Goal: Task Accomplishment & Management: Complete application form

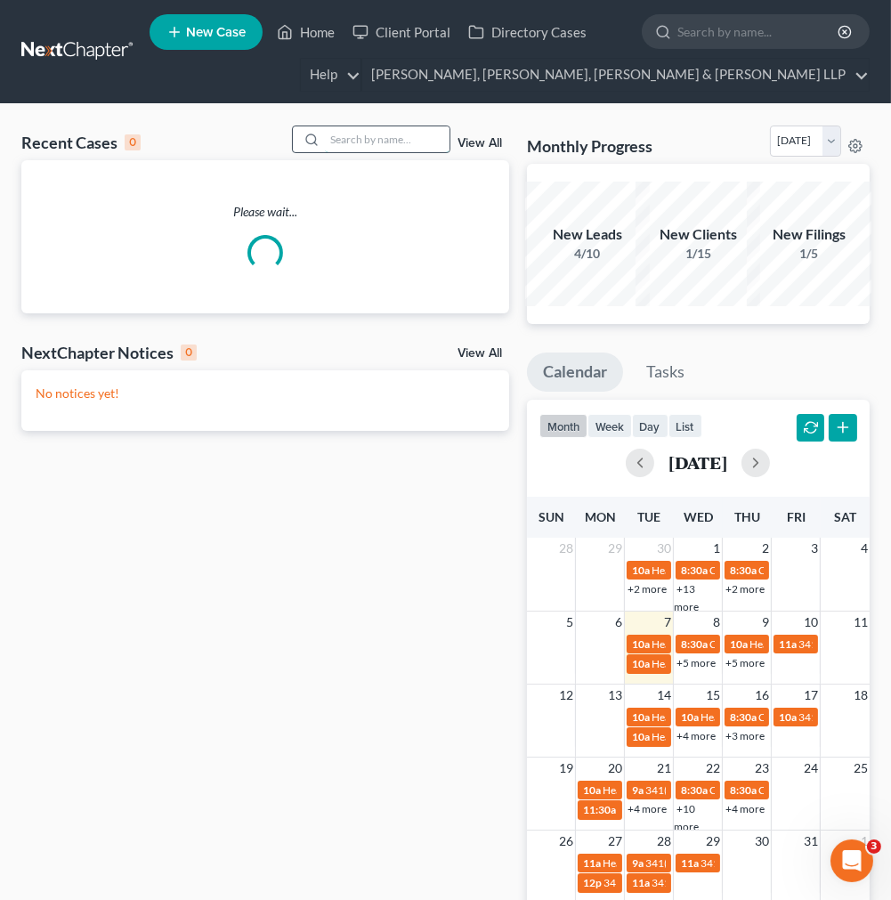
click at [361, 140] on input "search" at bounding box center [387, 139] width 125 height 26
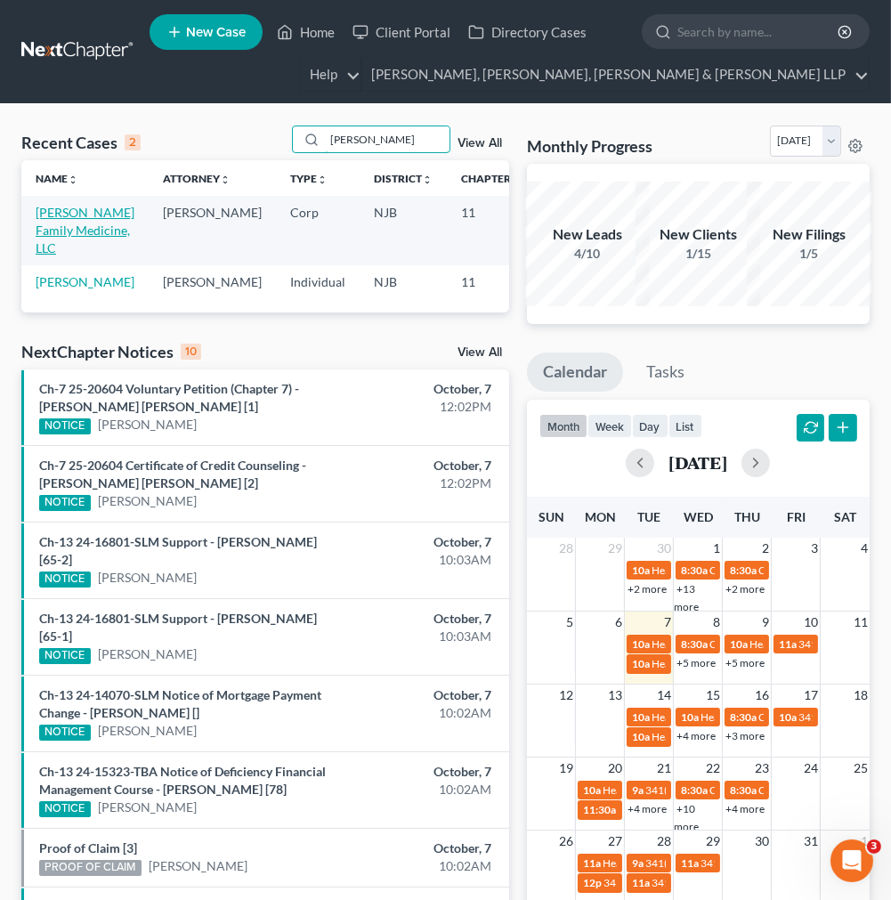
type input "[PERSON_NAME]"
click at [76, 240] on link "[PERSON_NAME] Family Medicine, LLC" at bounding box center [85, 230] width 99 height 51
select select "10"
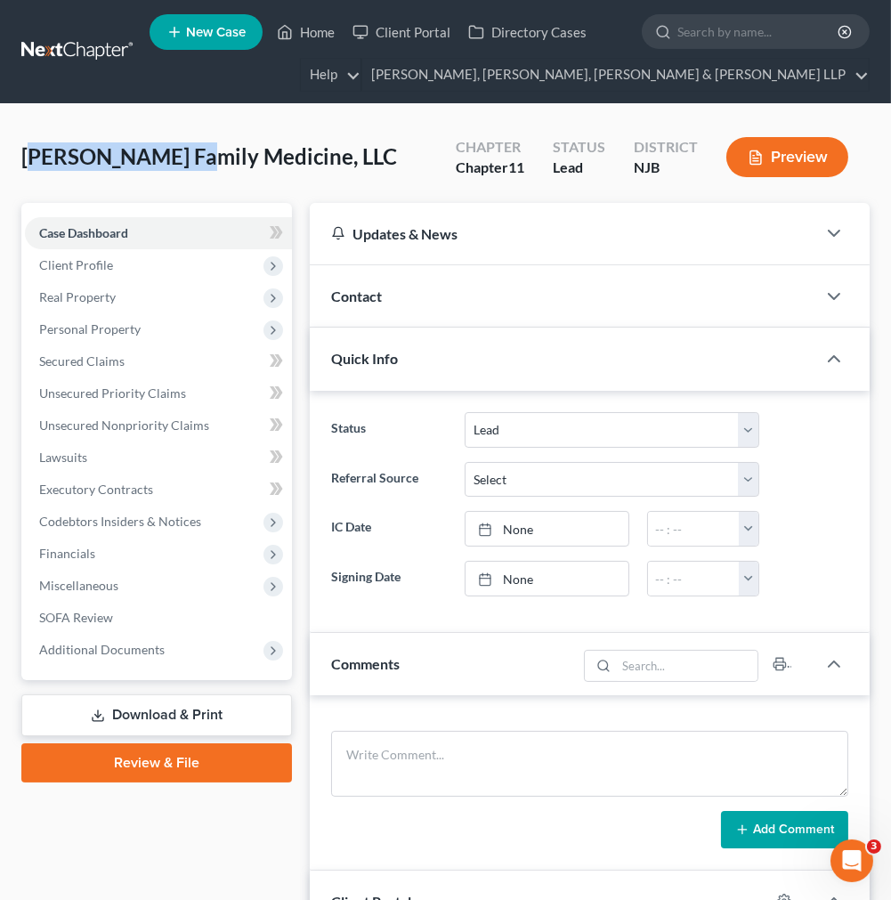
drag, startPoint x: 31, startPoint y: 141, endPoint x: 183, endPoint y: 146, distance: 152.3
click at [183, 146] on div "Yorio Family Medicine, LLC Upgraded Chapter Chapter 11 Status Lead District NJB…" at bounding box center [445, 164] width 848 height 77
click at [322, 143] on div "Yorio Family Medicine, LLC Upgraded Chapter Chapter 11 Status Lead District NJB…" at bounding box center [445, 164] width 848 height 77
click at [403, 161] on div "Yorio Family Medicine, LLC Upgraded Chapter Chapter 11 Status Lead District NJB…" at bounding box center [445, 164] width 848 height 77
click at [490, 282] on div "Contact" at bounding box center [563, 295] width 506 height 61
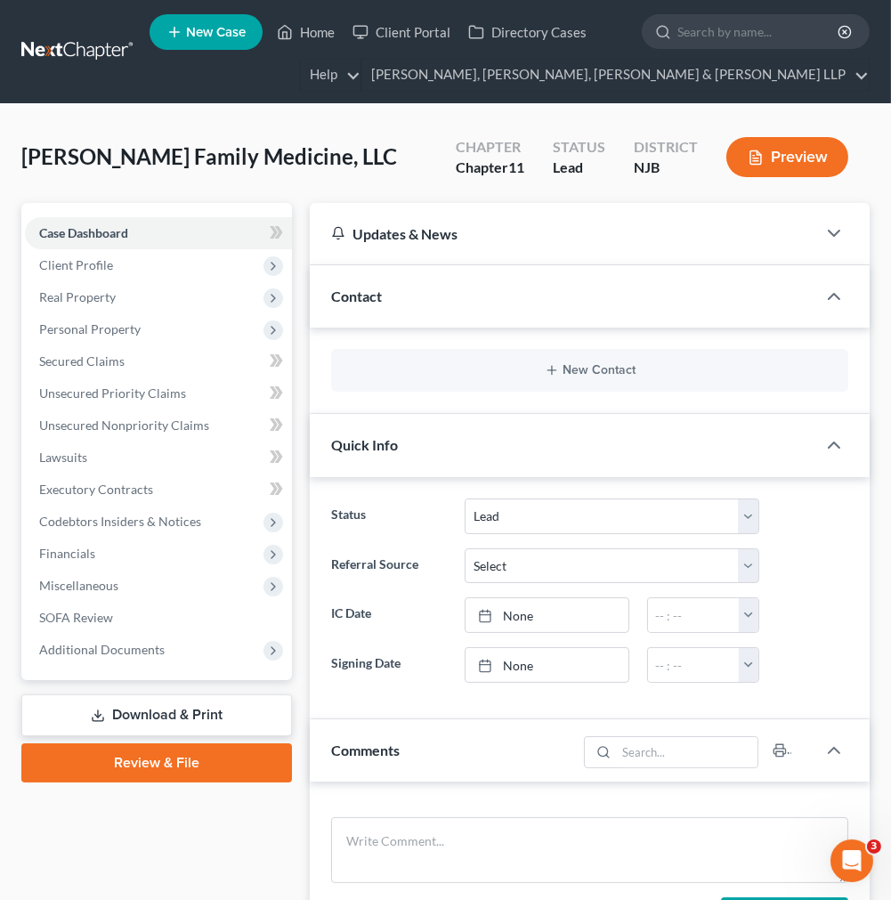
click at [490, 282] on div "Contact" at bounding box center [563, 295] width 506 height 61
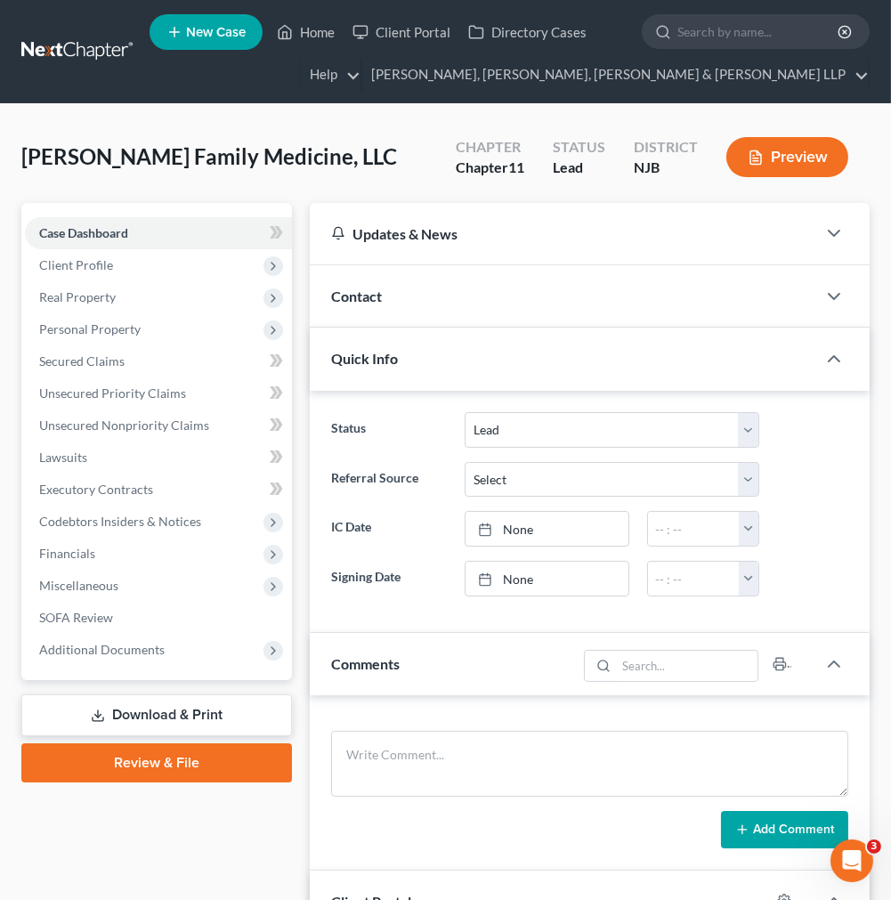
click at [490, 231] on div "Updates & News" at bounding box center [563, 233] width 464 height 19
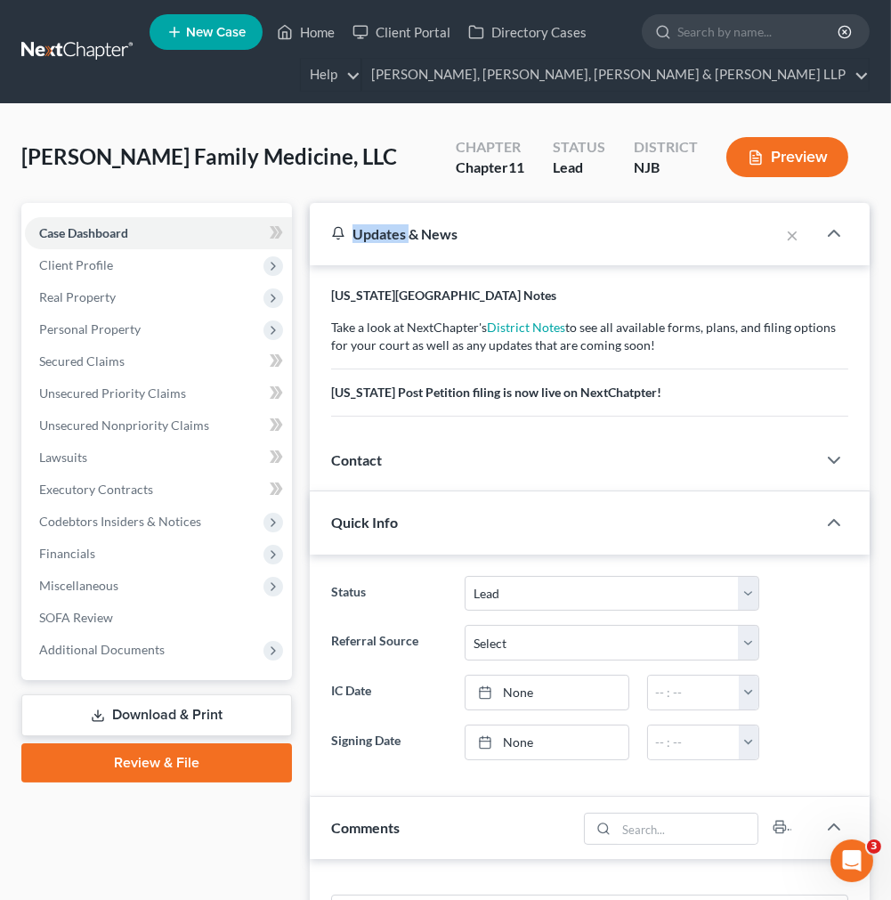
click at [490, 231] on div "Updates & News" at bounding box center [544, 233] width 426 height 19
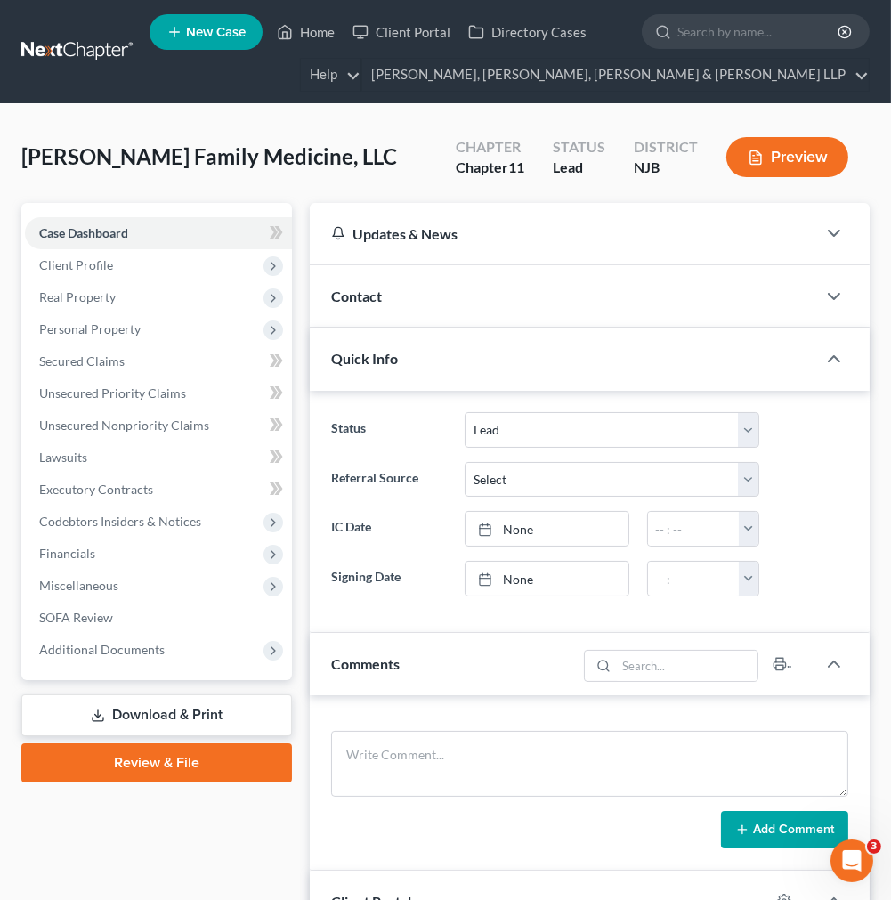
click at [360, 142] on div "Yorio Family Medicine, LLC Upgraded Chapter Chapter 11 Status Lead District NJB…" at bounding box center [445, 164] width 848 height 77
click at [386, 155] on div "Yorio Family Medicine, LLC Upgraded Chapter Chapter 11 Status Lead District NJB…" at bounding box center [445, 164] width 848 height 77
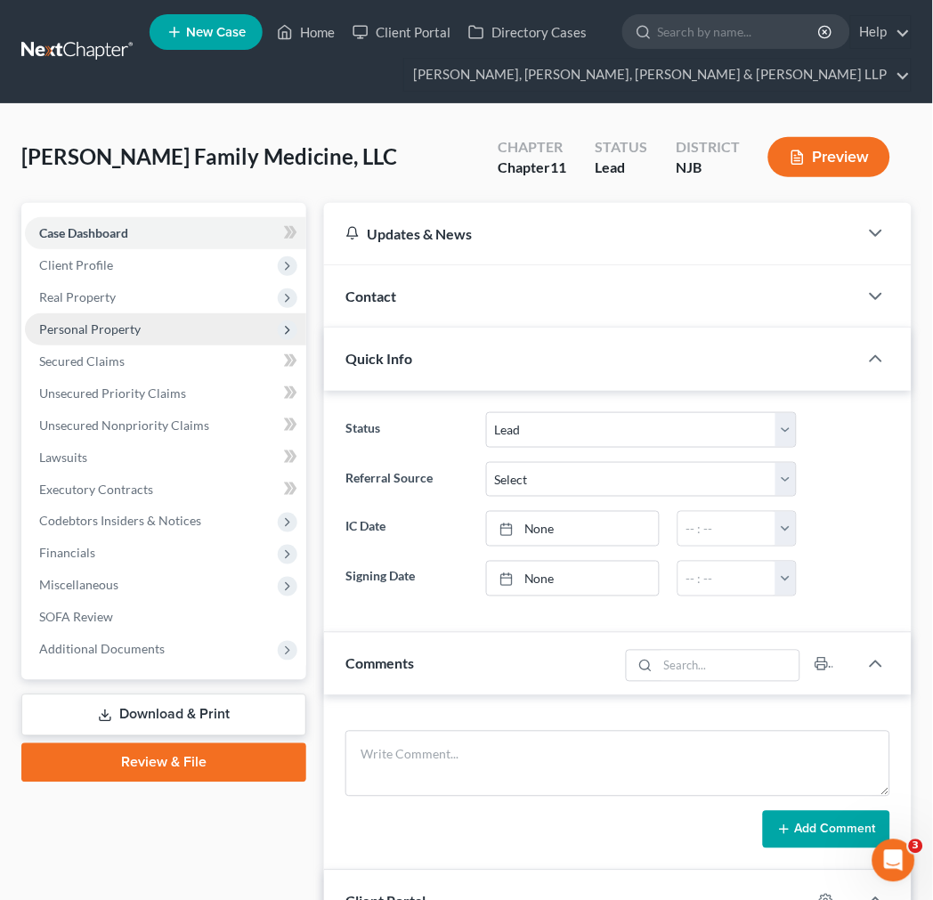
click at [214, 332] on span "Personal Property" at bounding box center [165, 329] width 281 height 32
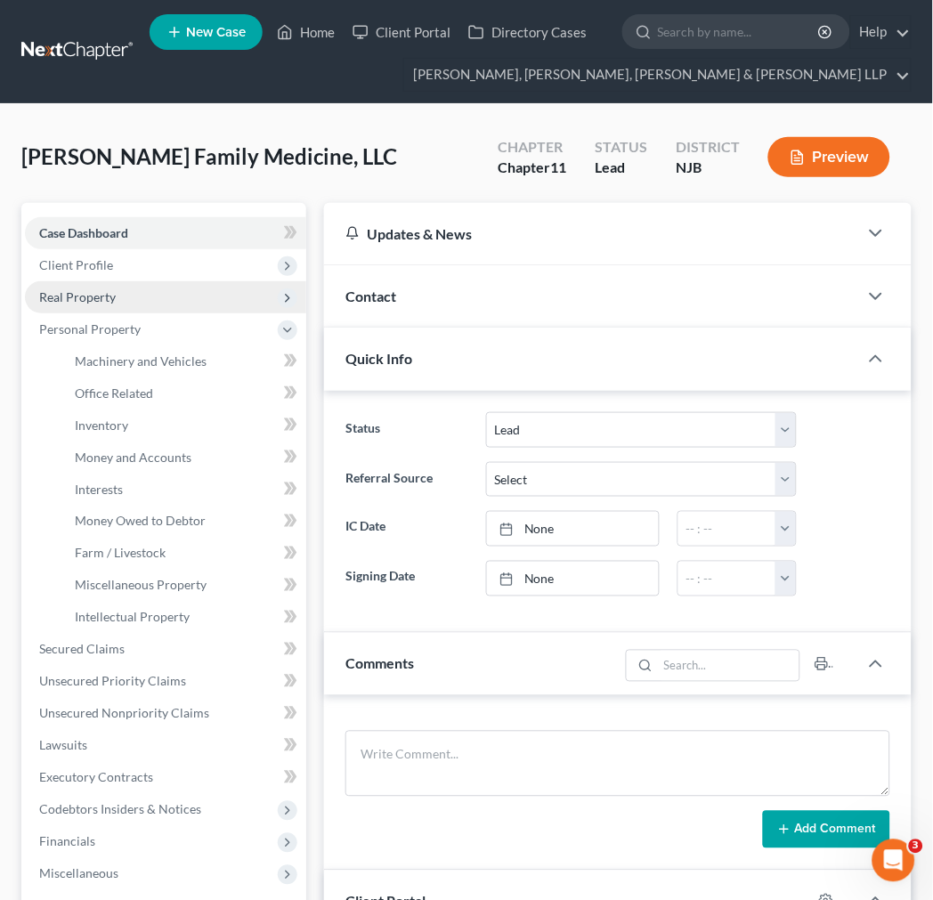
click at [207, 307] on span "Real Property" at bounding box center [165, 297] width 281 height 32
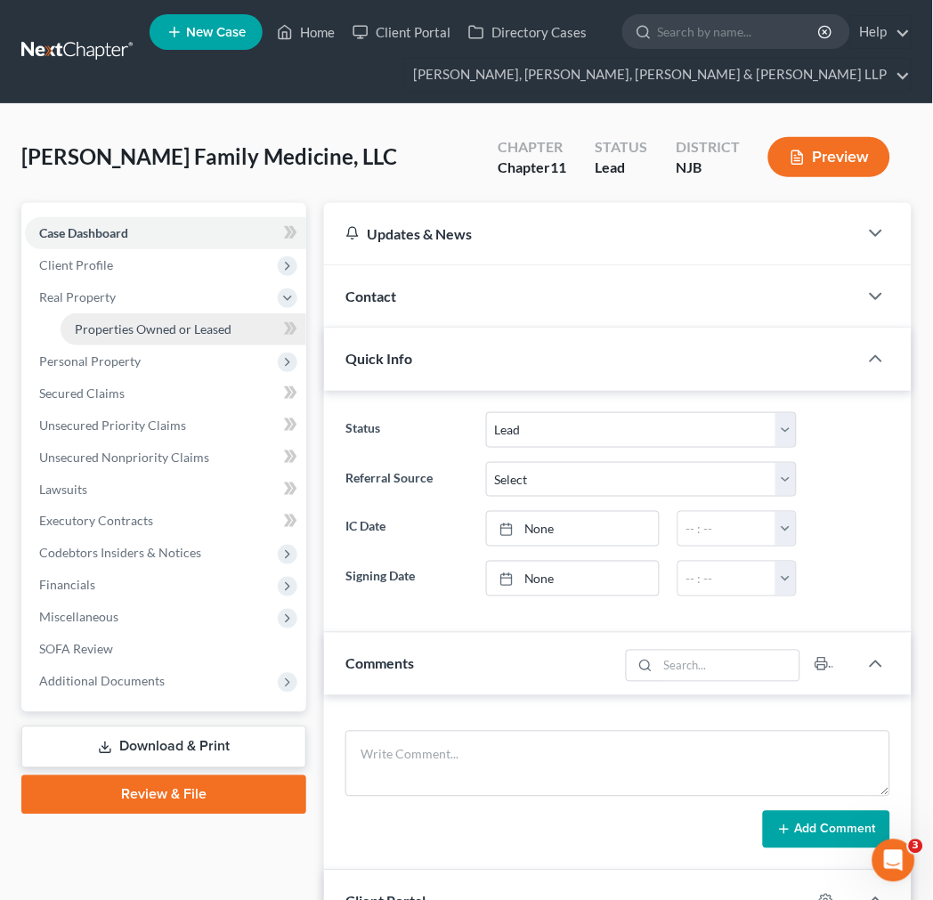
click at [202, 332] on span "Properties Owned or Leased" at bounding box center [153, 328] width 157 height 15
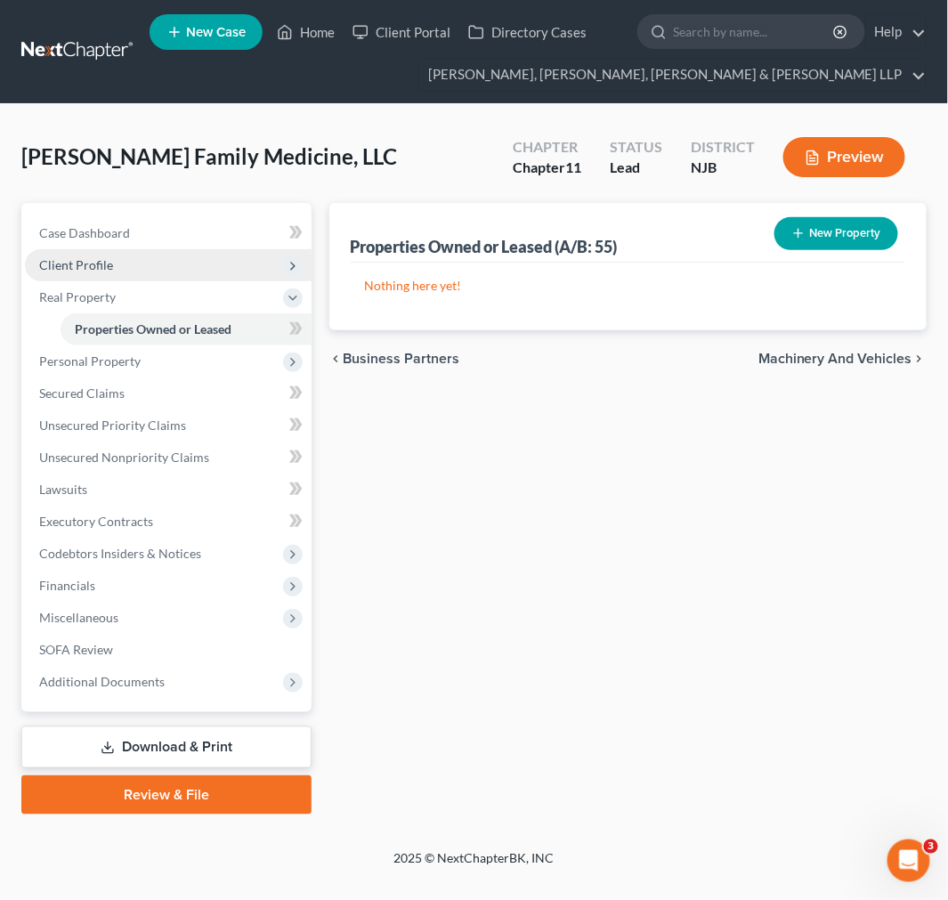
click at [190, 276] on span "Client Profile" at bounding box center [168, 265] width 287 height 32
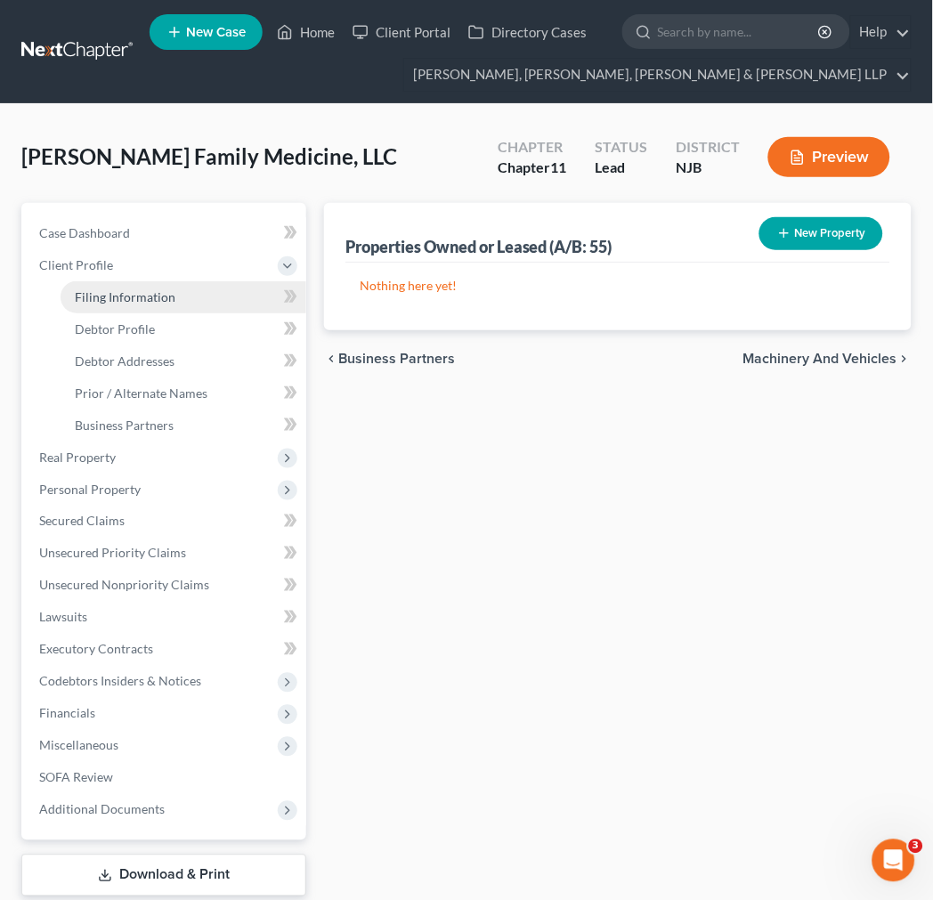
click at [190, 304] on link "Filing Information" at bounding box center [184, 297] width 246 height 32
select select "3"
select select "1"
select select "0"
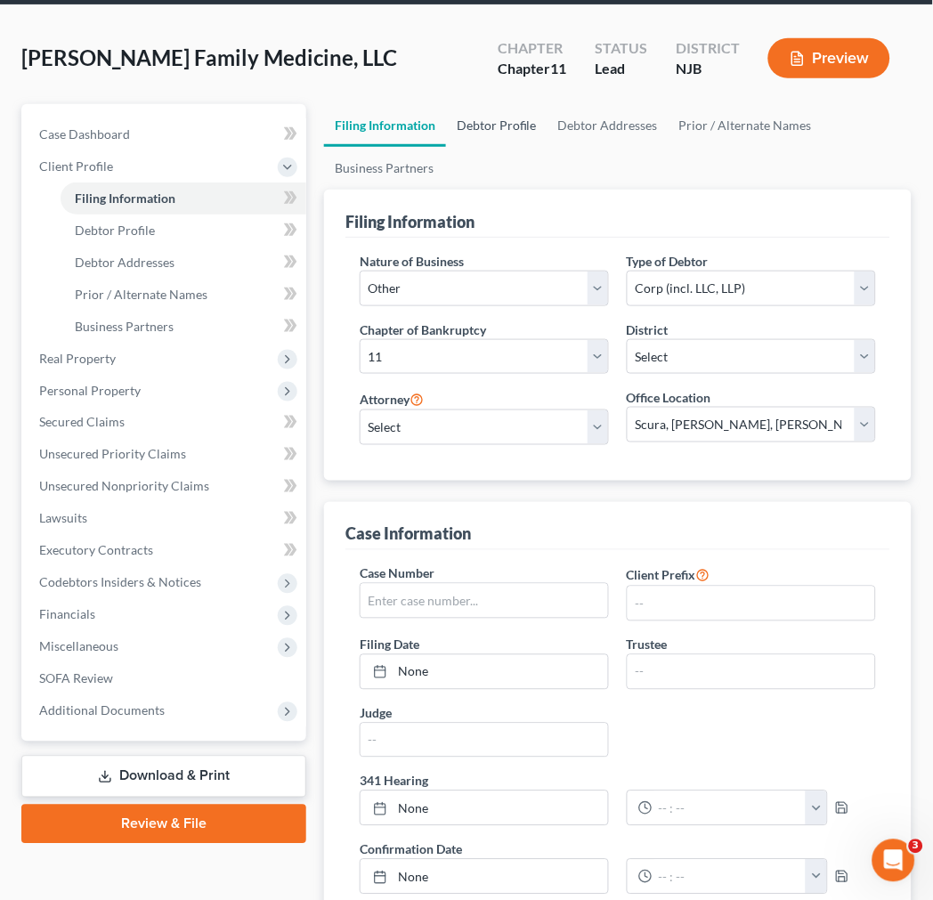
click at [487, 117] on link "Debtor Profile" at bounding box center [496, 125] width 101 height 43
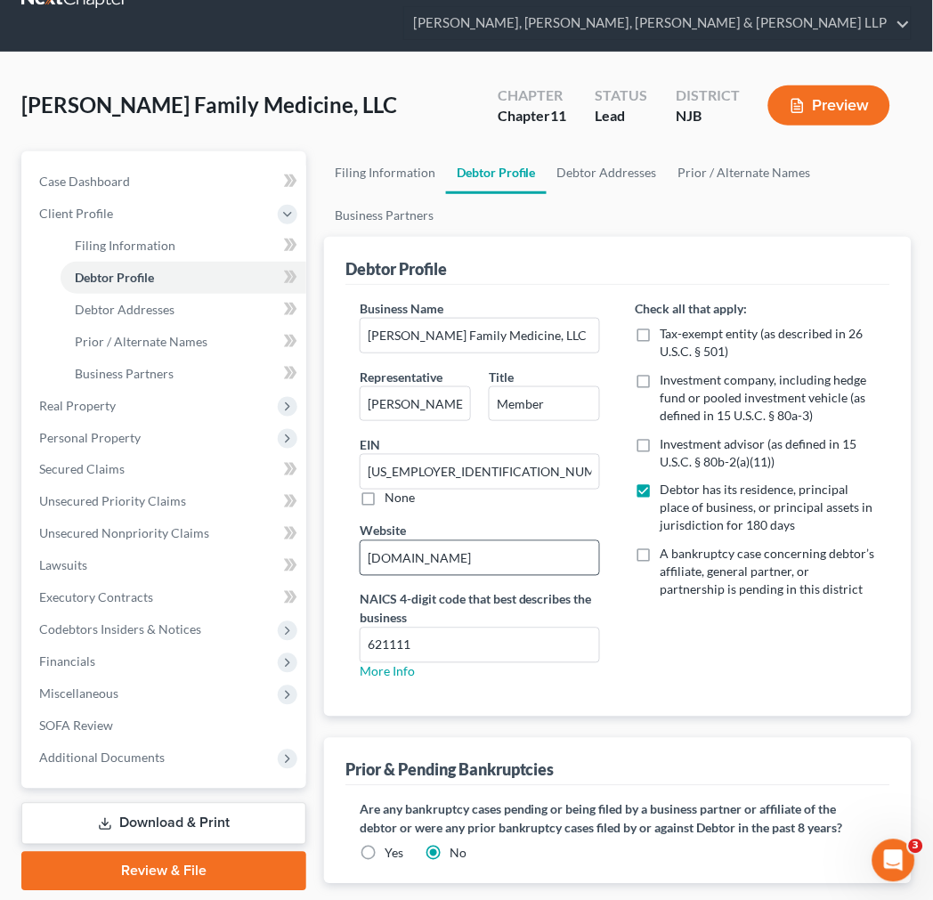
scroll to position [99, 0]
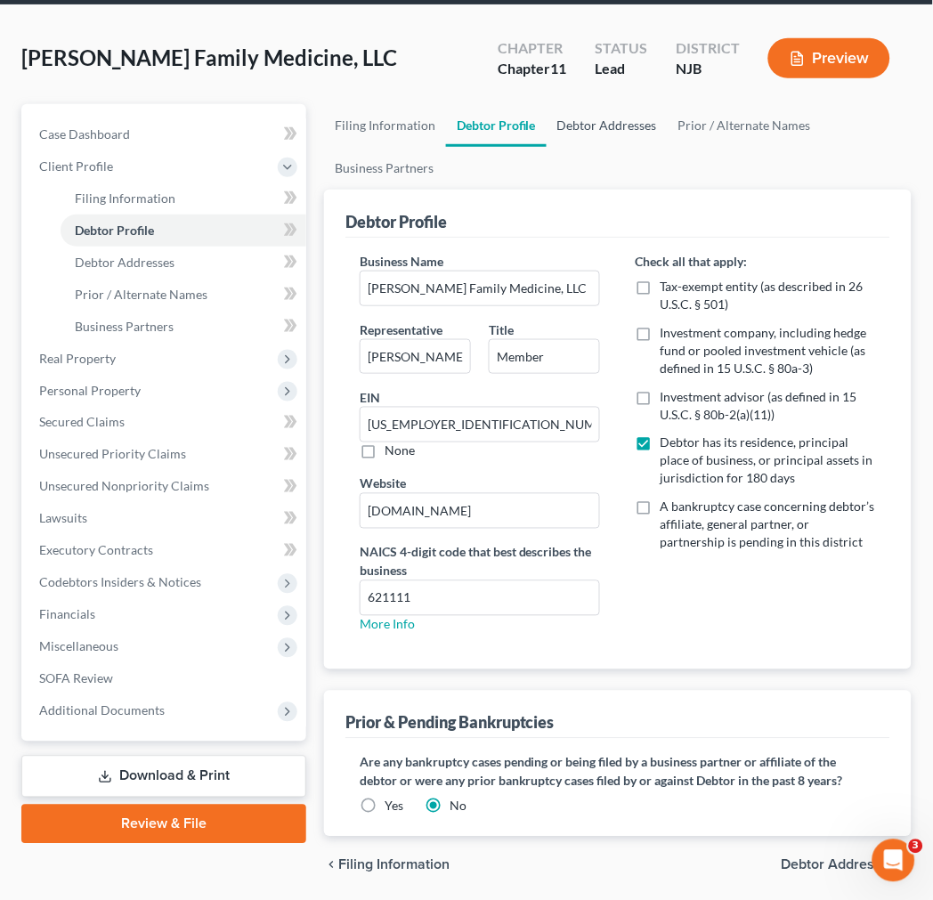
click at [603, 122] on link "Debtor Addresses" at bounding box center [607, 125] width 121 height 43
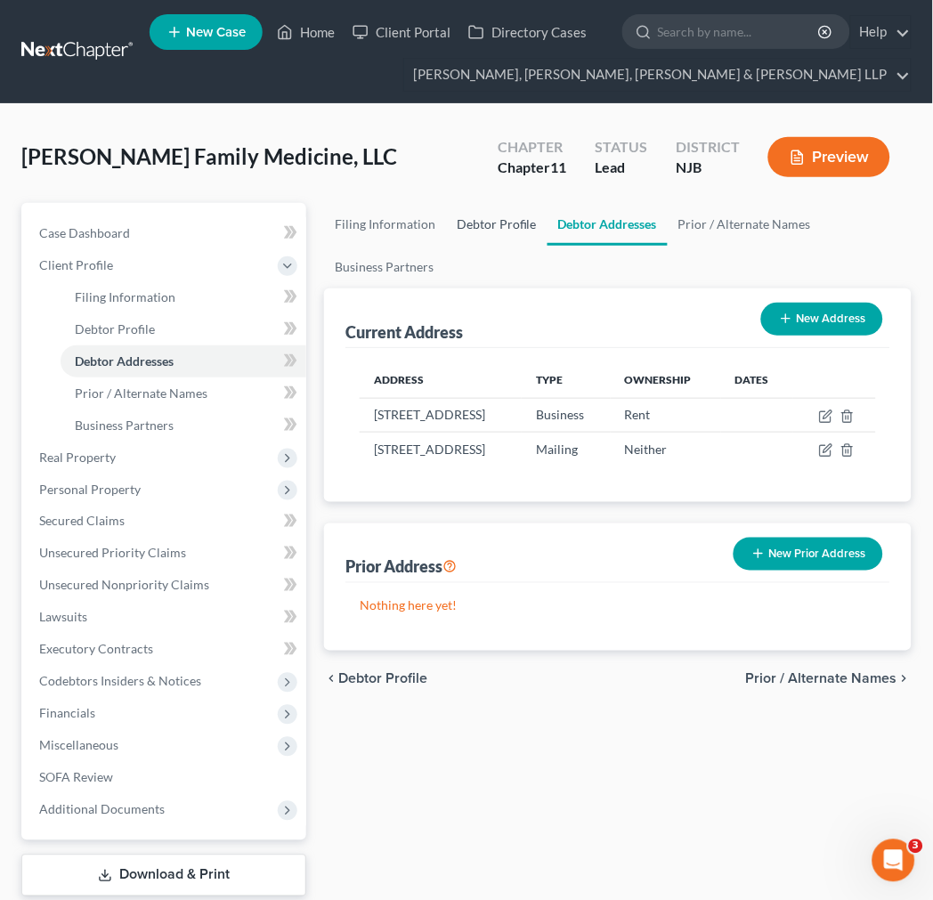
click at [458, 224] on link "Debtor Profile" at bounding box center [496, 224] width 101 height 43
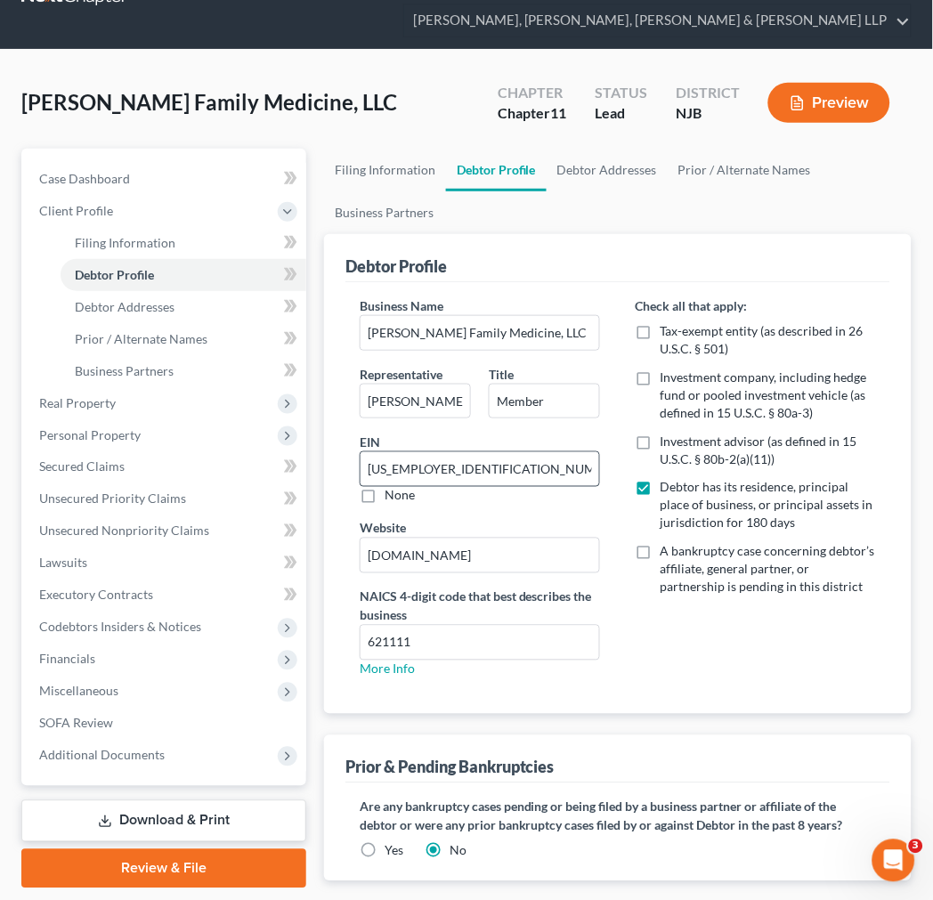
scroll to position [160, 0]
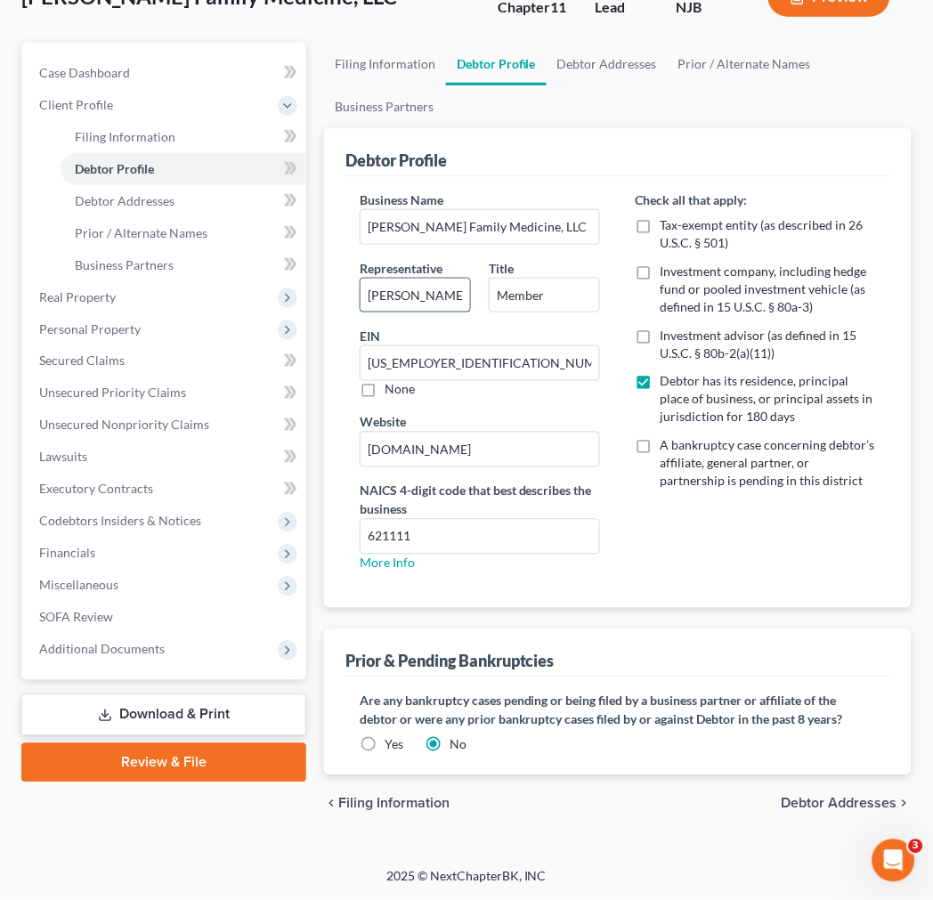
drag, startPoint x: 454, startPoint y: 305, endPoint x: 389, endPoint y: 287, distance: 67.4
click at [389, 287] on input "David Seth Yorio" at bounding box center [414, 296] width 109 height 34
click at [518, 305] on input "Member" at bounding box center [544, 296] width 109 height 34
click at [416, 315] on div "Representative David Seth Yorio Title Member" at bounding box center [480, 293] width 258 height 69
click at [410, 298] on input "David Seth Yorio" at bounding box center [414, 296] width 109 height 34
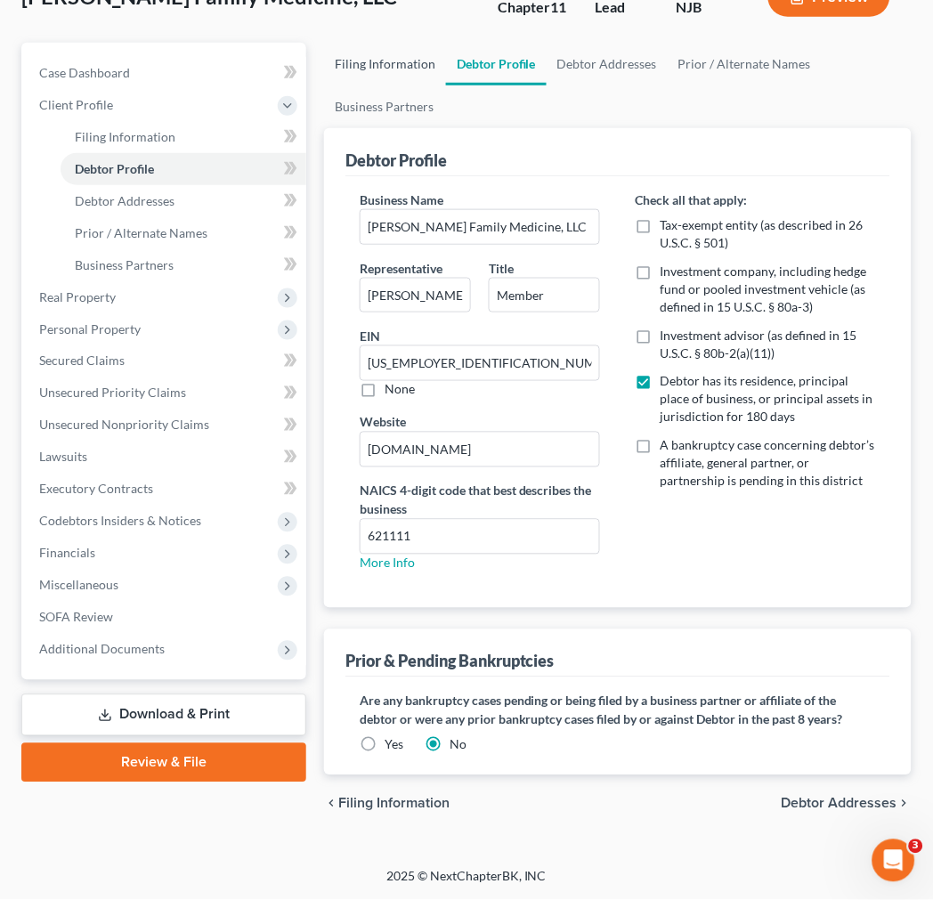
click at [396, 59] on link "Filing Information" at bounding box center [385, 64] width 122 height 43
select select "3"
select select "1"
select select "51"
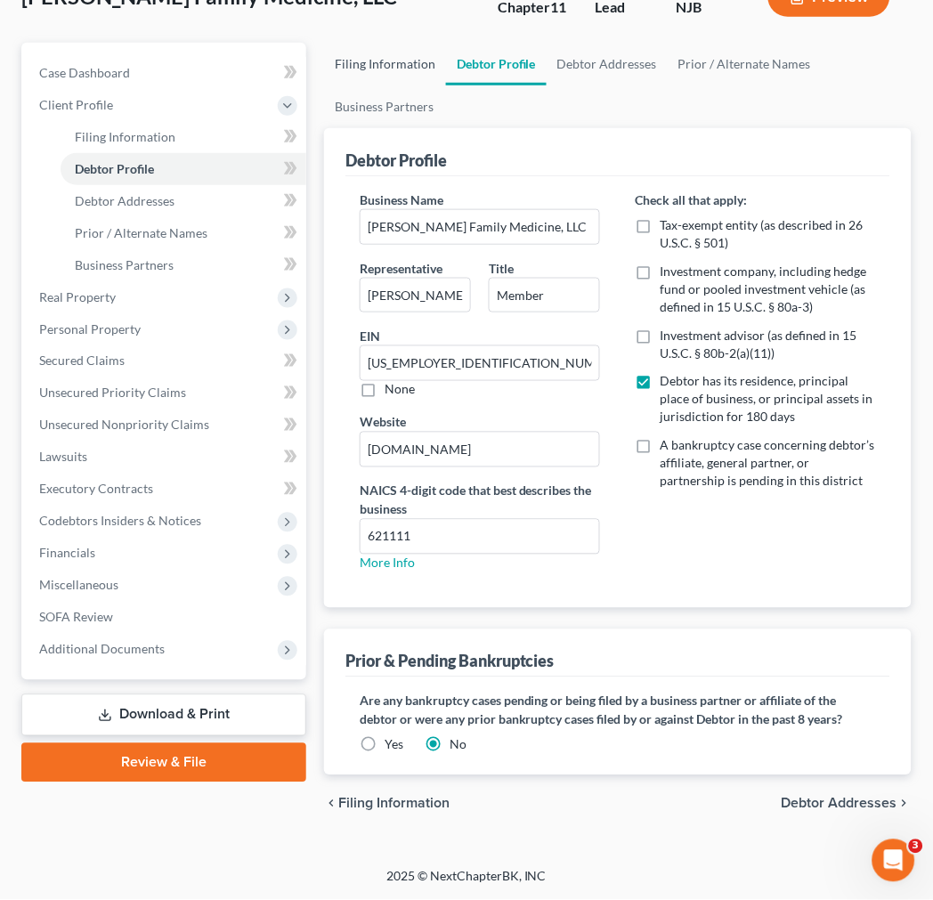
select select "0"
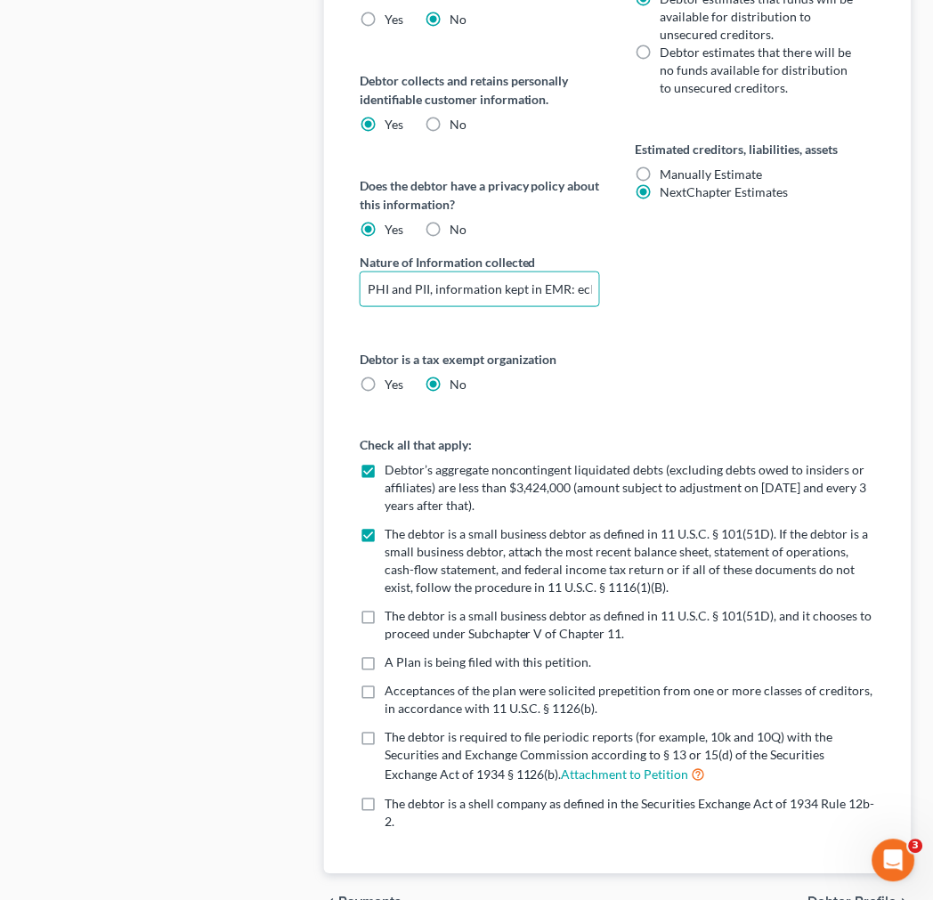
scroll to position [0, 58]
drag, startPoint x: 517, startPoint y: 287, endPoint x: 652, endPoint y: 294, distance: 134.6
click at [652, 294] on div "Version of legal data applied to case Current Prior Date of Filing Legal data v…" at bounding box center [618, 366] width 552 height 1015
click at [652, 294] on div "Debtor is a member of an agricultural cooperative. Yes No Statistical/Administr…" at bounding box center [756, 104] width 276 height 490
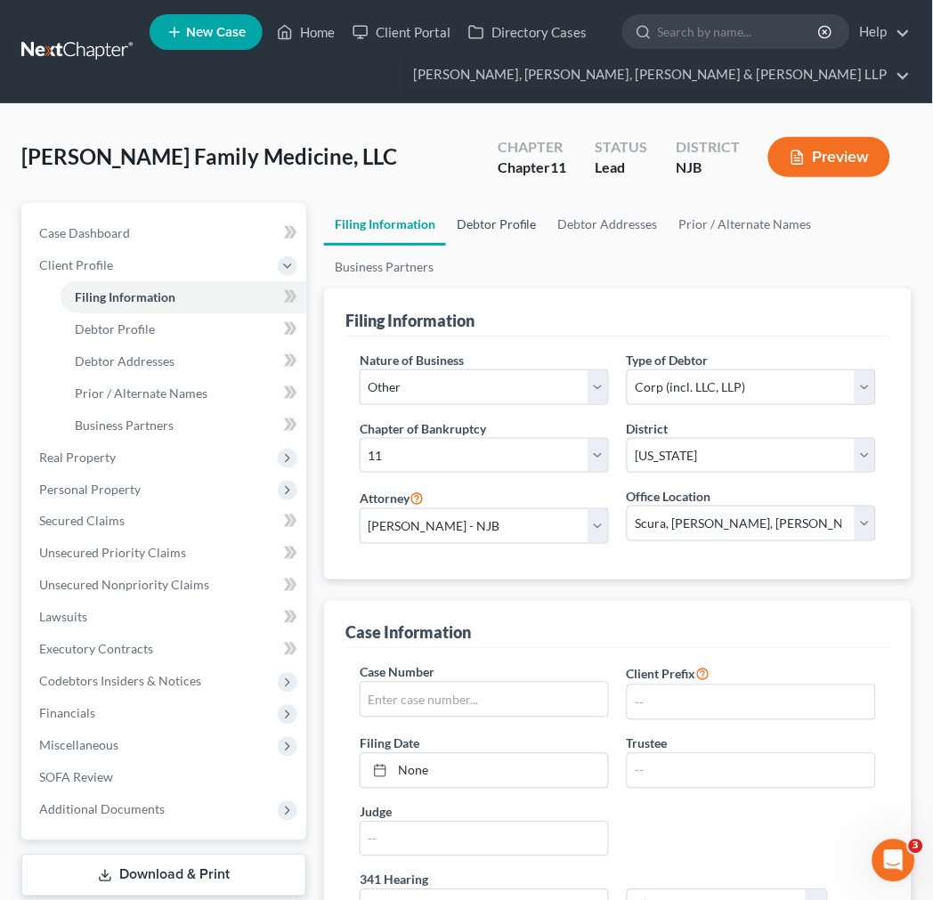
click at [505, 216] on link "Debtor Profile" at bounding box center [496, 224] width 101 height 43
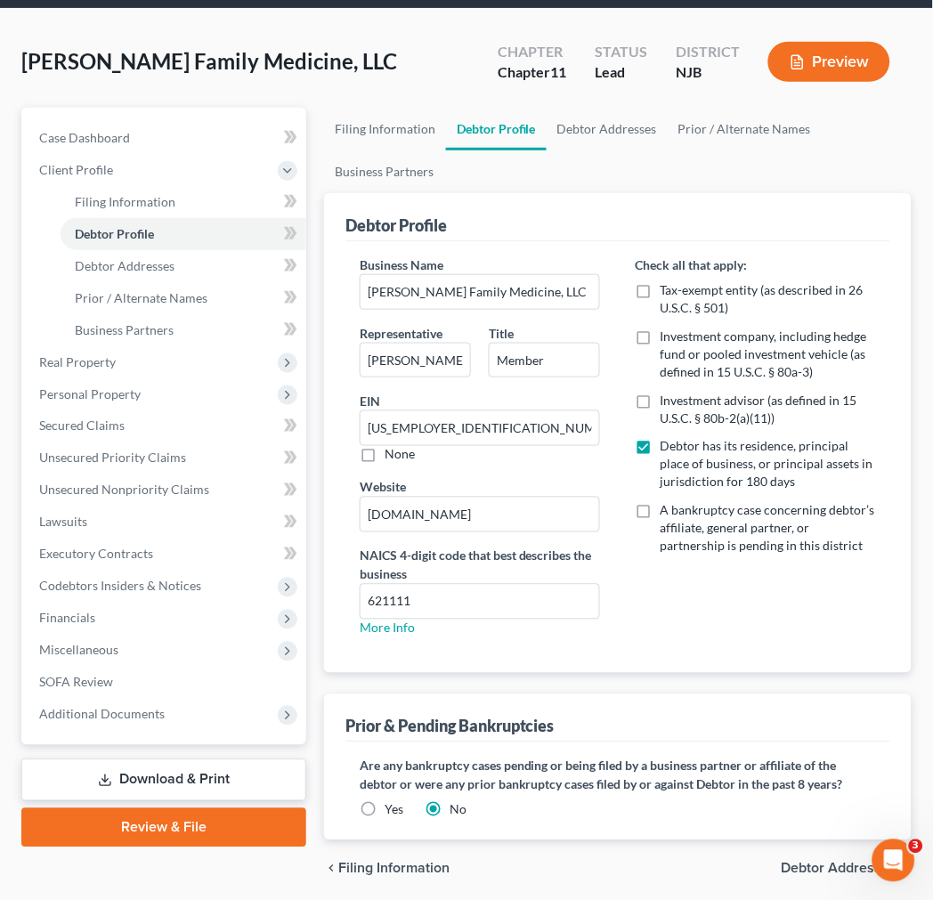
scroll to position [61, 0]
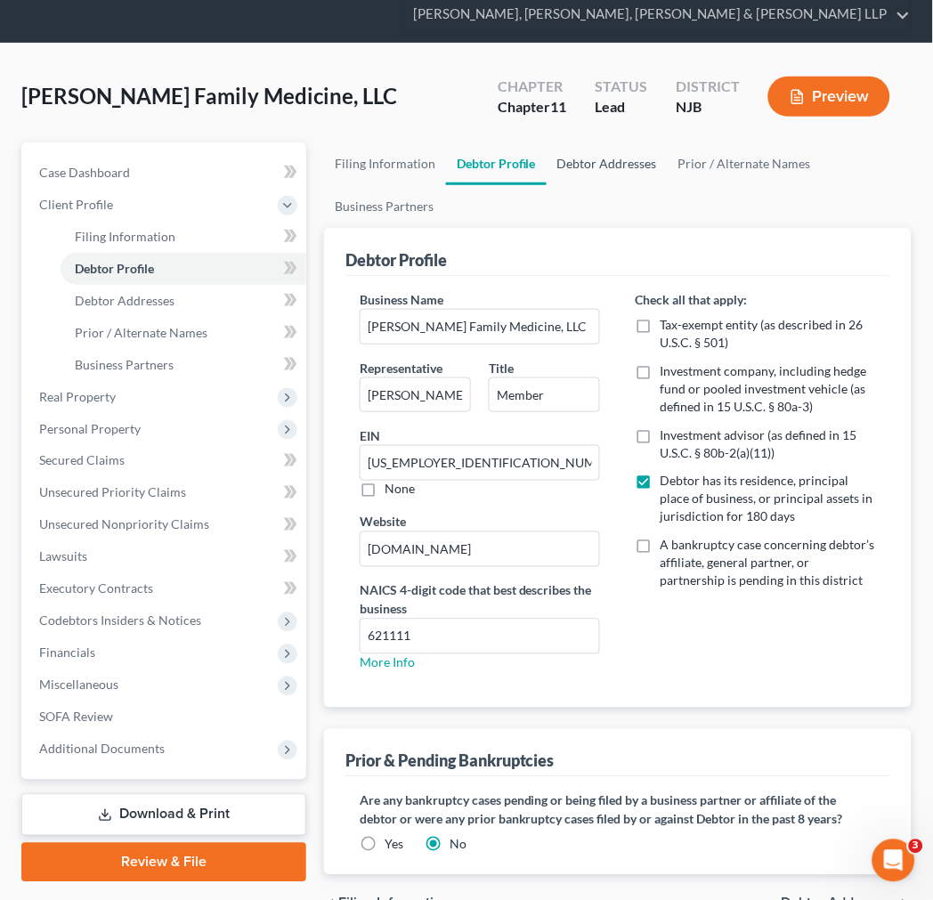
click at [619, 164] on link "Debtor Addresses" at bounding box center [607, 163] width 121 height 43
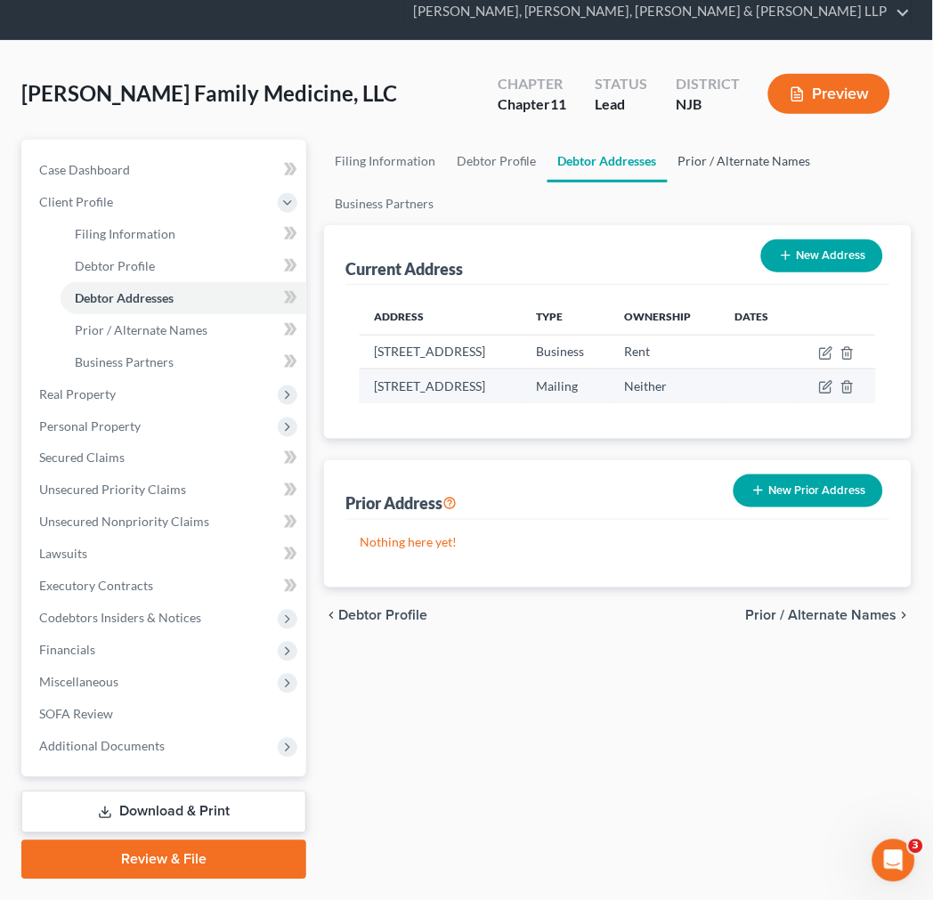
scroll to position [99, 0]
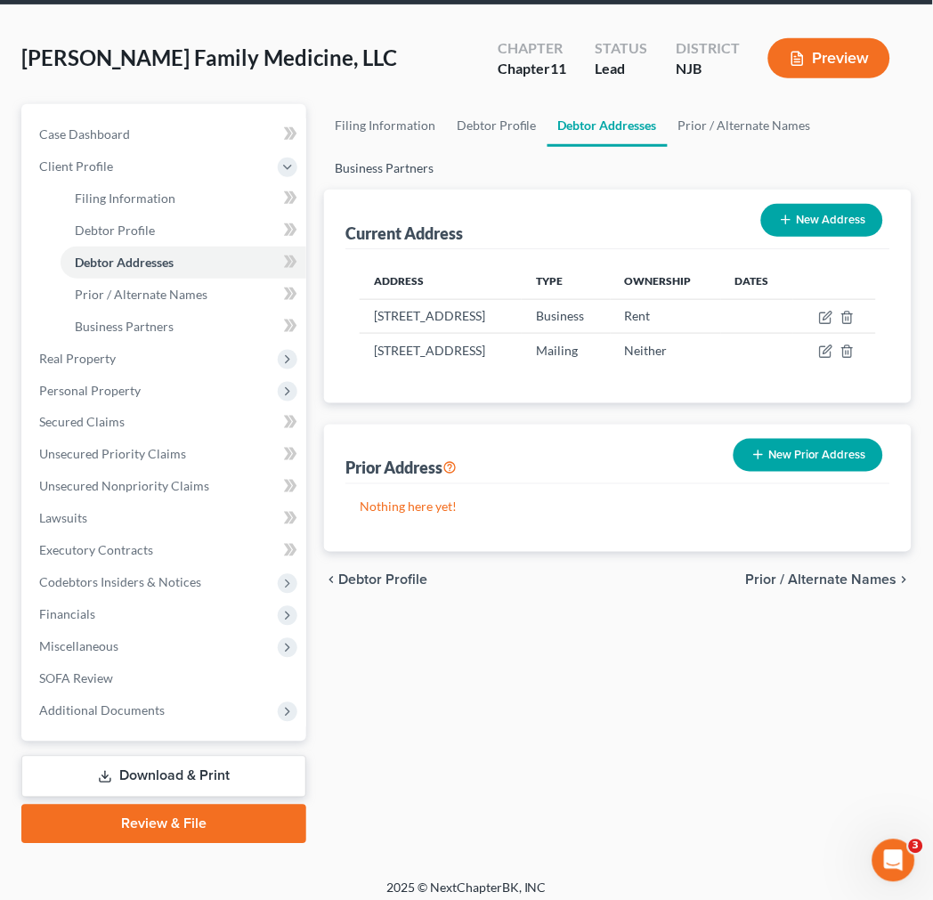
click at [425, 182] on link "Business Partners" at bounding box center [384, 168] width 120 height 43
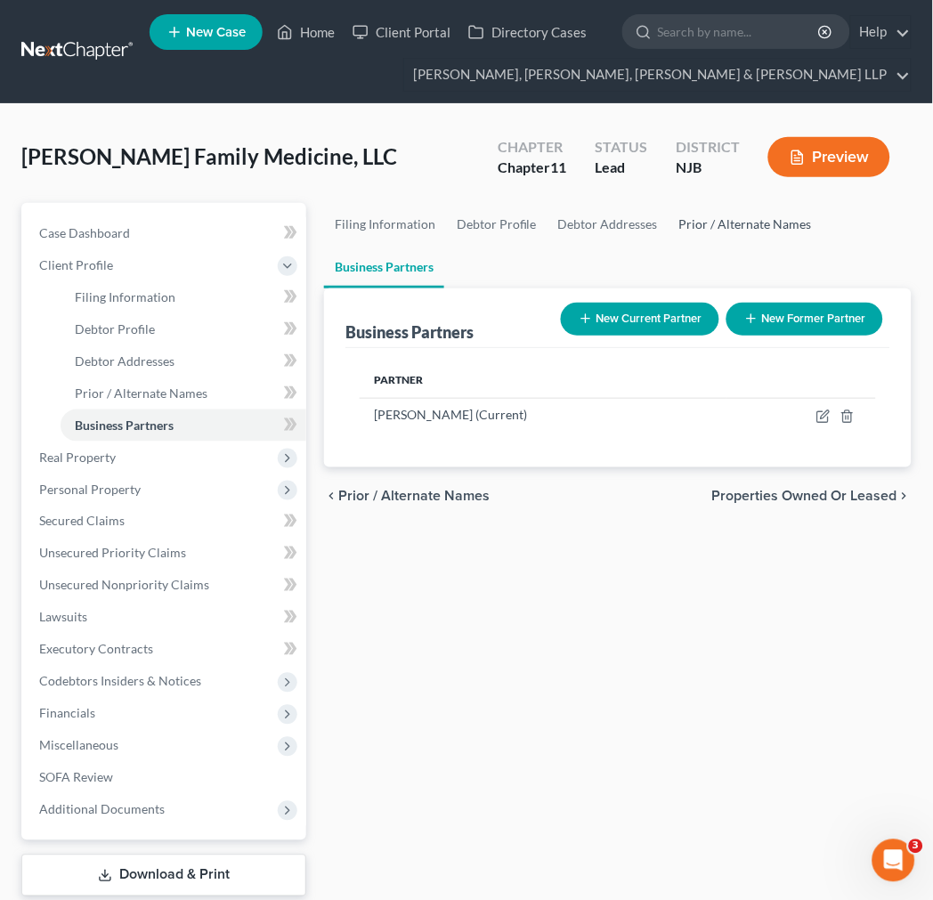
drag, startPoint x: 768, startPoint y: 227, endPoint x: 942, endPoint y: 224, distance: 173.6
click at [768, 227] on link "Prior / Alternate Names" at bounding box center [745, 224] width 154 height 43
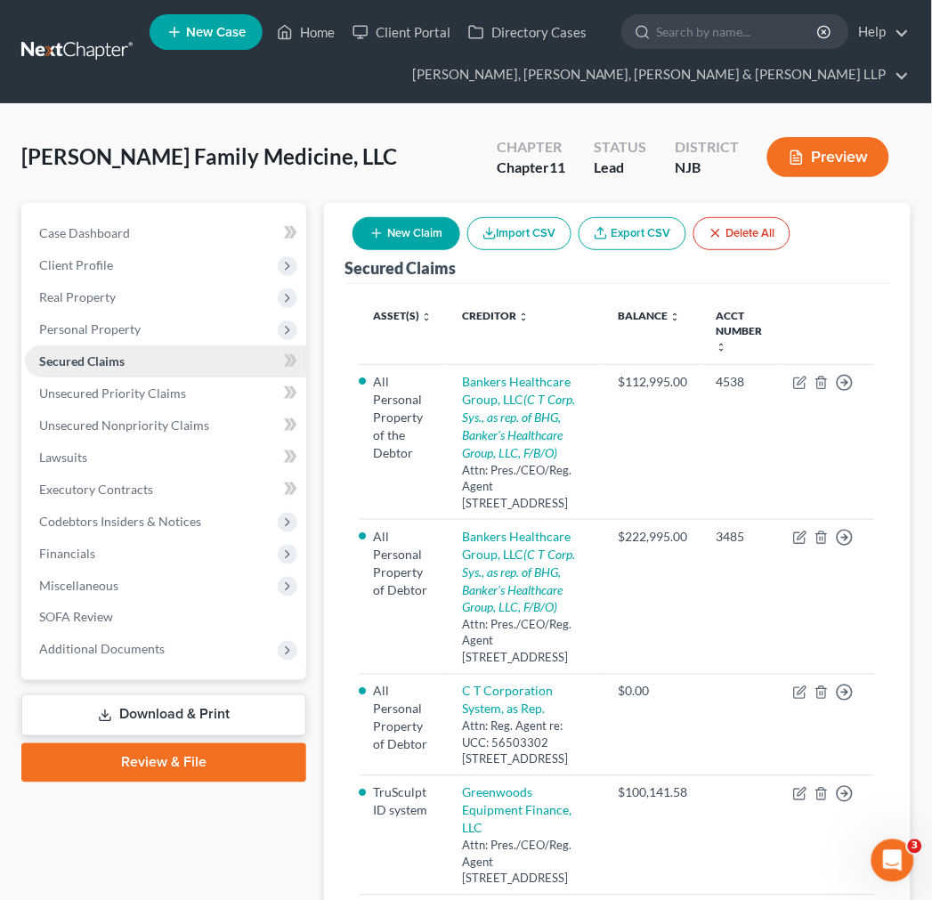
click at [254, 354] on link "Secured Claims" at bounding box center [165, 361] width 281 height 32
click at [246, 343] on span "Personal Property" at bounding box center [165, 329] width 281 height 32
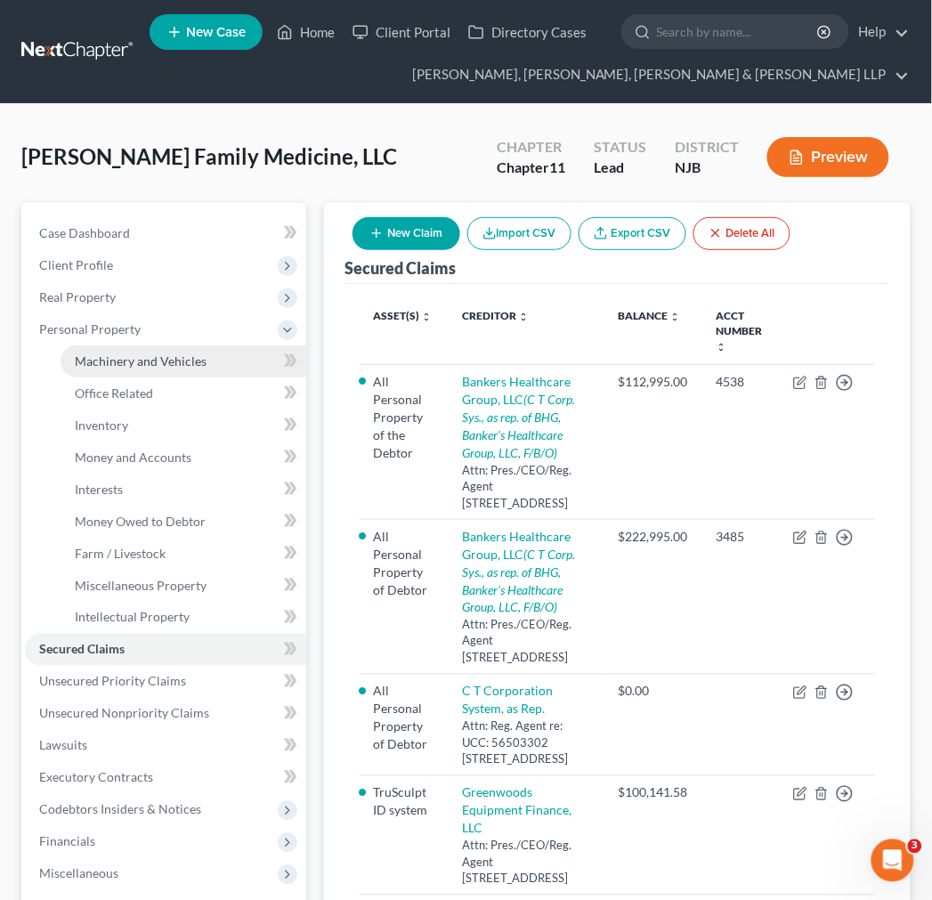
click at [245, 345] on link "Machinery and Vehicles" at bounding box center [184, 361] width 246 height 32
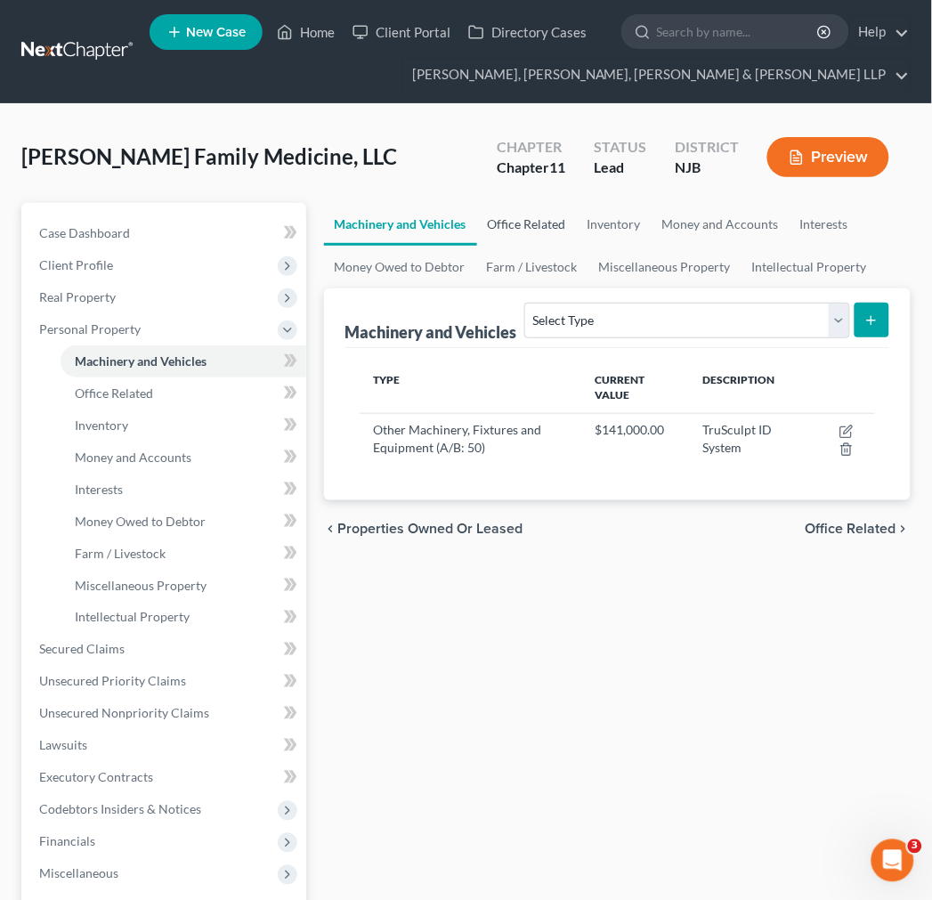
click at [514, 209] on link "Office Related" at bounding box center [527, 224] width 100 height 43
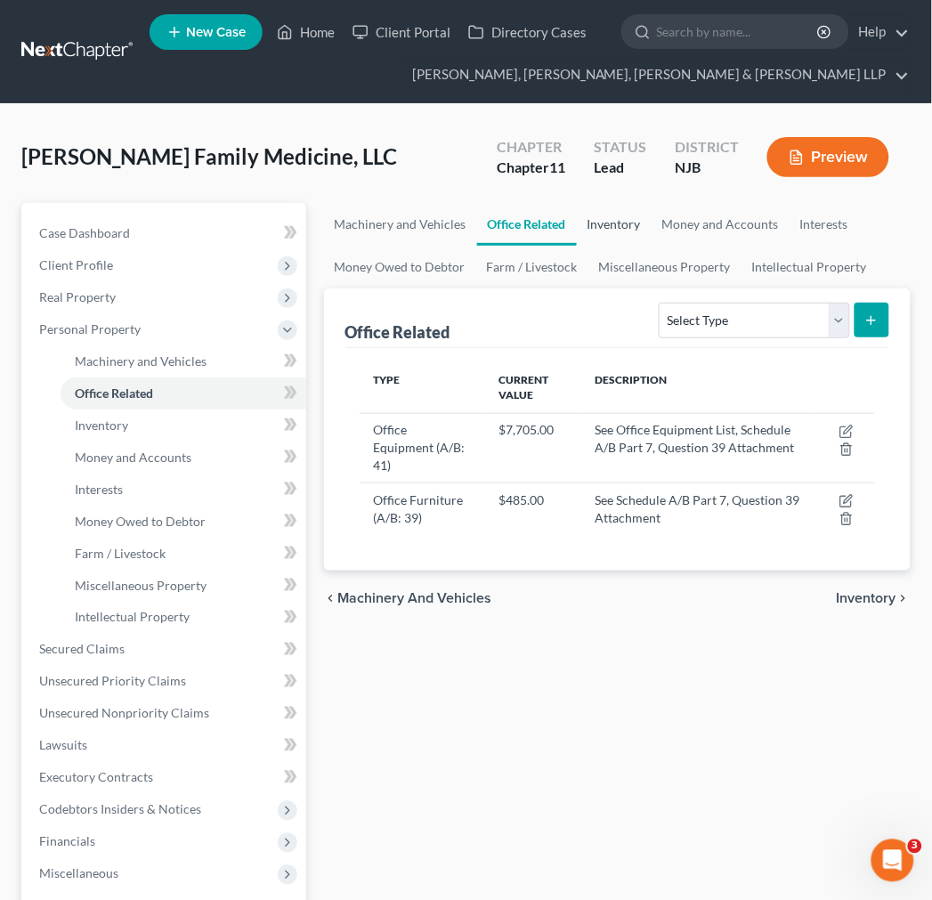
click at [636, 224] on link "Inventory" at bounding box center [614, 224] width 75 height 43
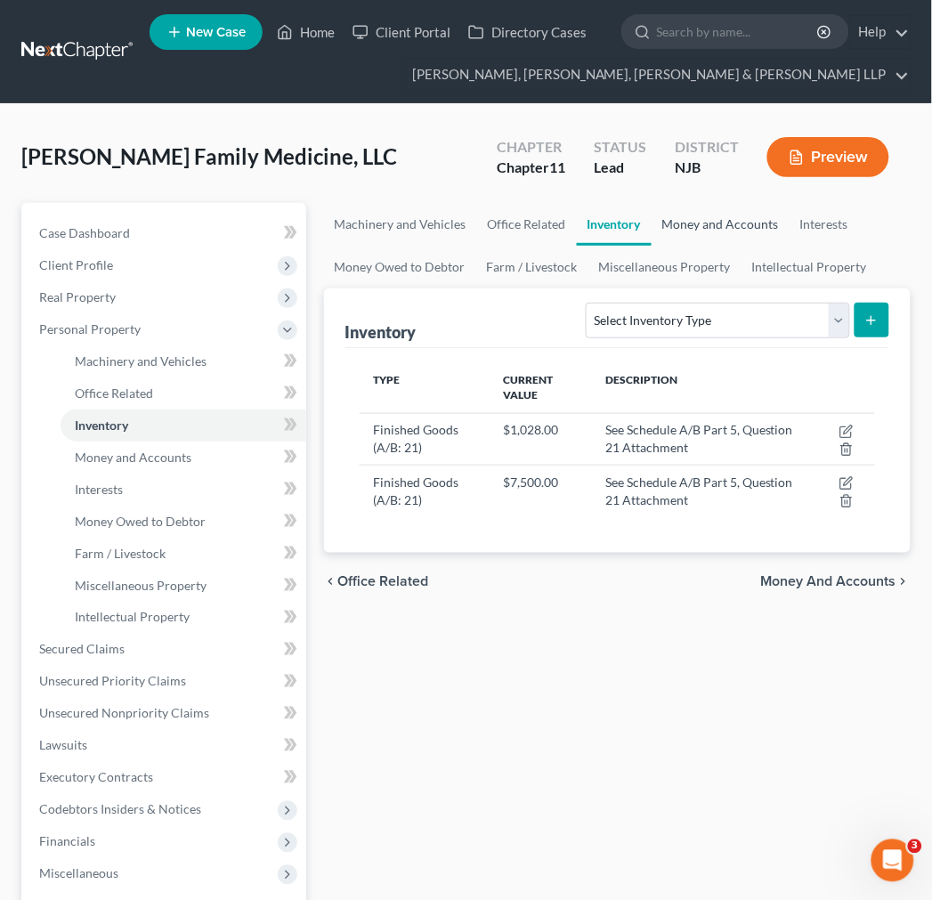
click at [736, 223] on link "Money and Accounts" at bounding box center [721, 224] width 138 height 43
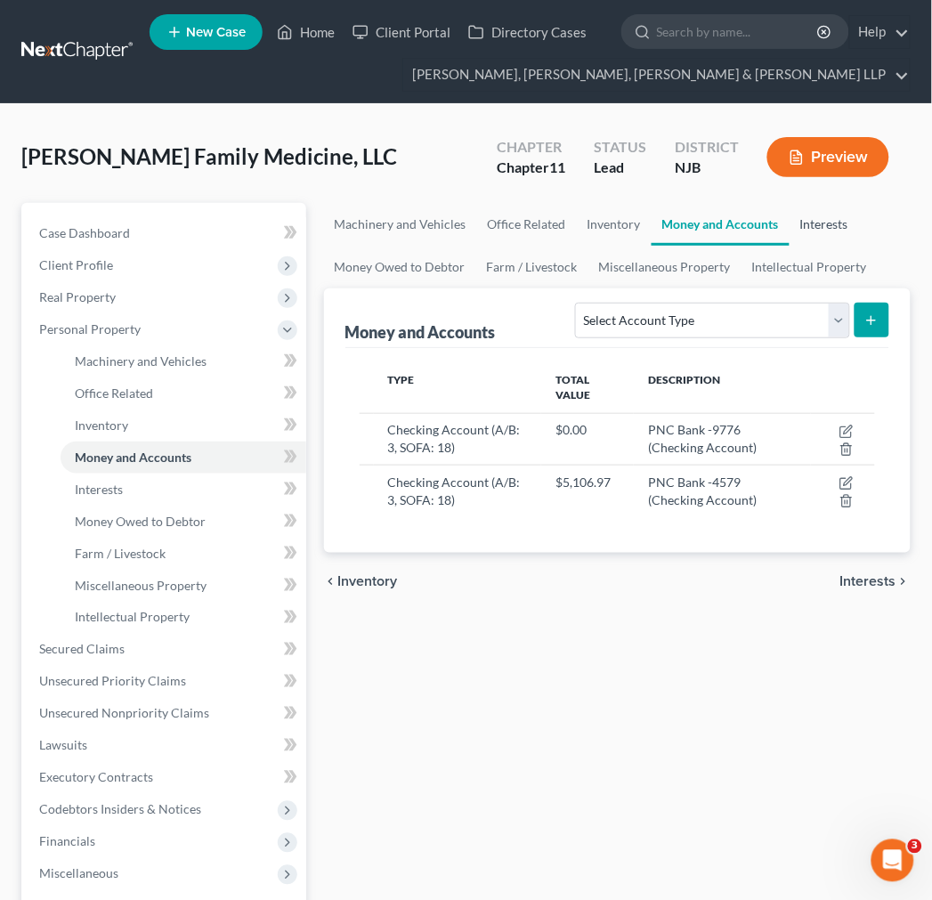
click at [807, 220] on link "Interests" at bounding box center [824, 224] width 69 height 43
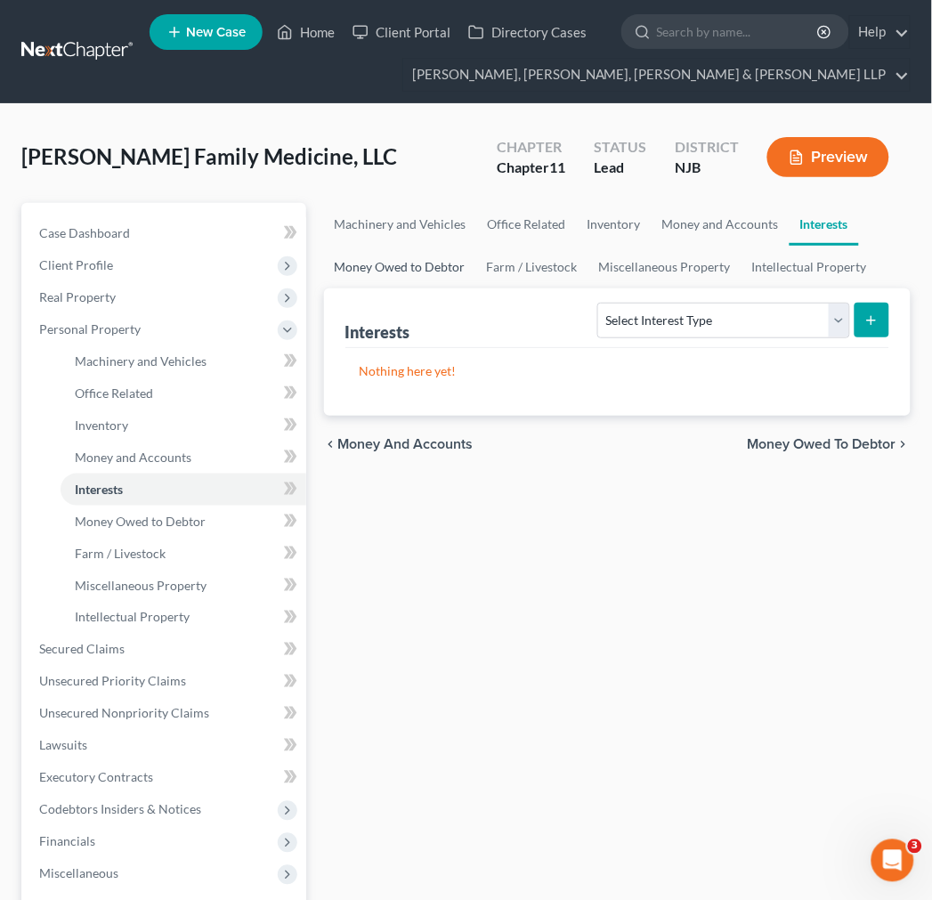
click at [392, 262] on link "Money Owed to Debtor" at bounding box center [400, 267] width 152 height 43
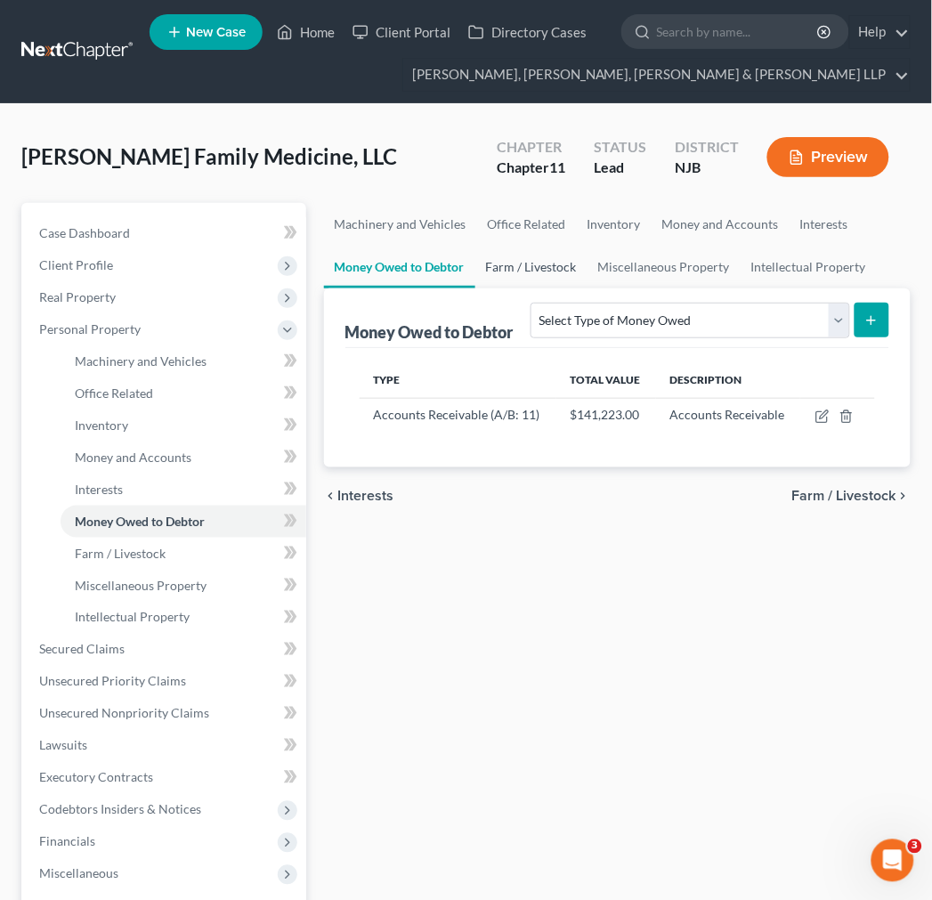
click at [552, 258] on link "Farm / Livestock" at bounding box center [531, 267] width 112 height 43
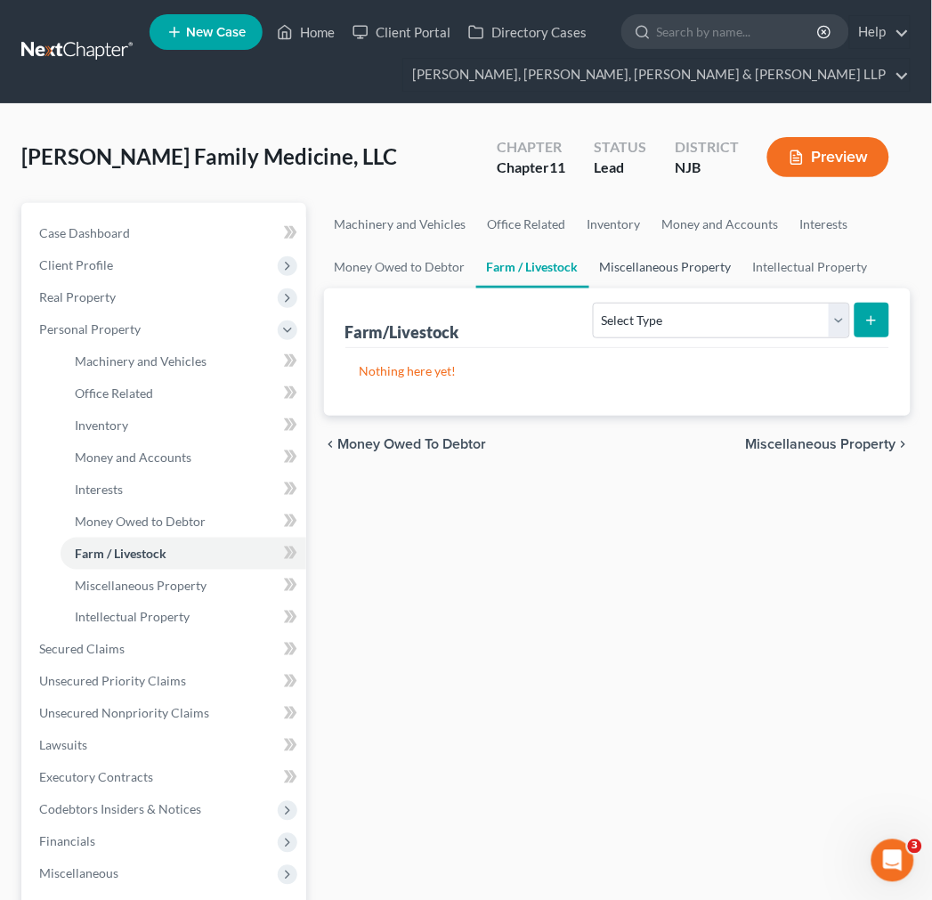
click at [644, 261] on link "Miscellaneous Property" at bounding box center [665, 267] width 153 height 43
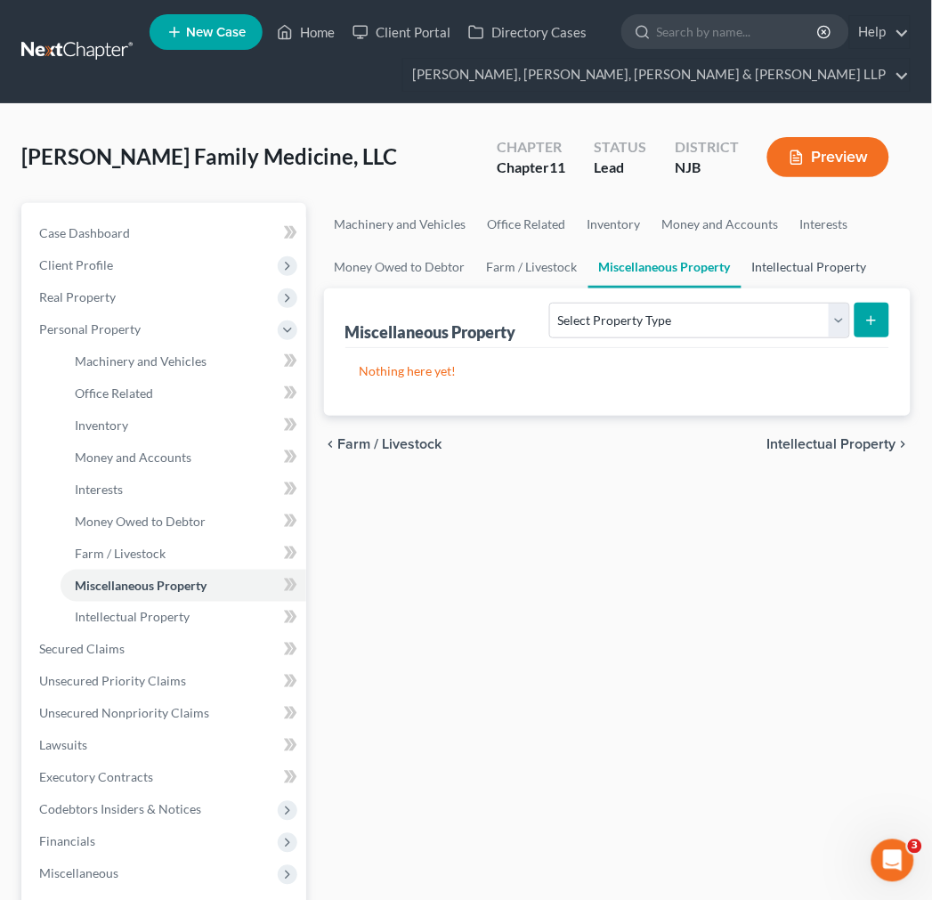
click at [764, 261] on link "Intellectual Property" at bounding box center [809, 267] width 136 height 43
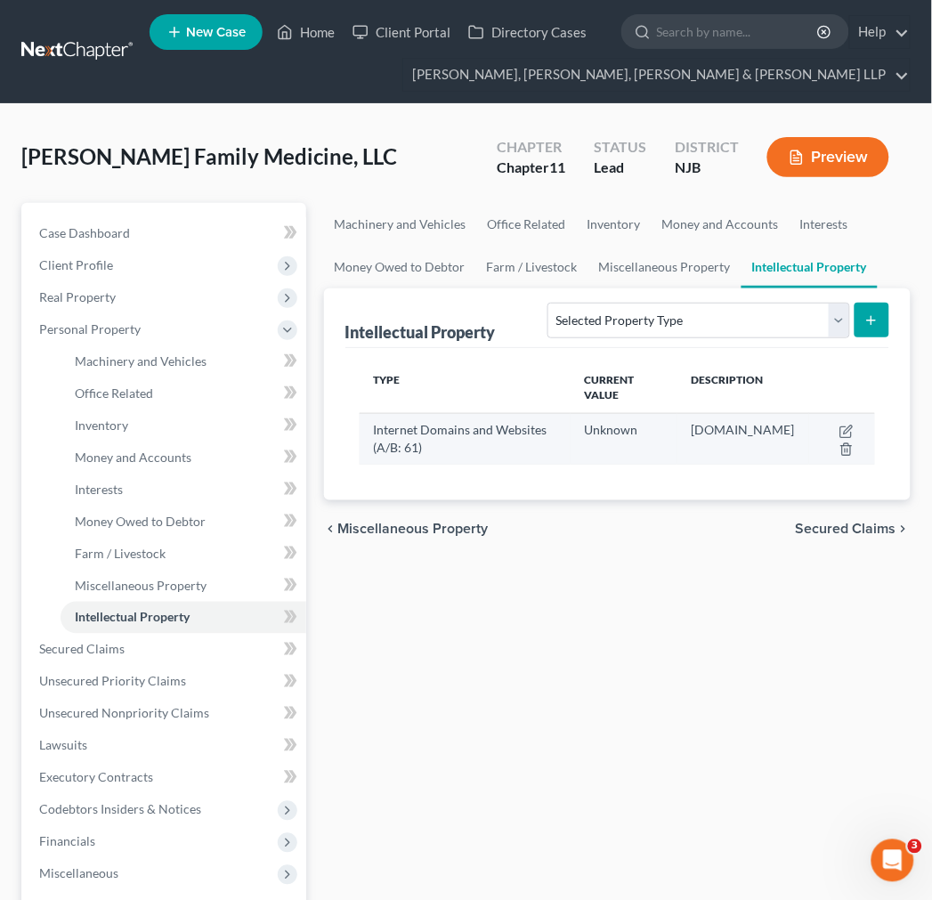
drag, startPoint x: 778, startPoint y: 436, endPoint x: 703, endPoint y: 440, distance: 74.9
click at [703, 440] on td "davidyoriodo.com" at bounding box center [743, 439] width 132 height 52
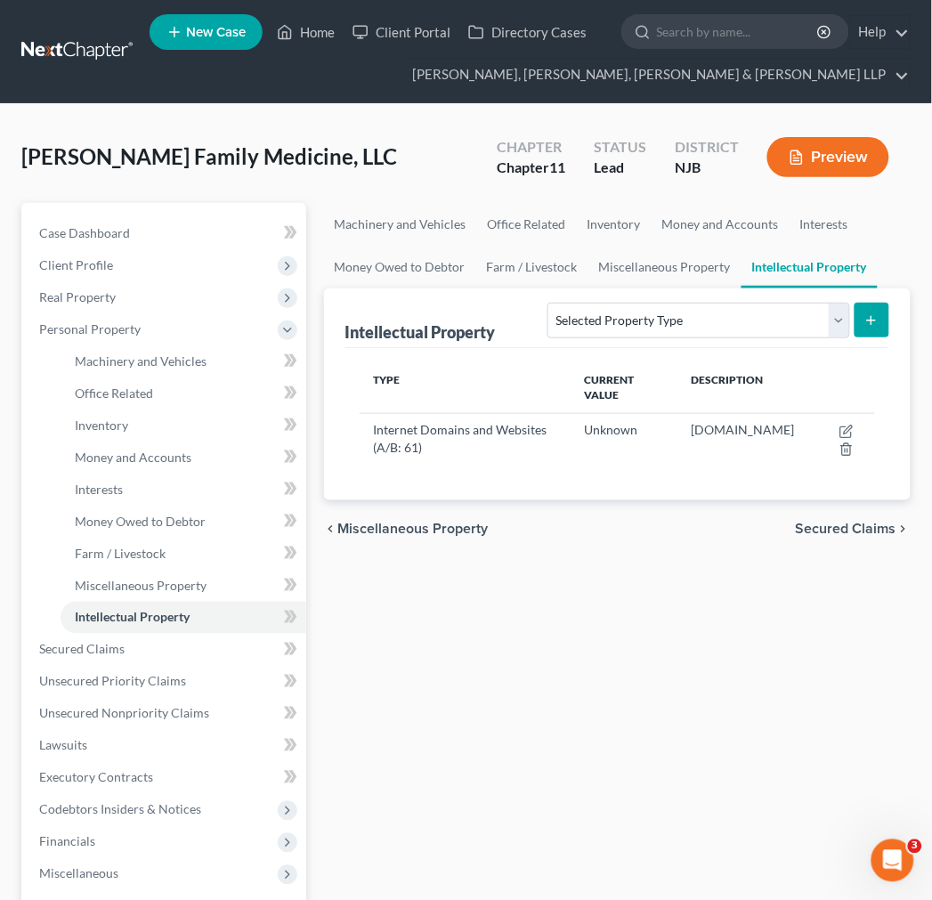
click at [638, 478] on div "Type Current Value Description Internet Domains and Websites (A/B: 61) Unknown …" at bounding box center [617, 424] width 544 height 153
click at [514, 226] on link "Office Related" at bounding box center [527, 224] width 100 height 43
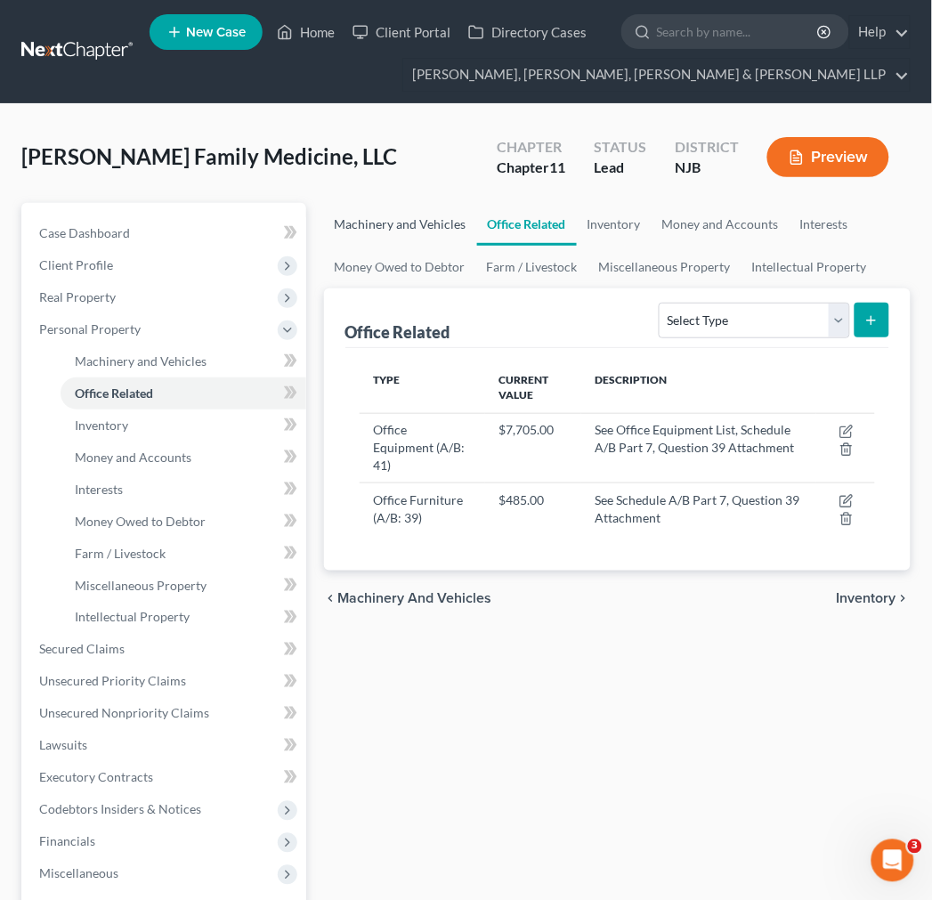
click at [448, 223] on link "Machinery and Vehicles" at bounding box center [400, 224] width 153 height 43
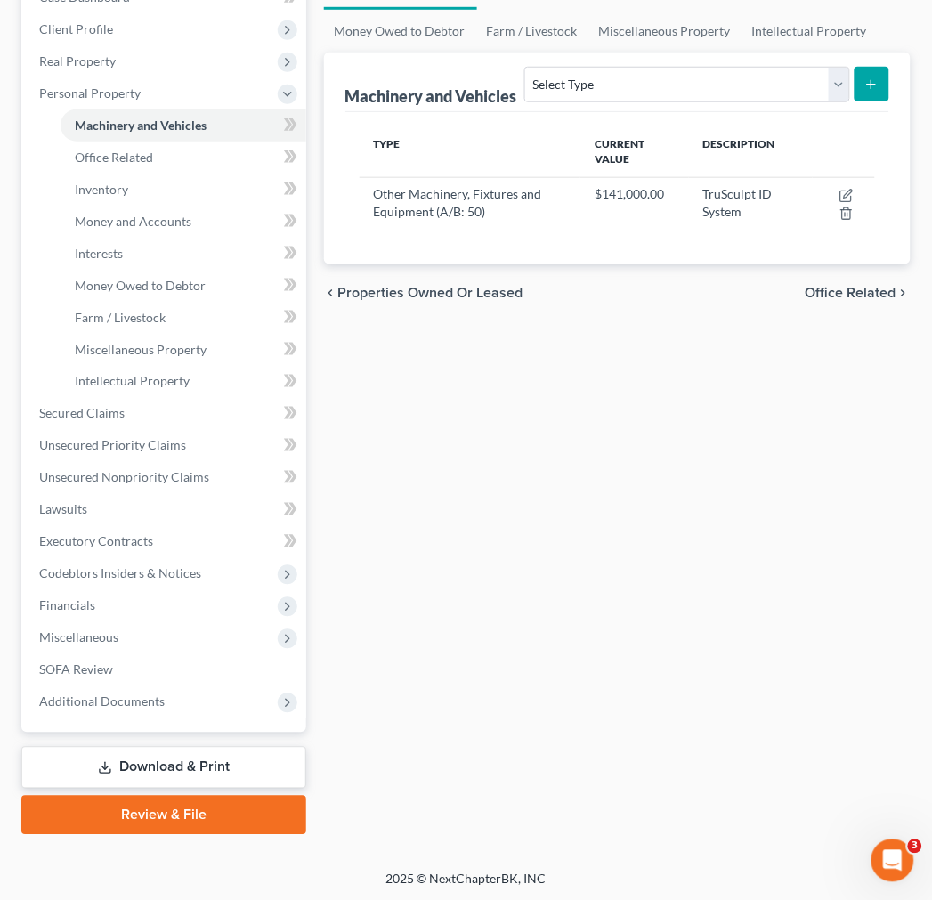
click at [642, 235] on div "Type Current Value Description Other Machinery, Fixtures and Equipment (A/B: 50…" at bounding box center [617, 188] width 544 height 153
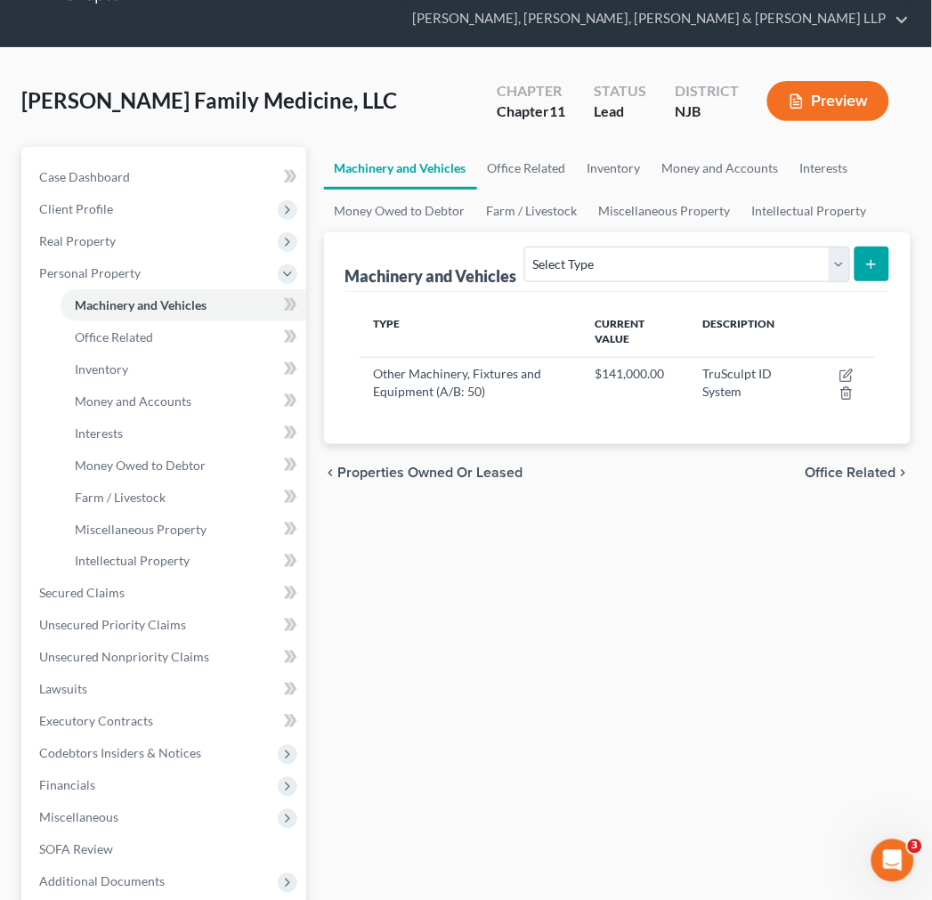
scroll to position [38, 0]
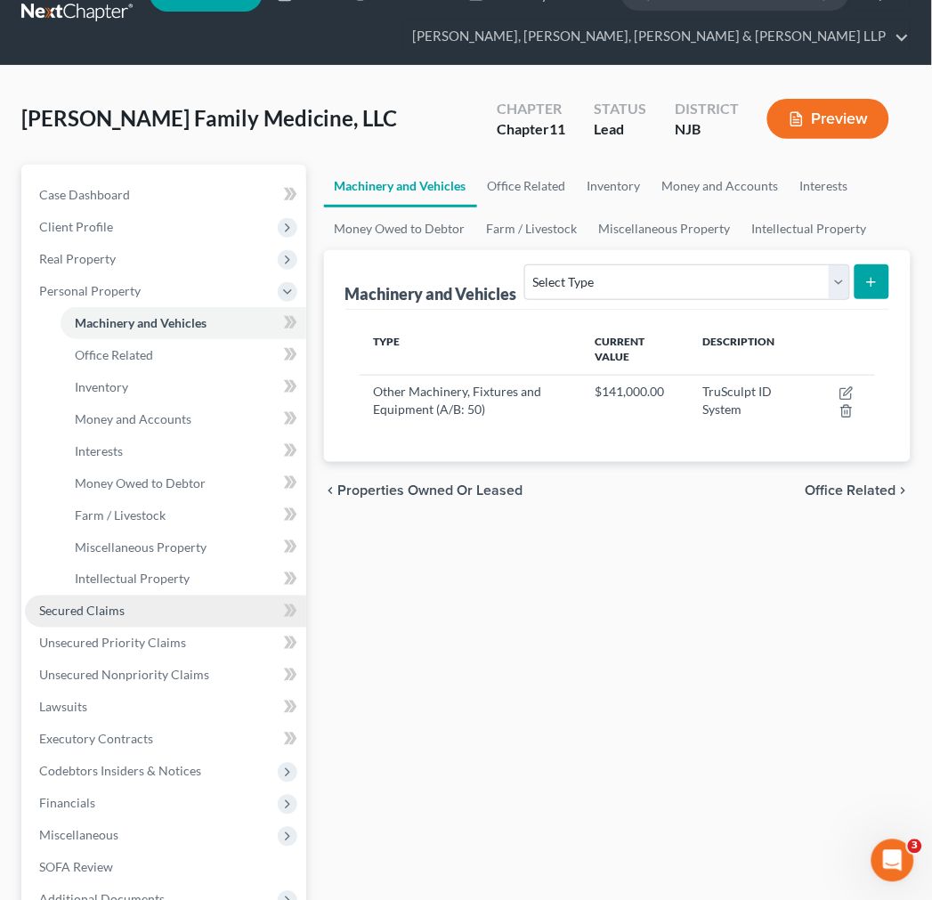
click at [166, 607] on link "Secured Claims" at bounding box center [165, 611] width 281 height 32
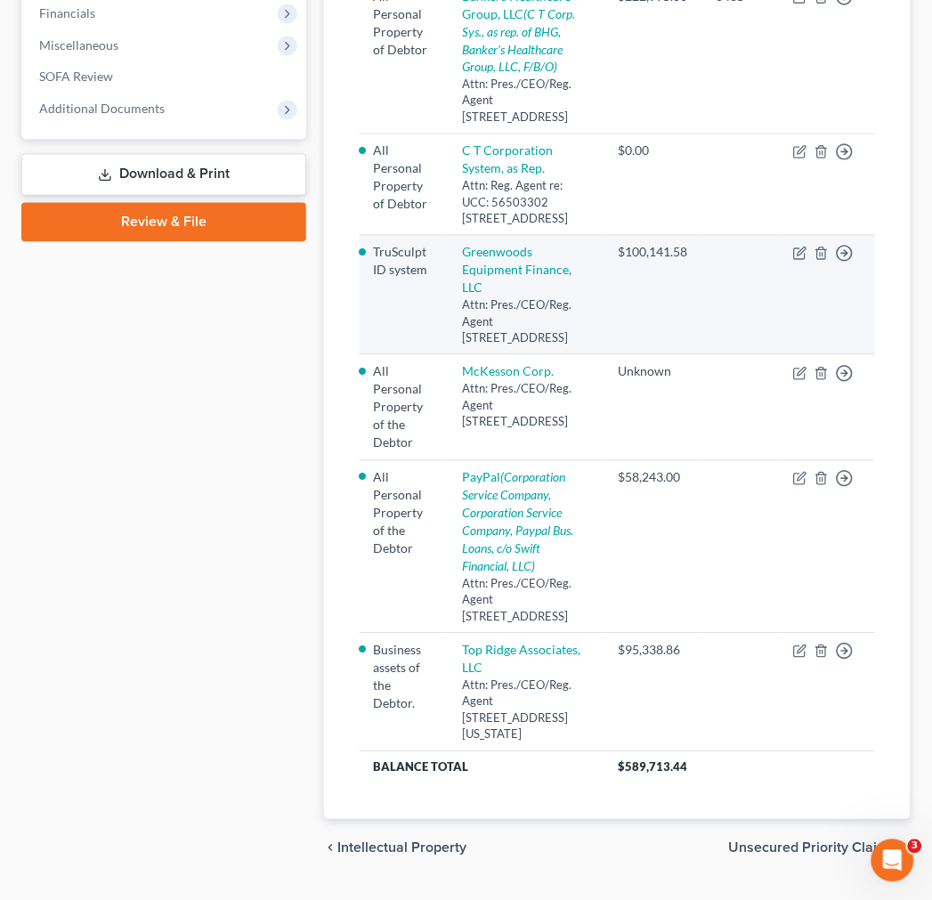
scroll to position [494, 0]
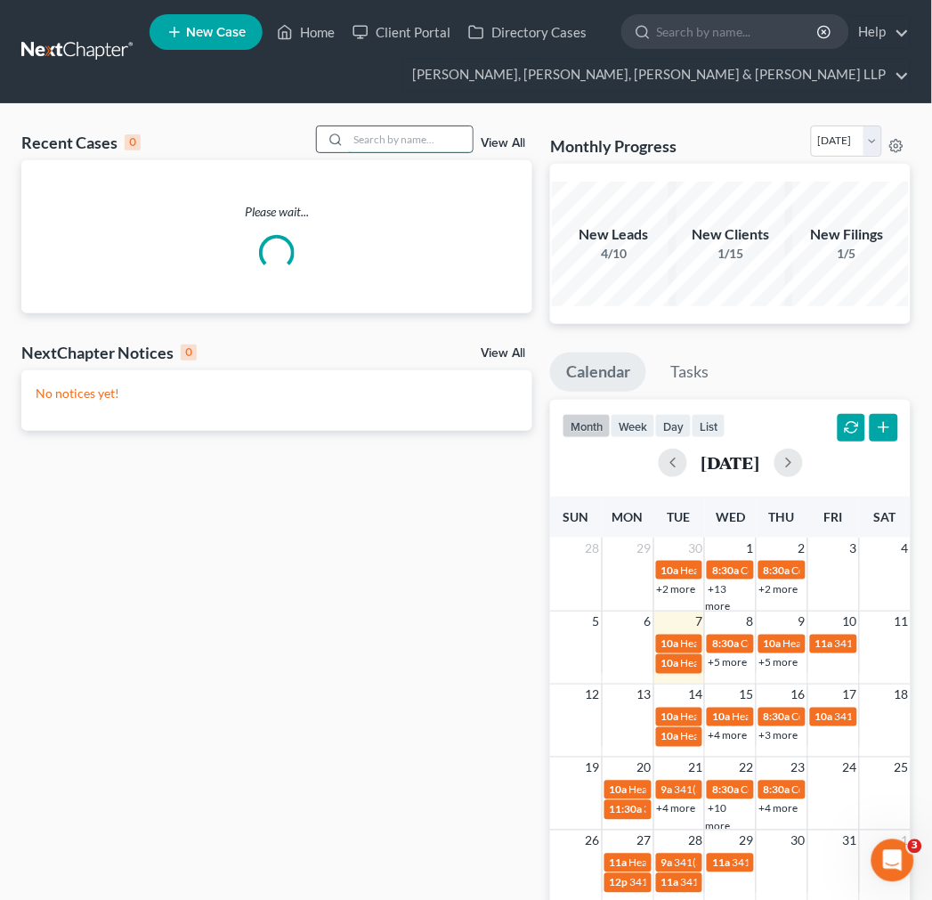
click at [410, 134] on input "search" at bounding box center [410, 139] width 125 height 26
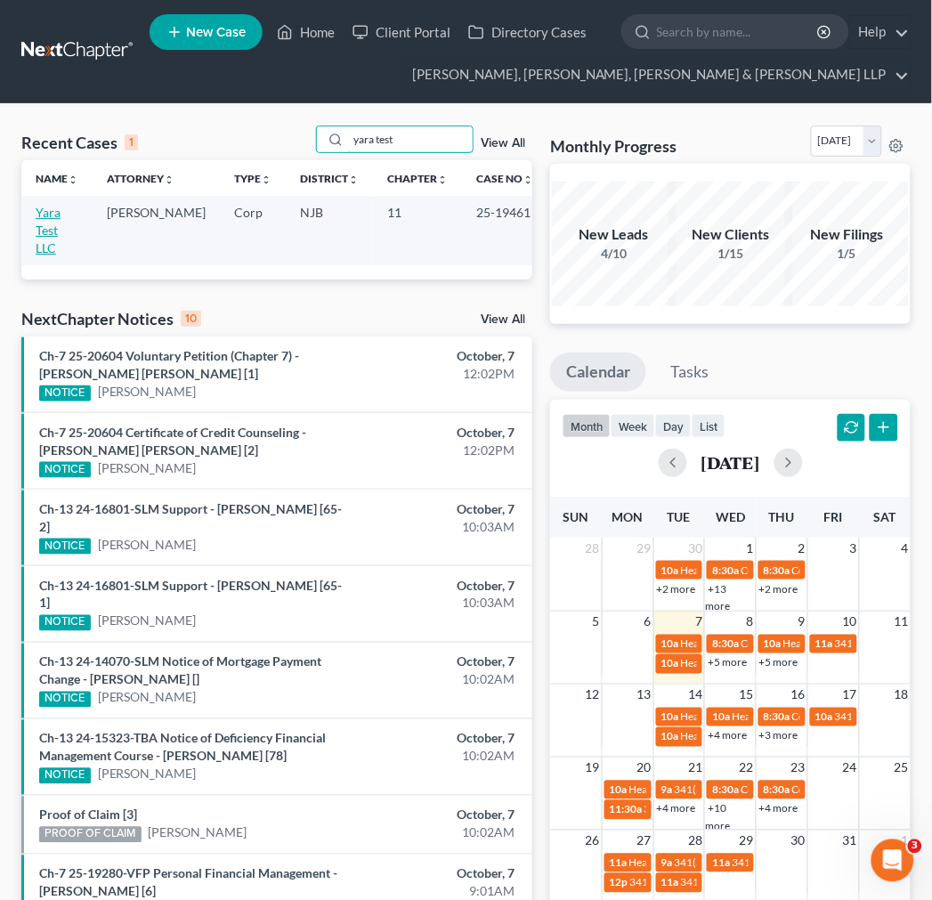
type input "yara test"
click at [43, 212] on link "Yara Test LLC" at bounding box center [48, 230] width 25 height 51
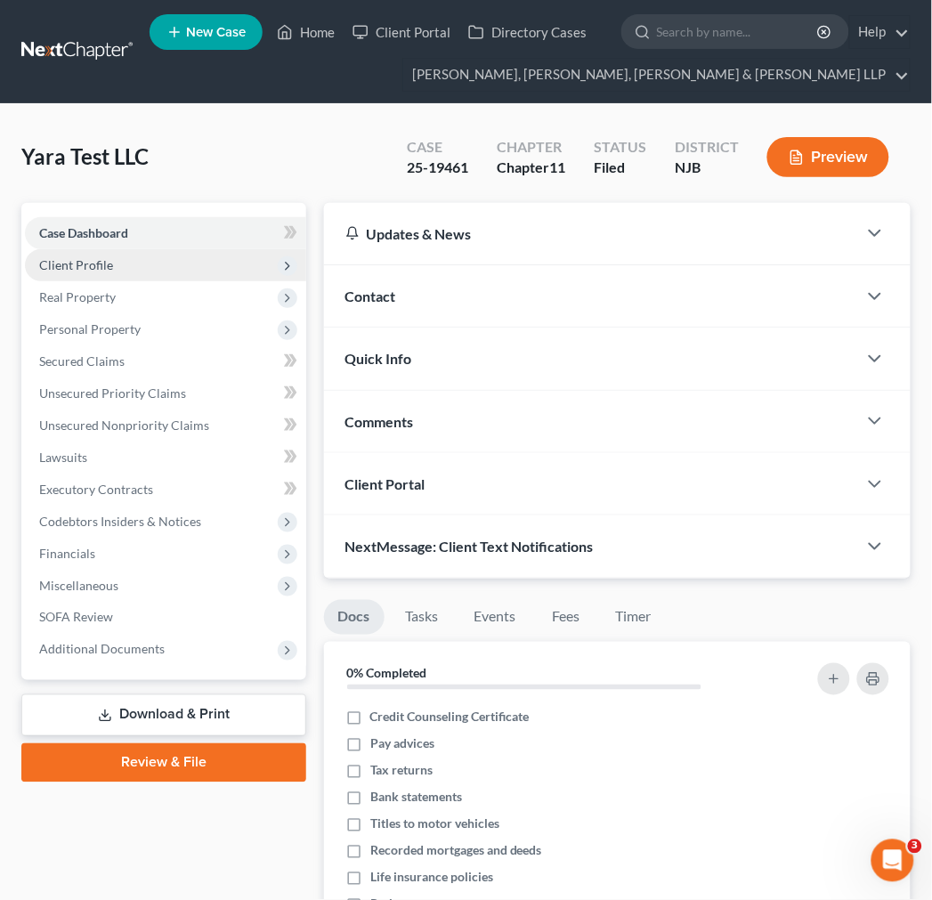
click at [198, 263] on span "Client Profile" at bounding box center [165, 265] width 281 height 32
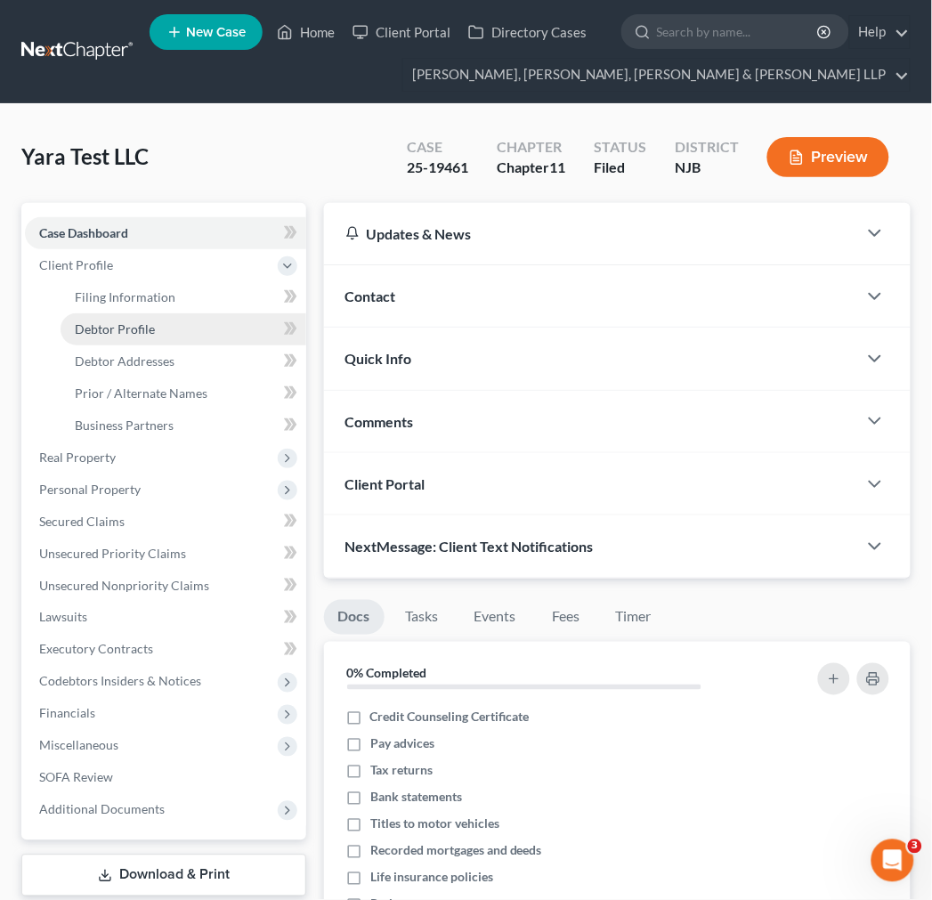
click at [200, 330] on link "Debtor Profile" at bounding box center [184, 329] width 246 height 32
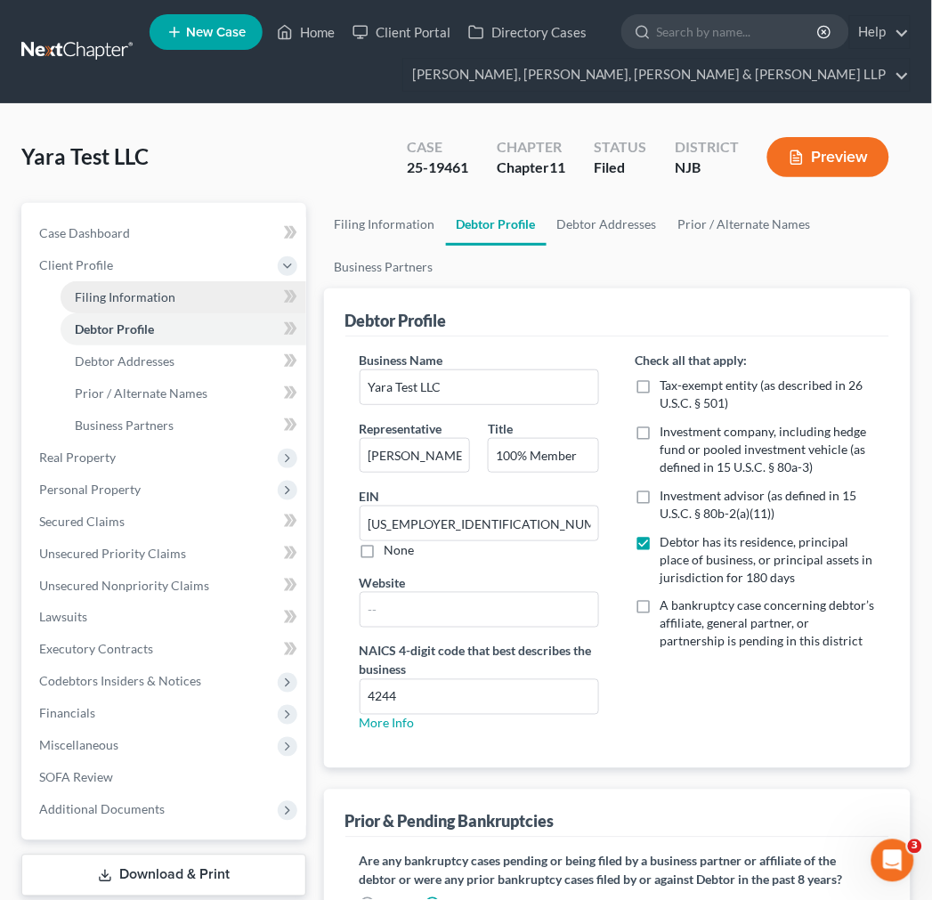
click at [187, 296] on link "Filing Information" at bounding box center [184, 297] width 246 height 32
select select "3"
select select "1"
select select "51"
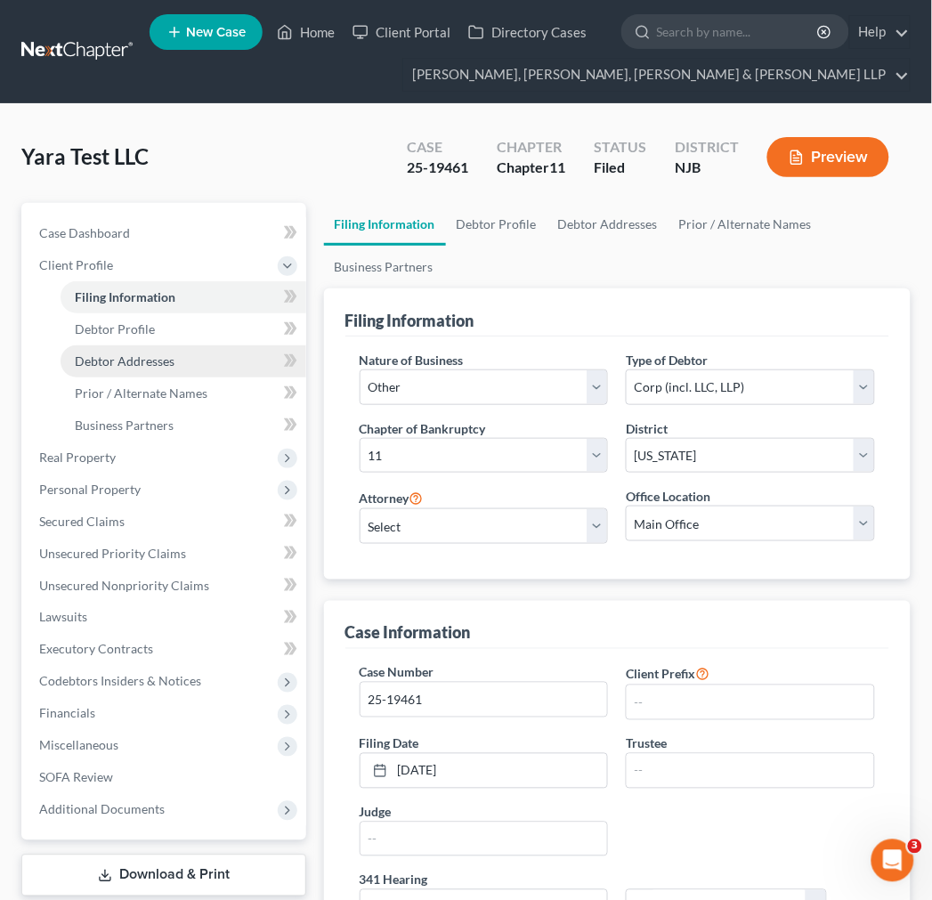
click at [200, 357] on link "Debtor Addresses" at bounding box center [184, 361] width 246 height 32
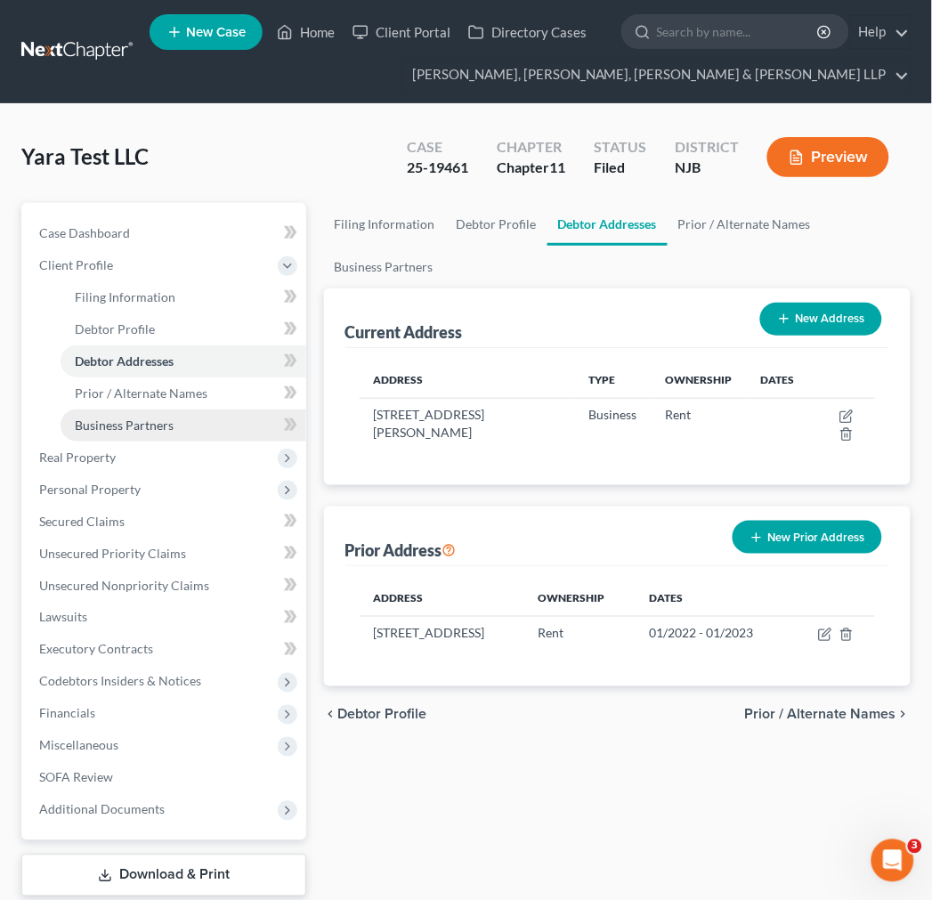
click at [201, 420] on link "Business Partners" at bounding box center [184, 425] width 246 height 32
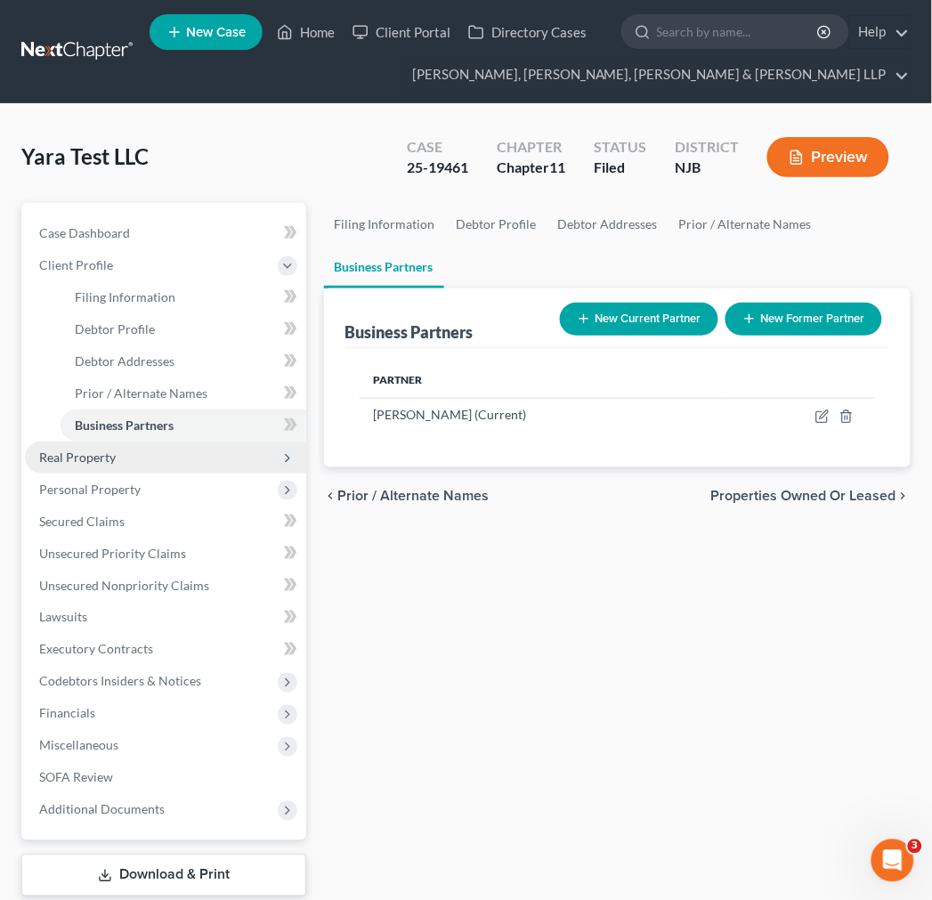
click at [200, 470] on span "Real Property" at bounding box center [165, 457] width 281 height 32
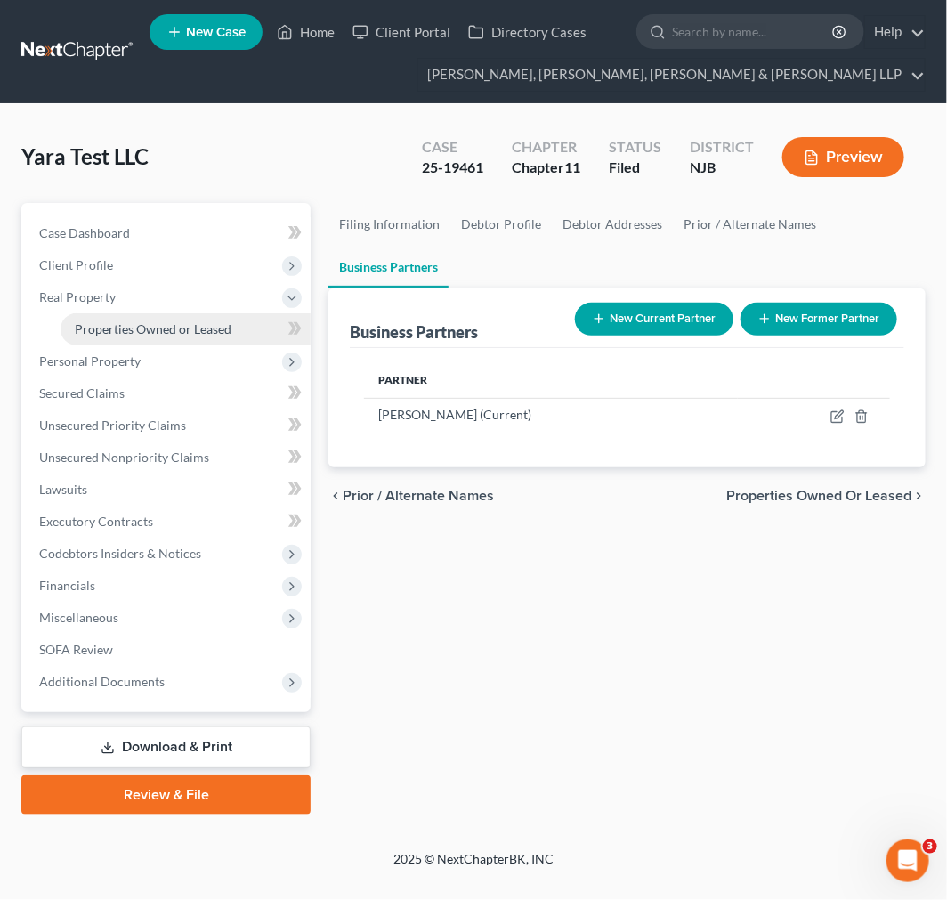
click at [167, 336] on link "Properties Owned or Leased" at bounding box center [186, 329] width 250 height 32
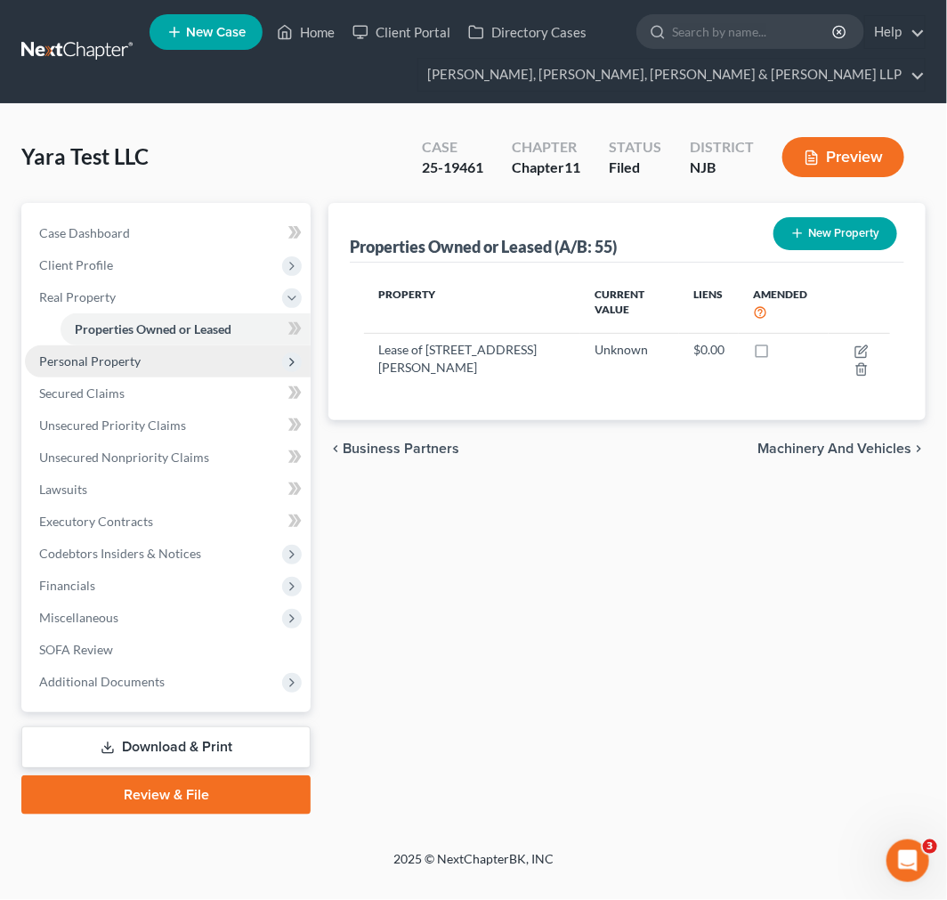
click at [167, 361] on span "Personal Property" at bounding box center [168, 361] width 286 height 32
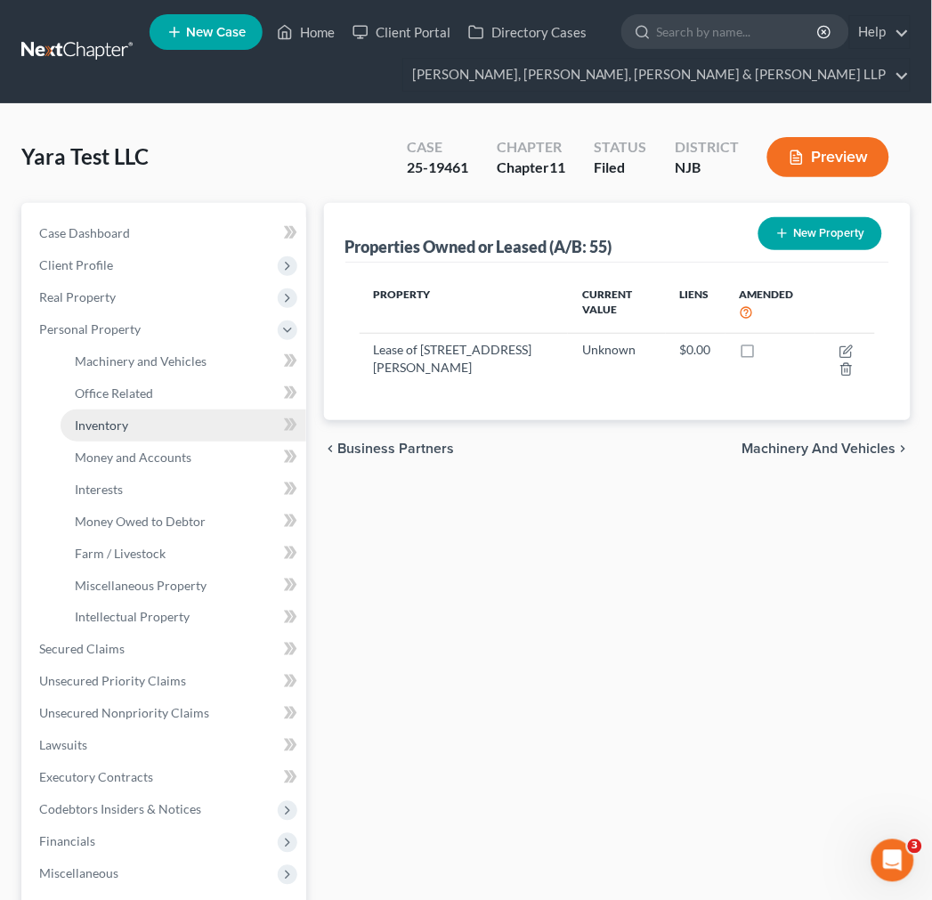
click at [176, 418] on link "Inventory" at bounding box center [184, 425] width 246 height 32
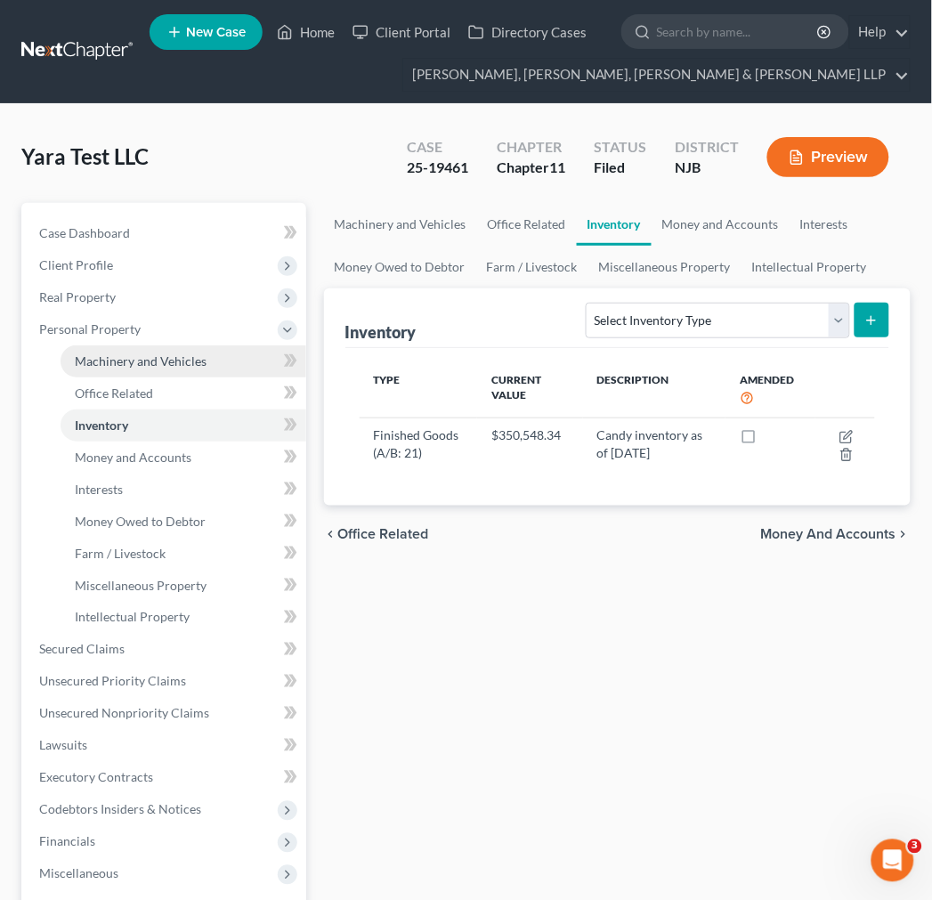
click at [171, 357] on span "Machinery and Vehicles" at bounding box center [141, 360] width 132 height 15
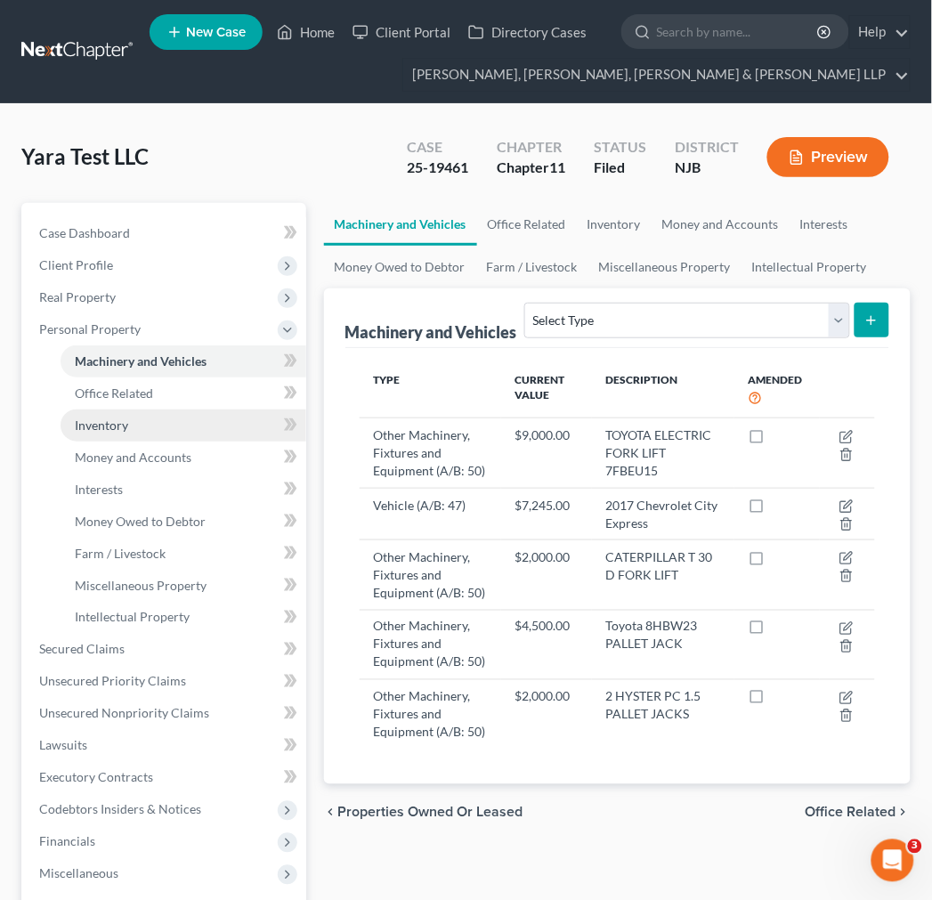
click at [182, 424] on link "Inventory" at bounding box center [184, 425] width 246 height 32
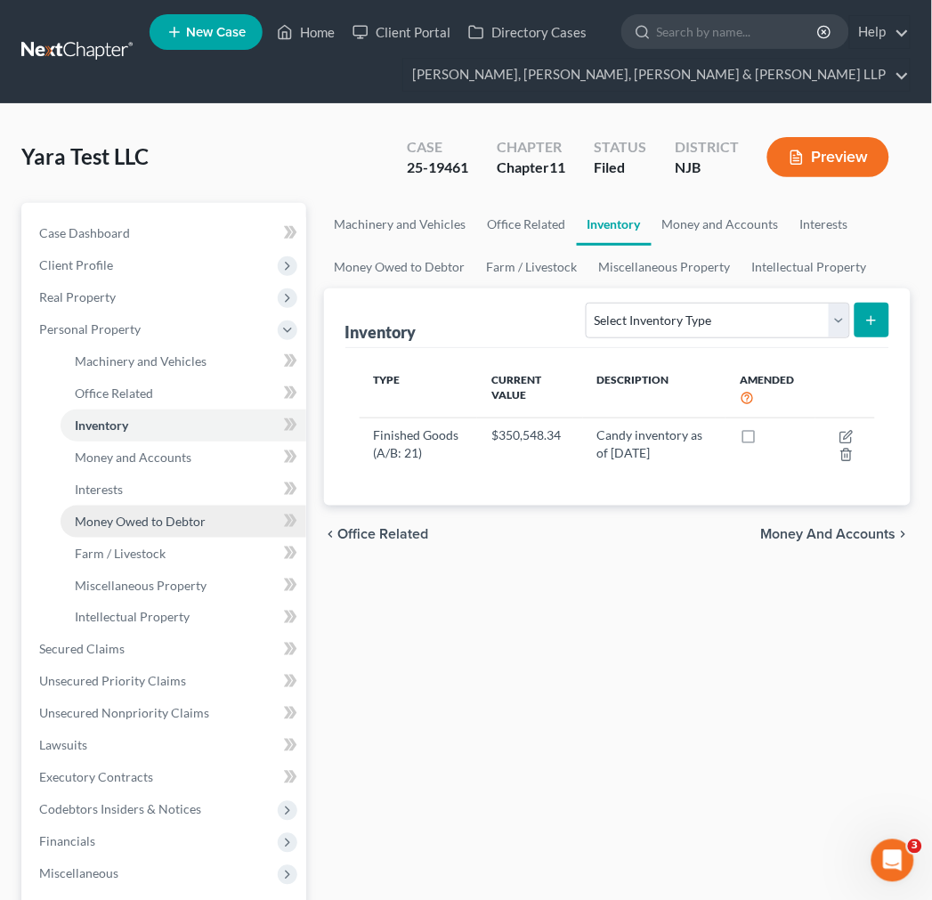
click at [176, 525] on span "Money Owed to Debtor" at bounding box center [140, 521] width 131 height 15
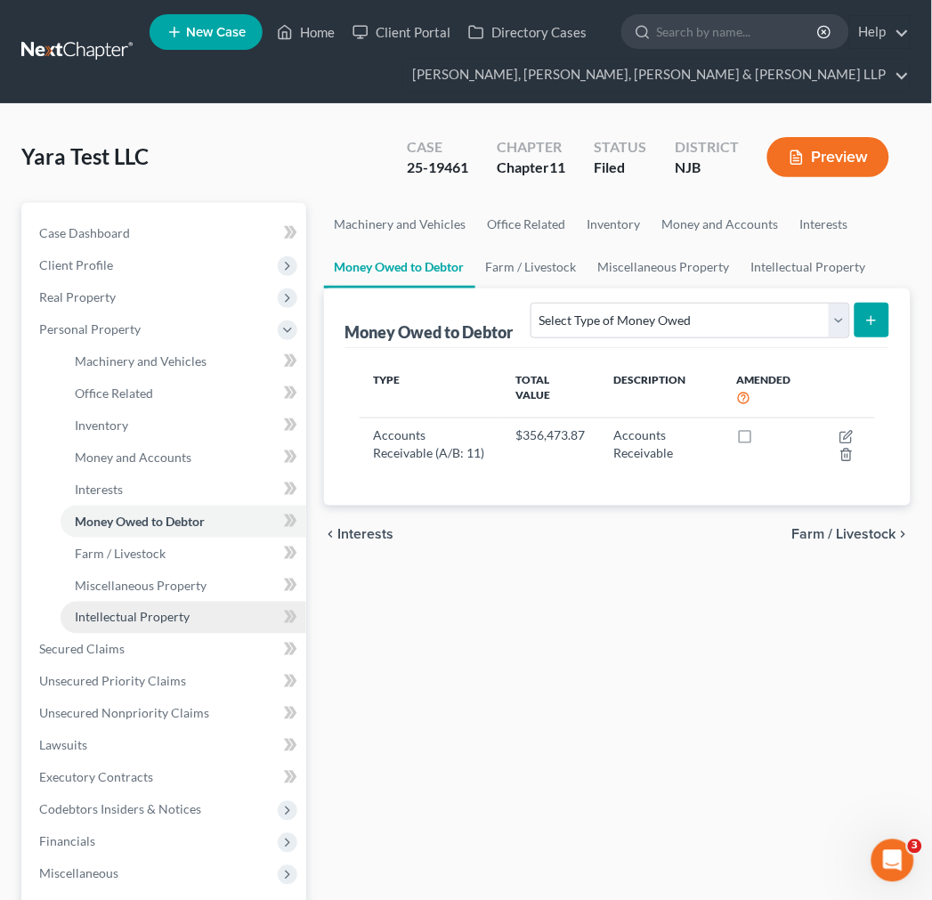
click at [152, 617] on span "Intellectual Property" at bounding box center [132, 617] width 115 height 15
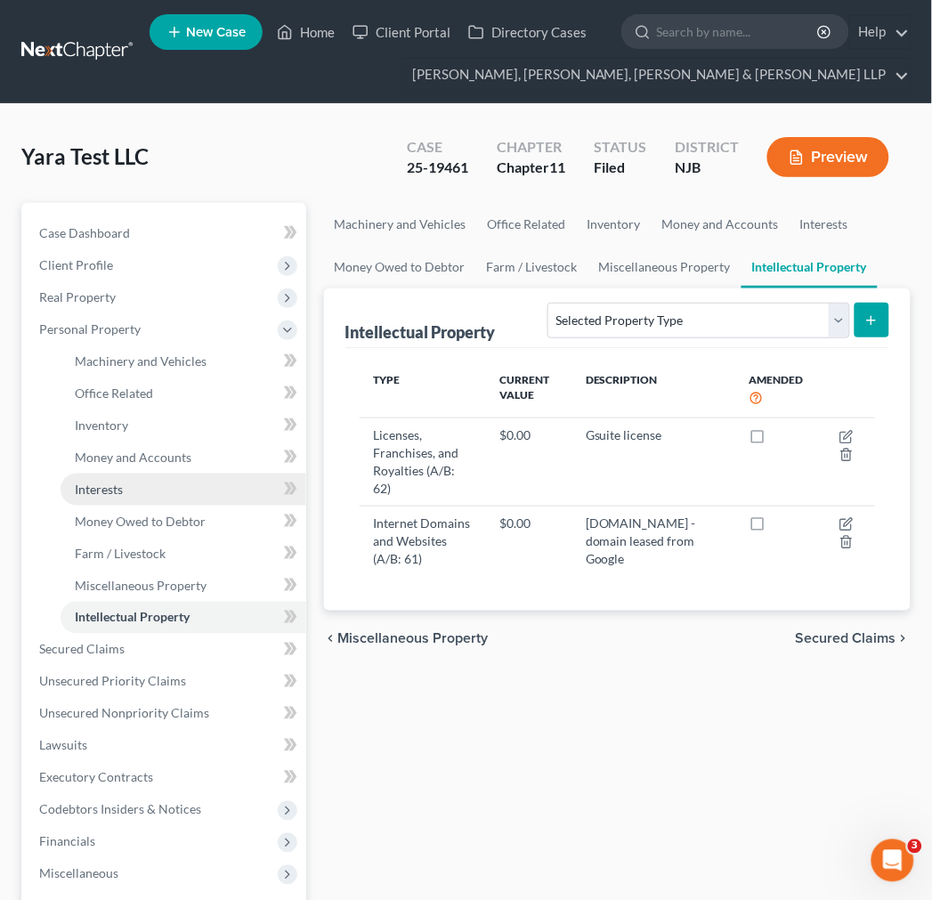
scroll to position [99, 0]
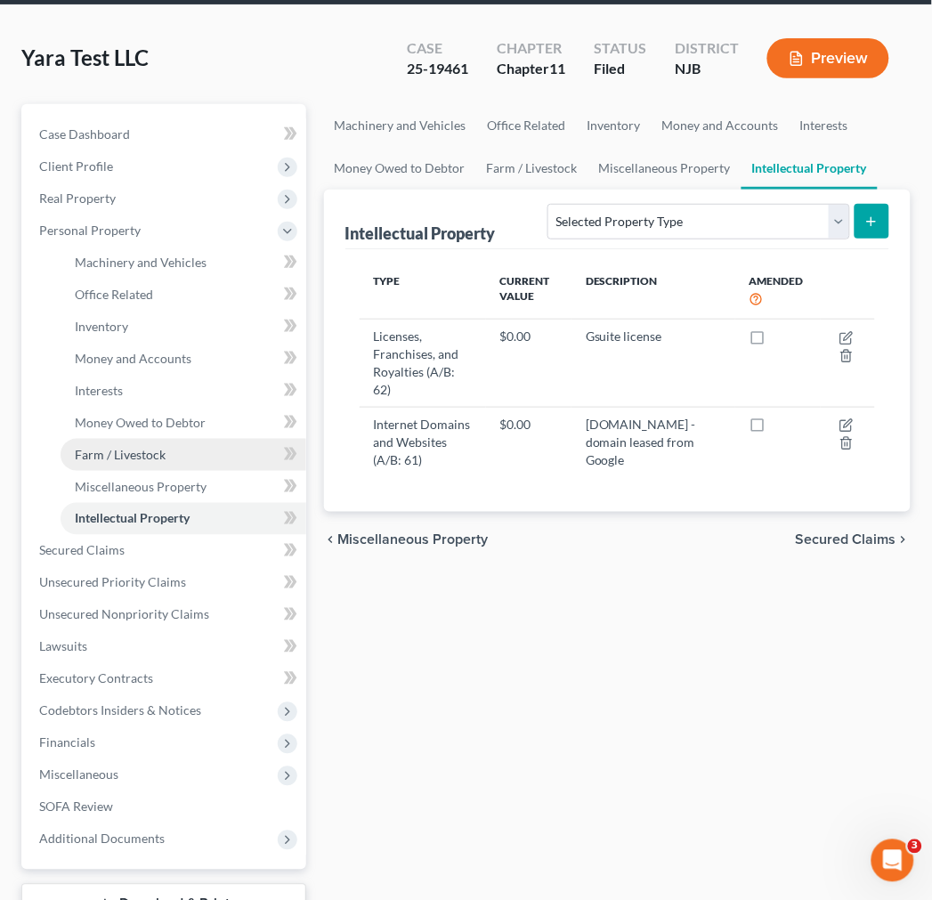
click at [169, 459] on link "Farm / Livestock" at bounding box center [184, 455] width 246 height 32
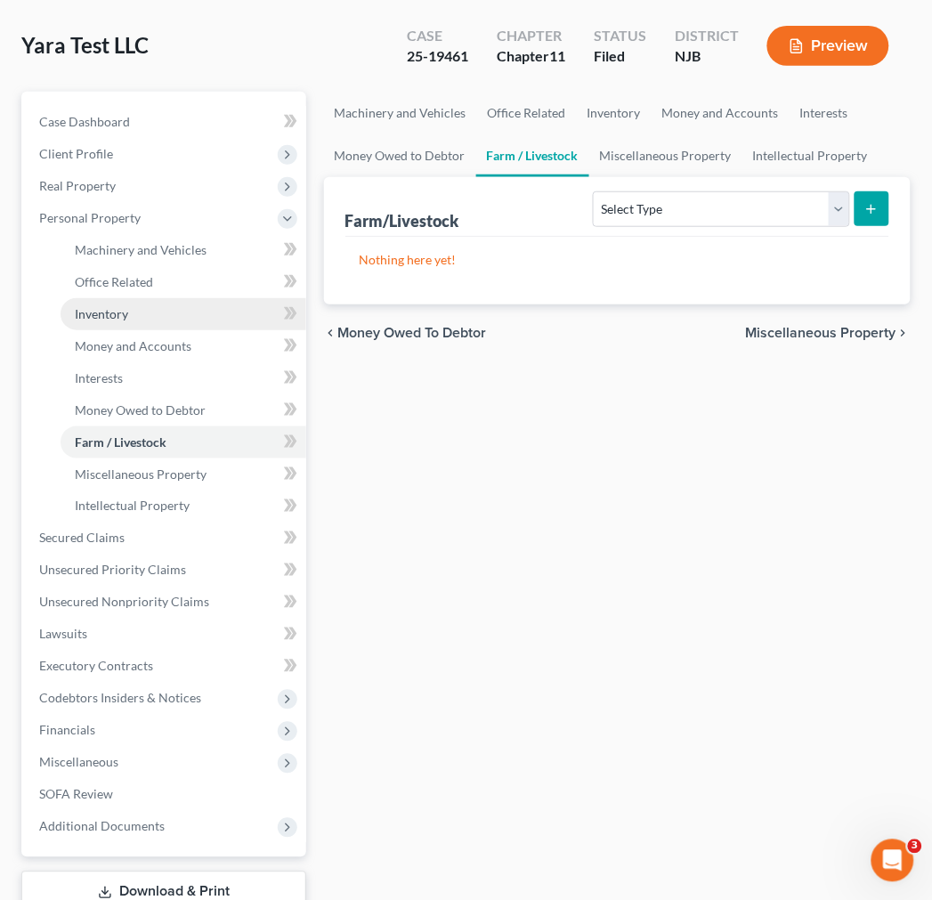
scroll to position [236, 0]
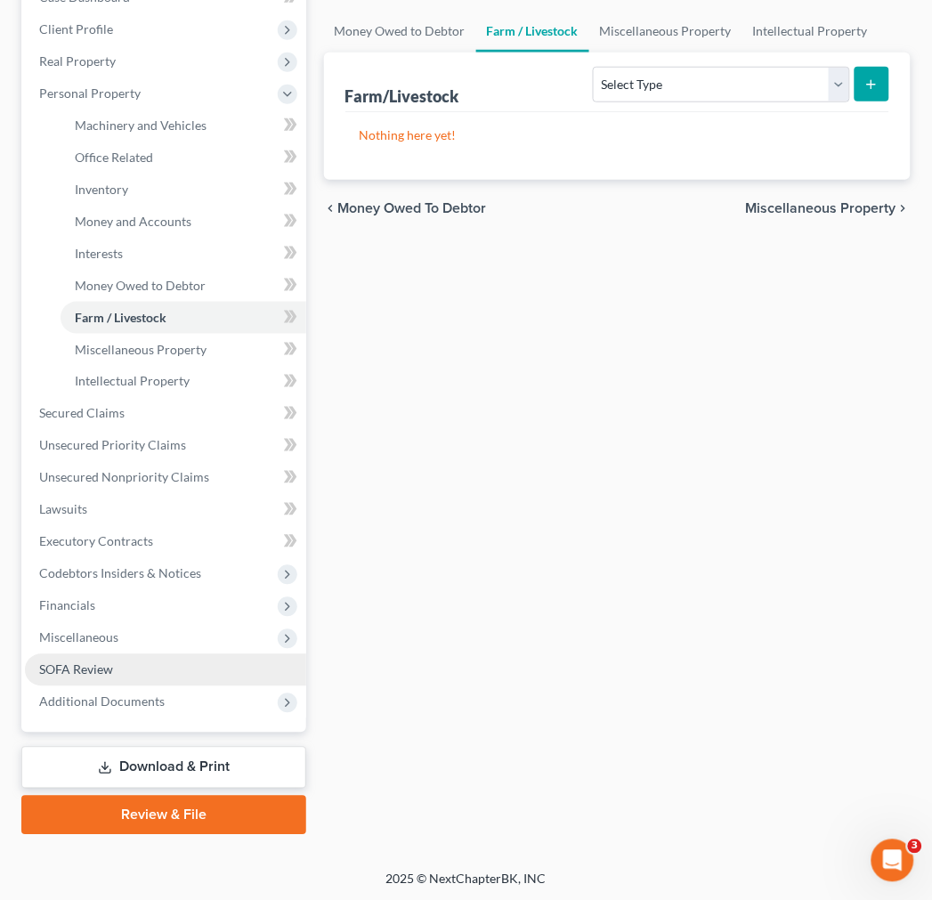
click at [172, 663] on link "SOFA Review" at bounding box center [165, 670] width 281 height 32
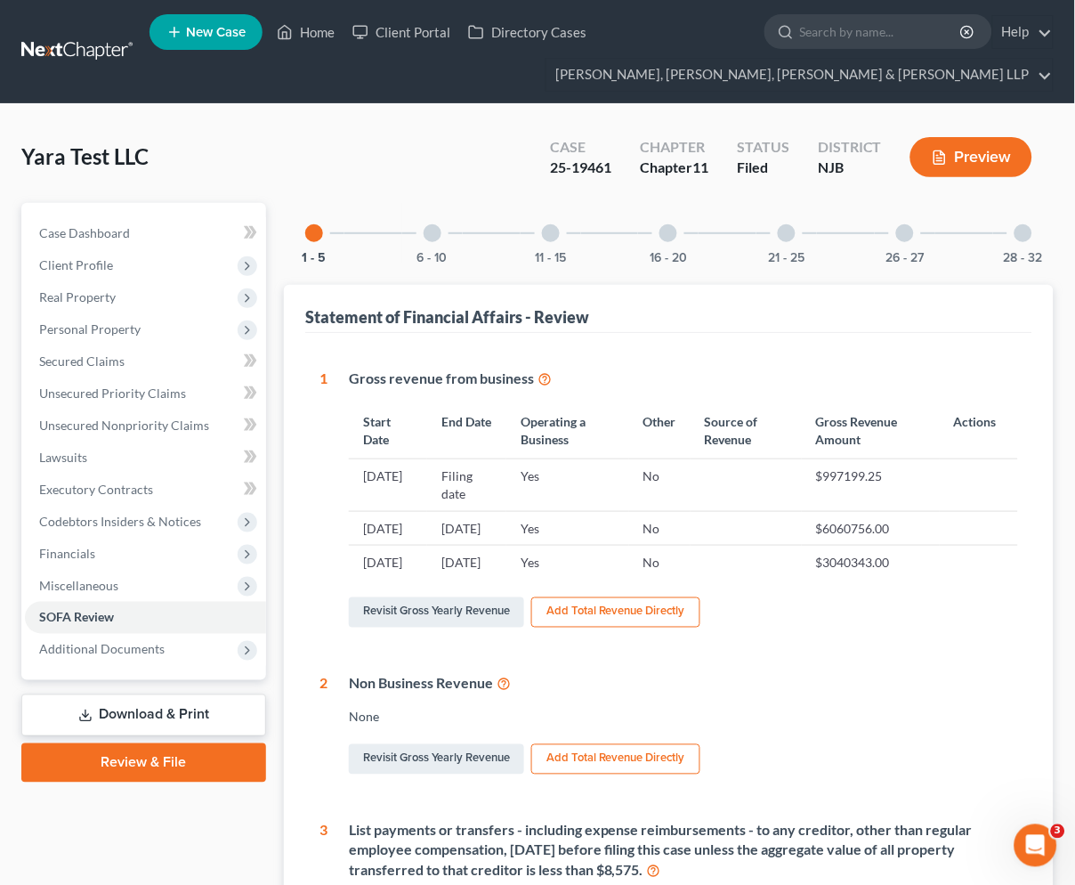
click at [39, 40] on link at bounding box center [78, 52] width 114 height 32
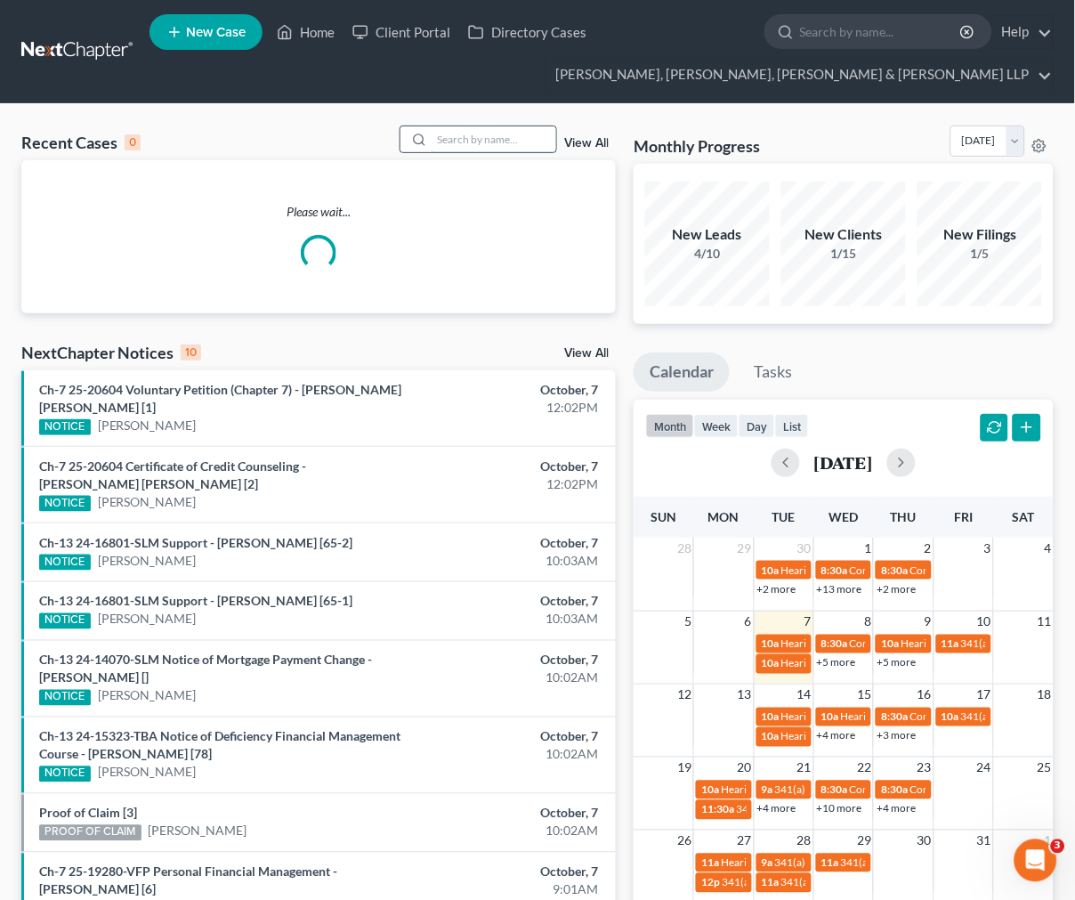
click at [451, 131] on input "search" at bounding box center [494, 139] width 125 height 26
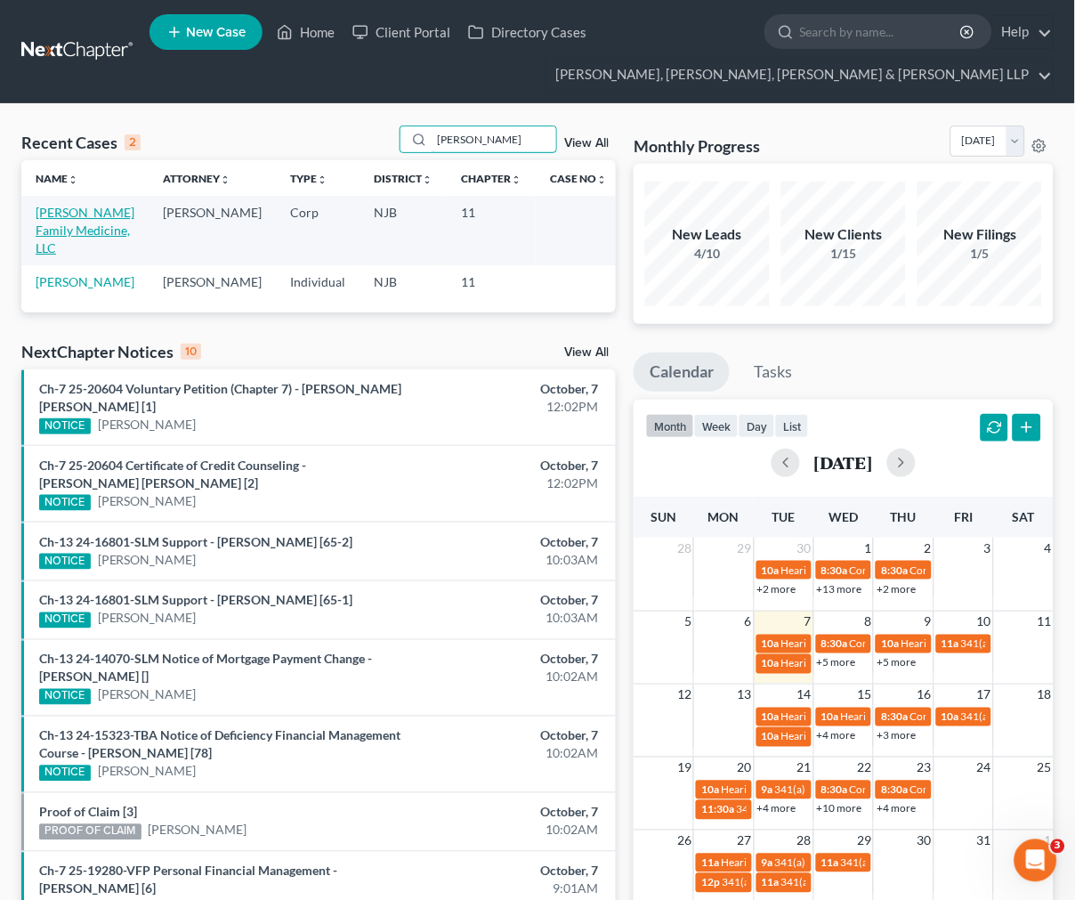
type input "[PERSON_NAME]"
click at [41, 218] on link "[PERSON_NAME] Family Medicine, LLC" at bounding box center [85, 230] width 99 height 51
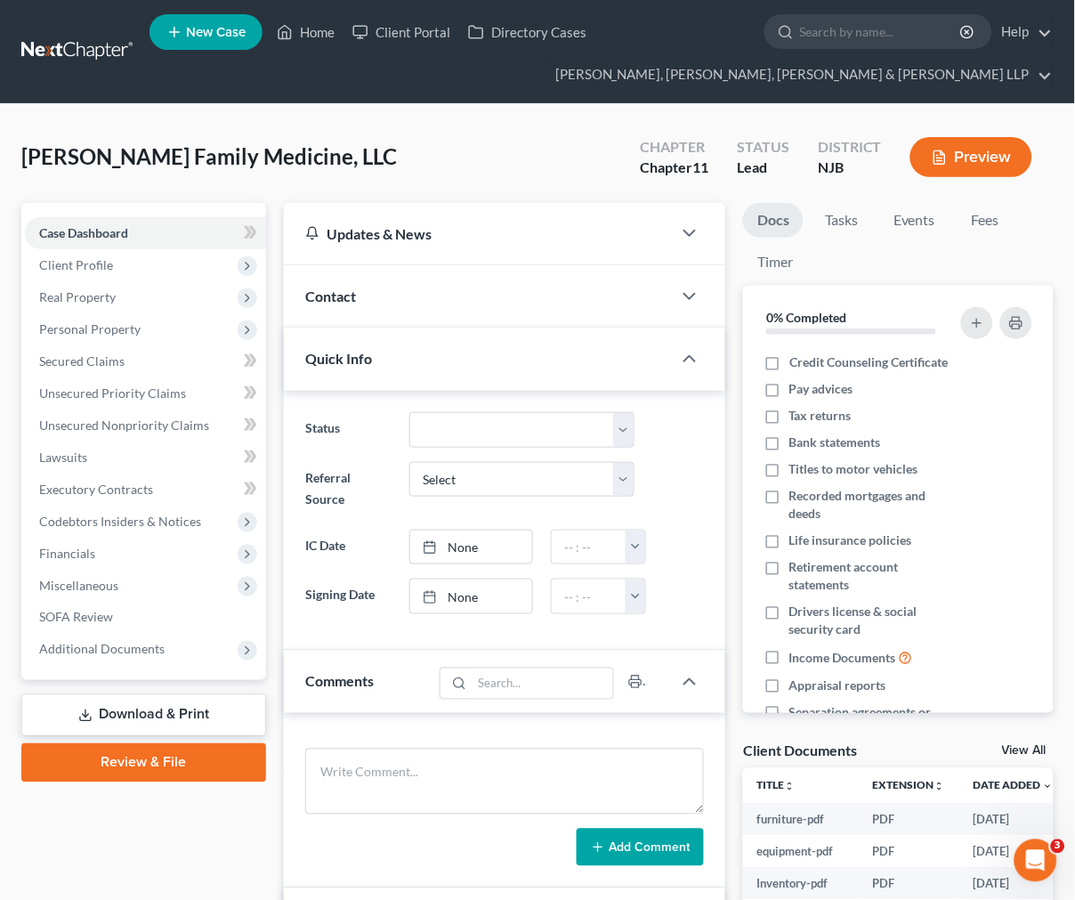
scroll to position [479, 0]
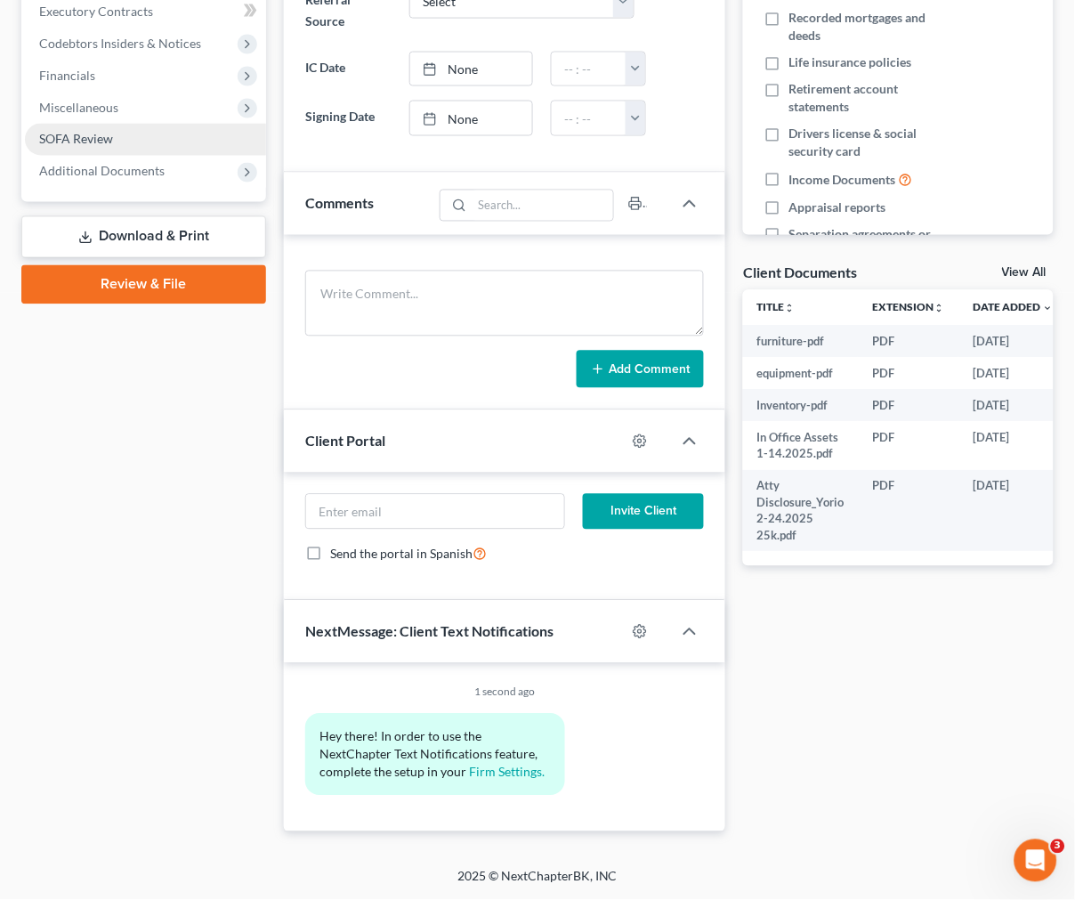
click at [105, 132] on span "SOFA Review" at bounding box center [76, 139] width 74 height 15
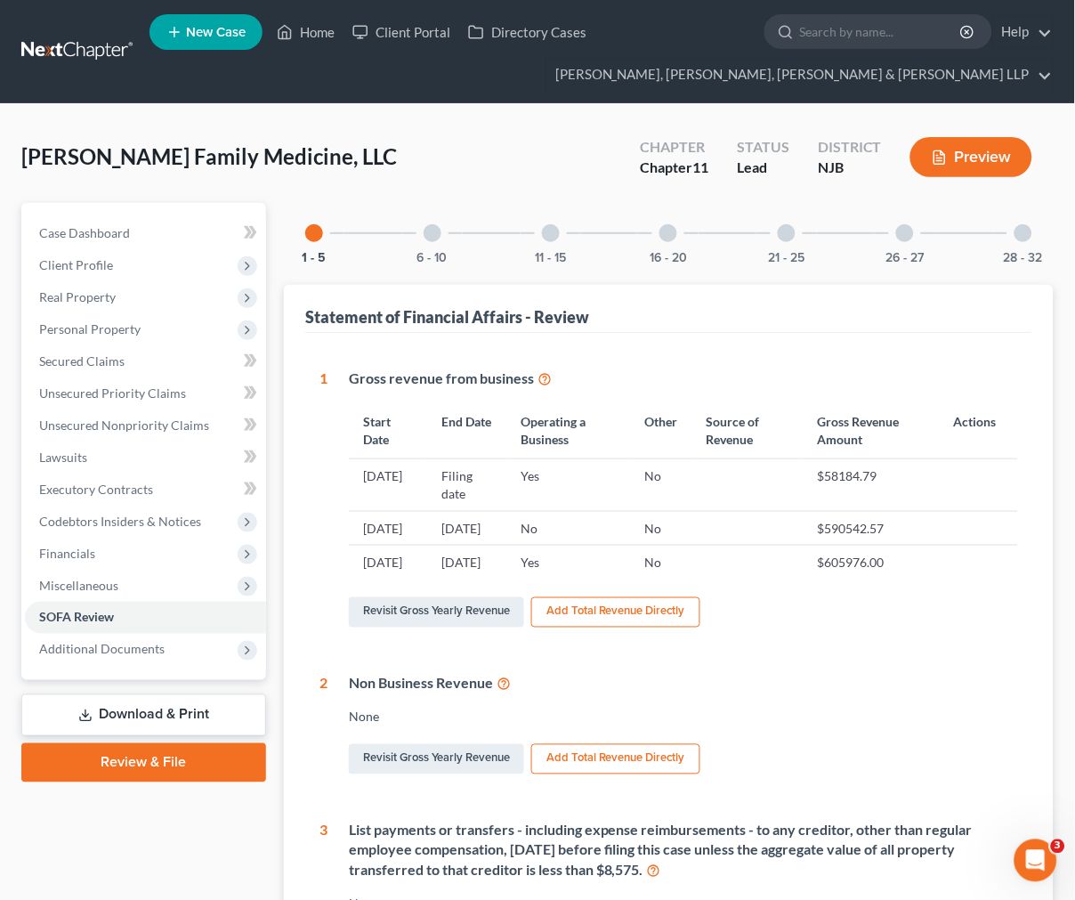
click at [425, 234] on div at bounding box center [433, 233] width 18 height 18
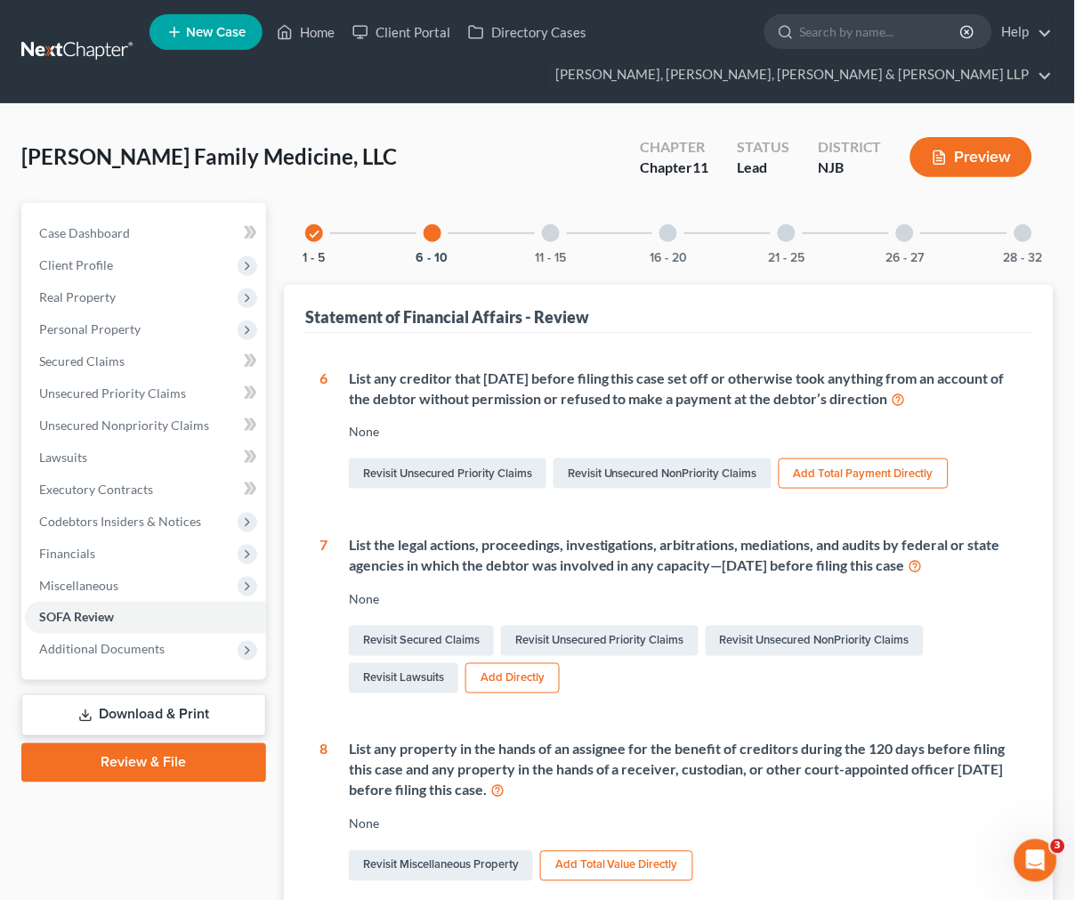
click at [505, 236] on div "check 1 - 5 6 - 10 11 - 15 16 - 20 21 - 25 26 - 27 28 - 32" at bounding box center [669, 233] width 770 height 61
click at [540, 247] on div "11 - 15" at bounding box center [551, 233] width 61 height 61
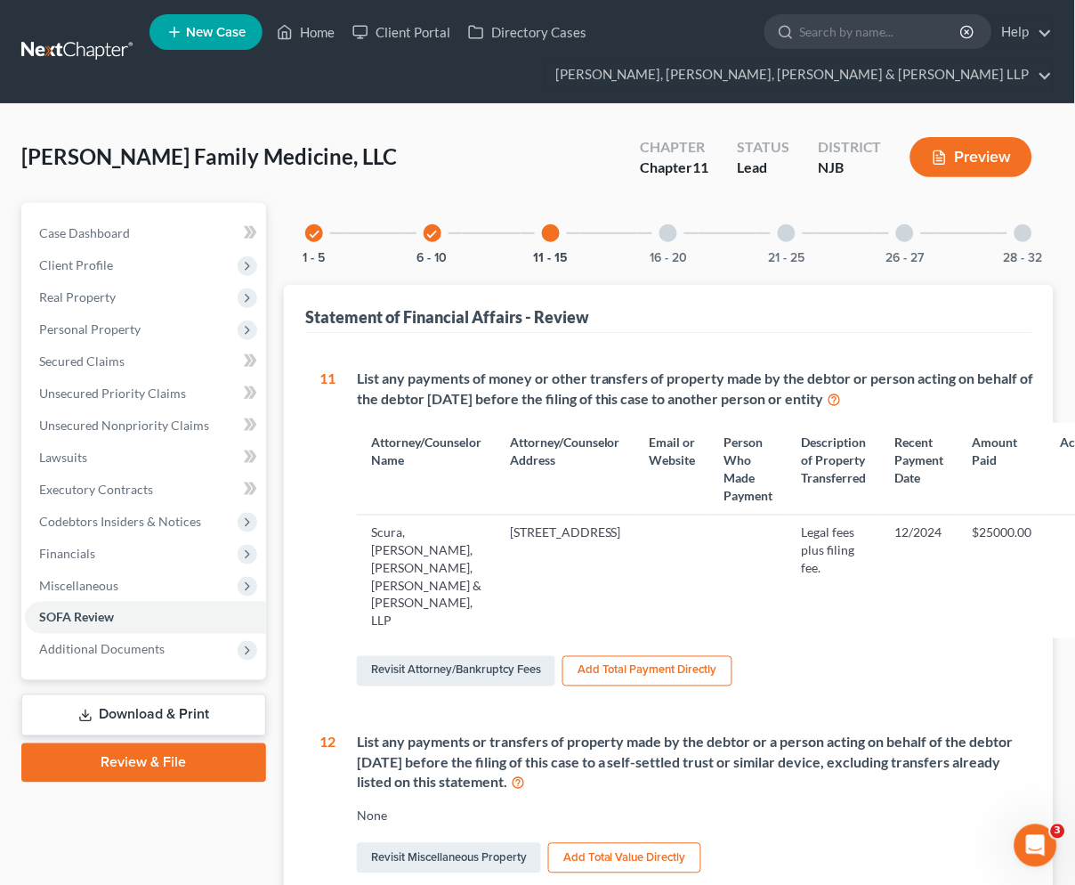
click at [316, 240] on icon "check" at bounding box center [314, 234] width 12 height 12
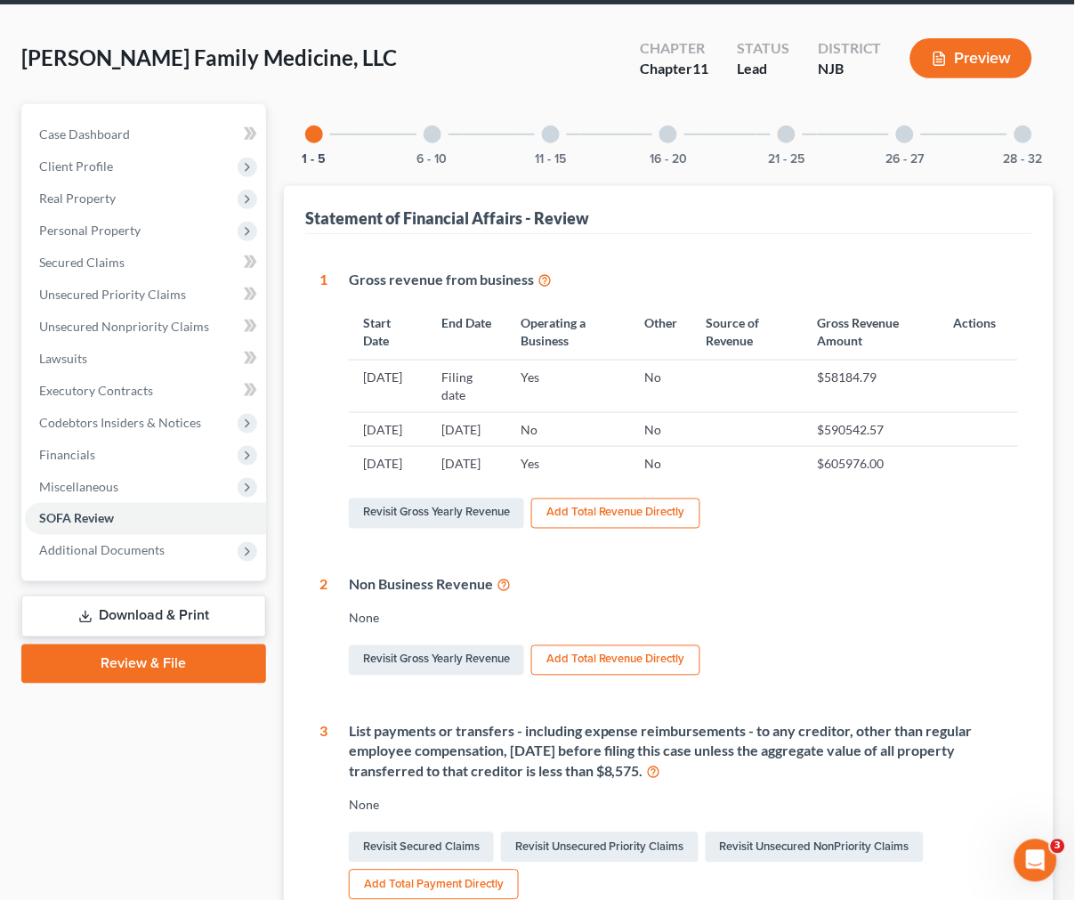
scroll to position [198, 0]
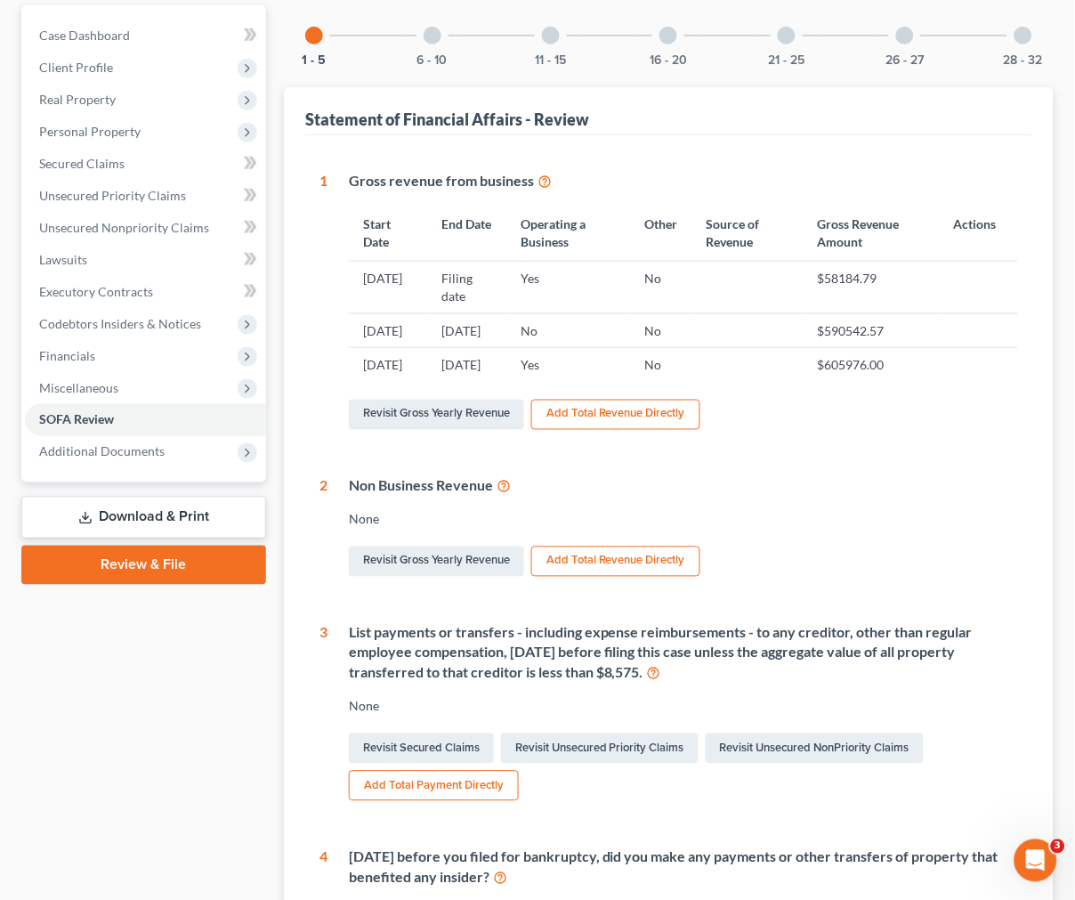
click at [451, 264] on td "Filing date" at bounding box center [467, 288] width 80 height 52
click at [507, 279] on td "Filing date" at bounding box center [467, 288] width 80 height 52
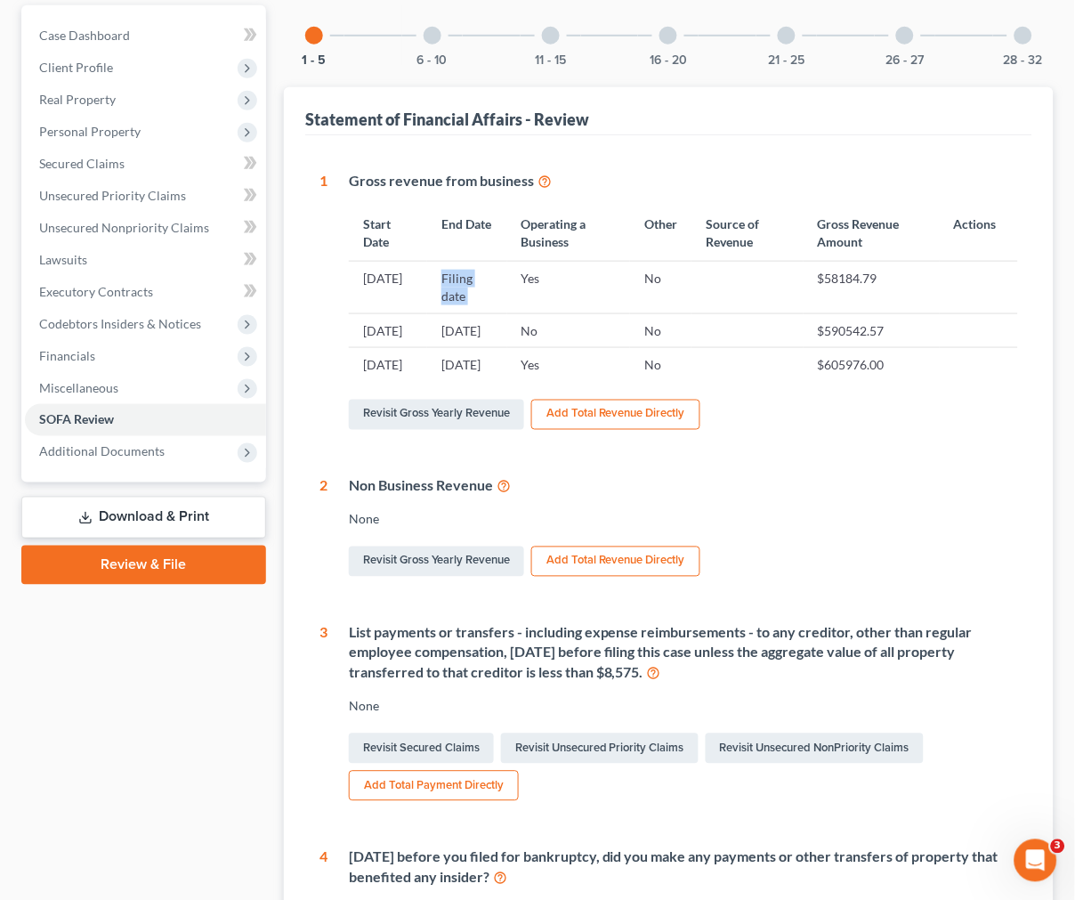
click at [507, 279] on td "Filing date" at bounding box center [467, 288] width 80 height 52
click at [478, 269] on td "Filing date" at bounding box center [467, 288] width 80 height 52
drag, startPoint x: 446, startPoint y: 271, endPoint x: 523, endPoint y: 270, distance: 77.4
click at [507, 270] on td "Filing date" at bounding box center [467, 288] width 80 height 52
drag, startPoint x: 528, startPoint y: 265, endPoint x: 623, endPoint y: 286, distance: 97.4
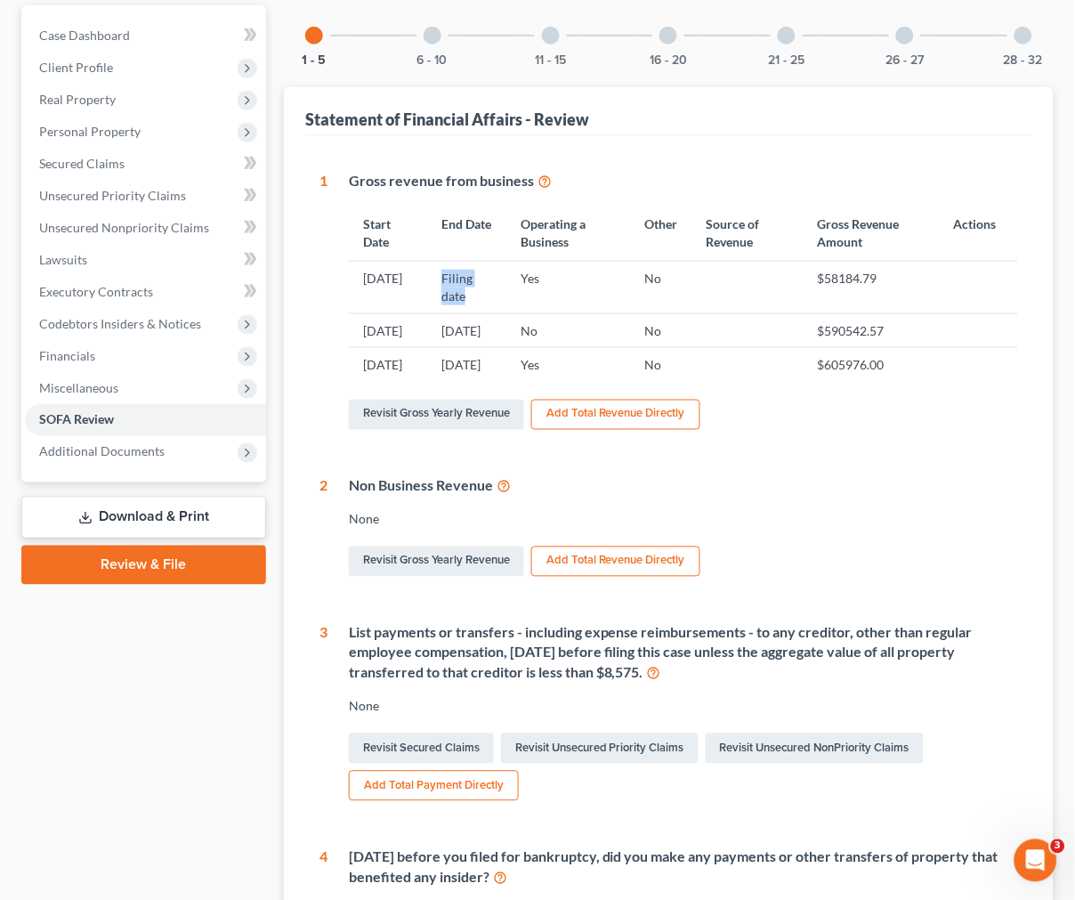
click at [507, 265] on td "Filing date" at bounding box center [467, 288] width 80 height 52
drag, startPoint x: 814, startPoint y: 273, endPoint x: 903, endPoint y: 279, distance: 88.3
click at [903, 279] on tr "[DATE] Filing date Yes No $58184.79" at bounding box center [683, 288] width 669 height 52
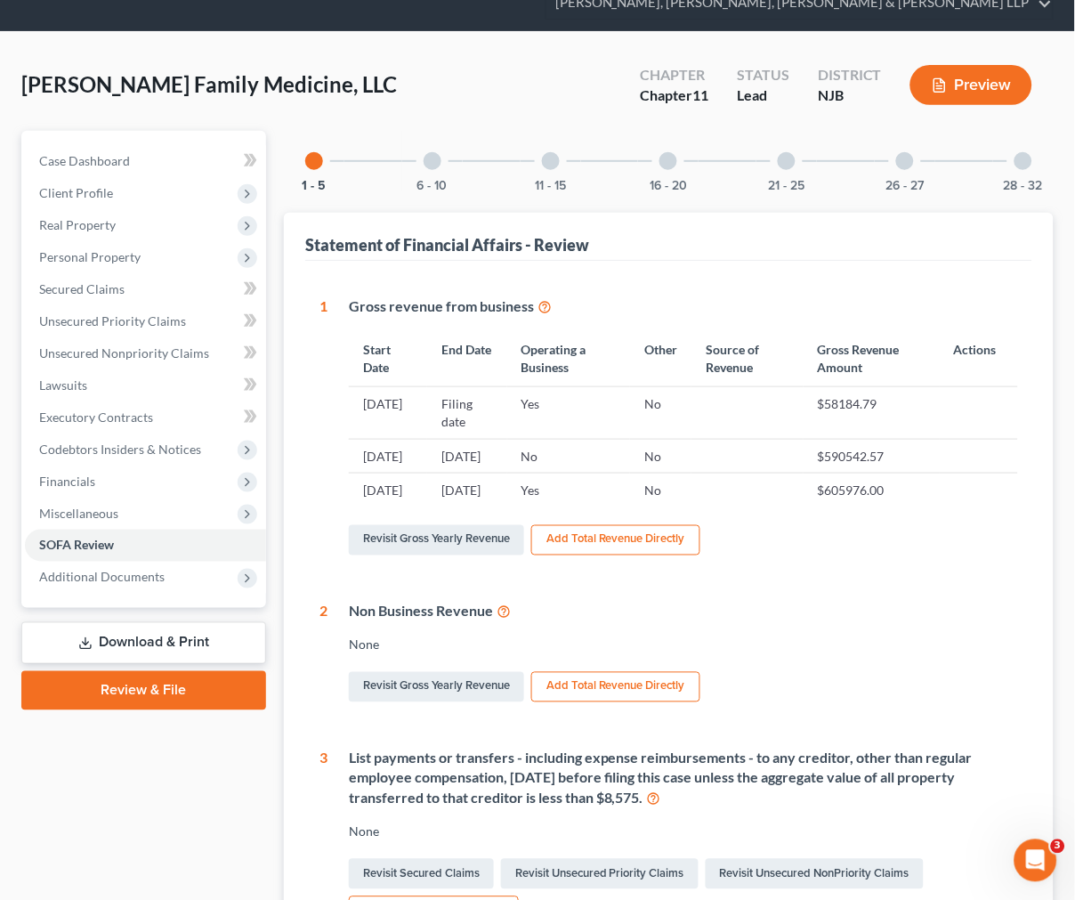
click at [427, 169] on div "6 - 10" at bounding box center [432, 161] width 61 height 61
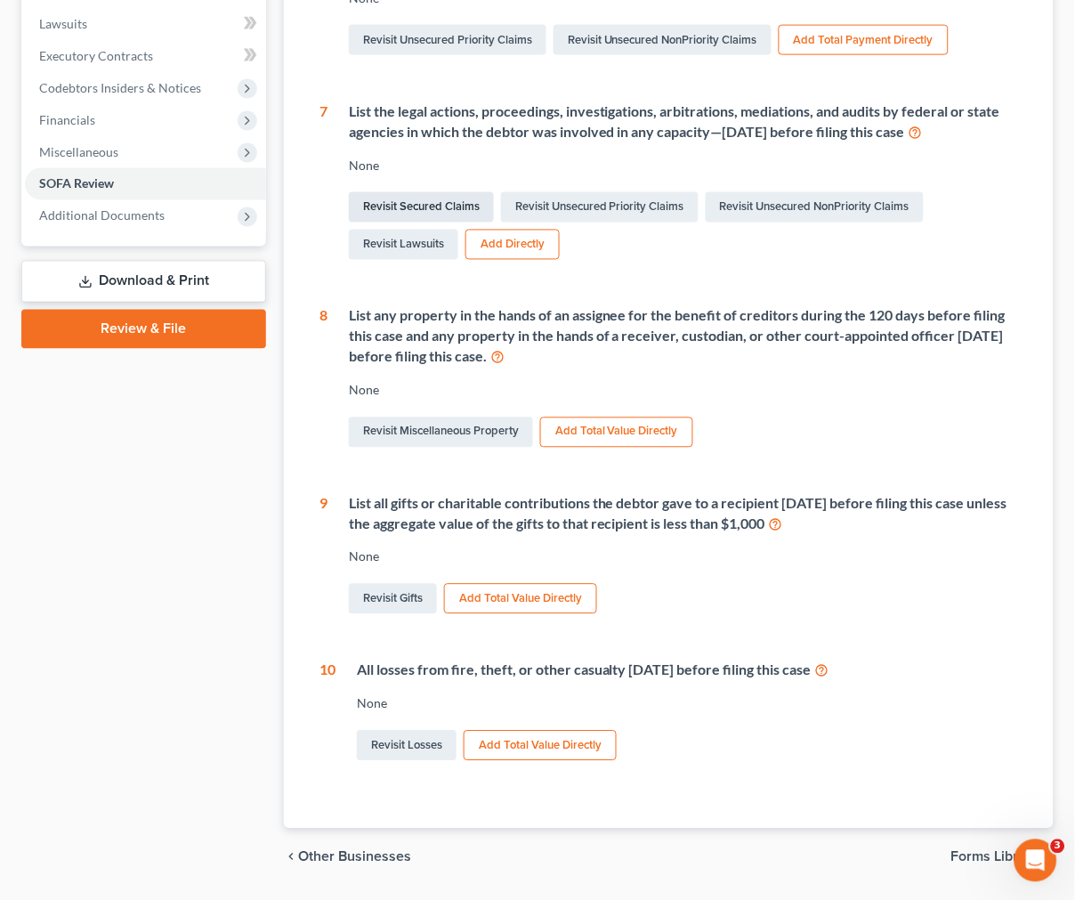
scroll to position [388, 0]
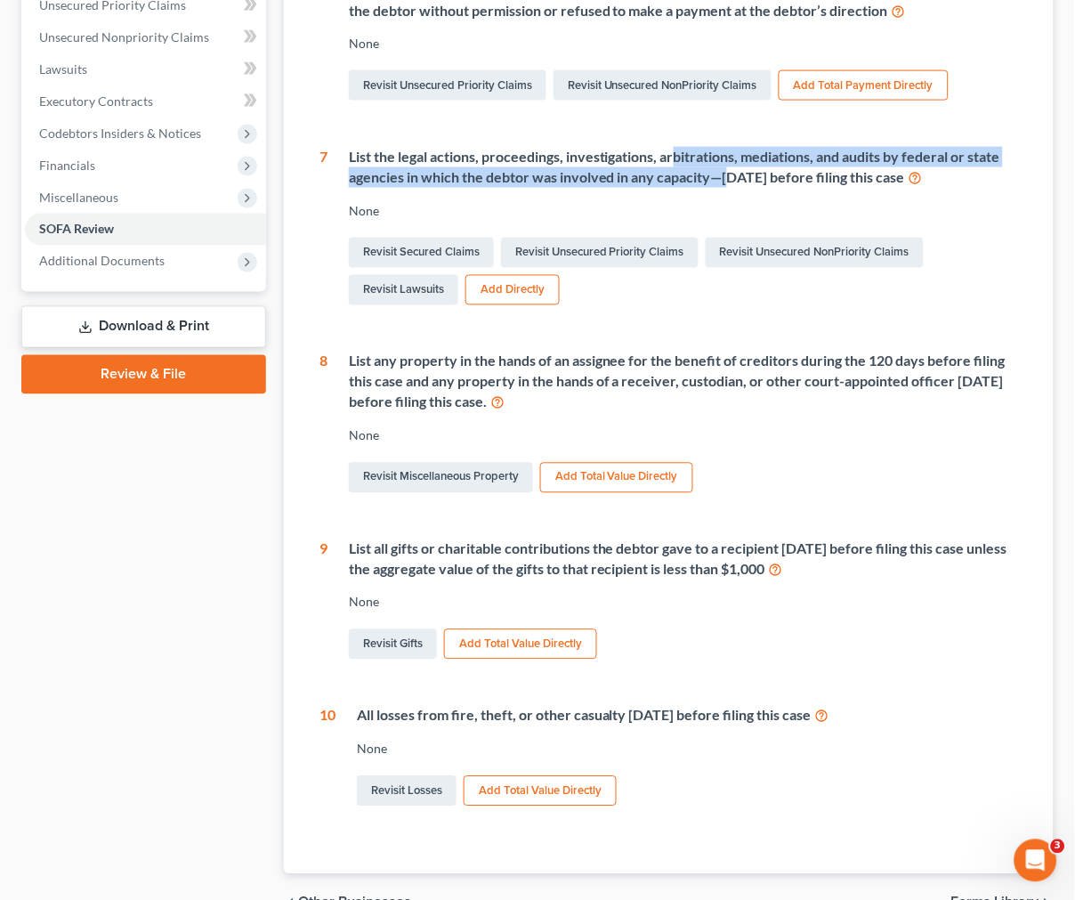
drag, startPoint x: 676, startPoint y: 163, endPoint x: 731, endPoint y: 174, distance: 55.5
click at [731, 175] on div "List the legal actions, proceedings, investigations, arbitrations, mediations, …" at bounding box center [683, 167] width 669 height 41
click at [732, 172] on div "List the legal actions, proceedings, investigations, arbitrations, mediations, …" at bounding box center [683, 167] width 669 height 41
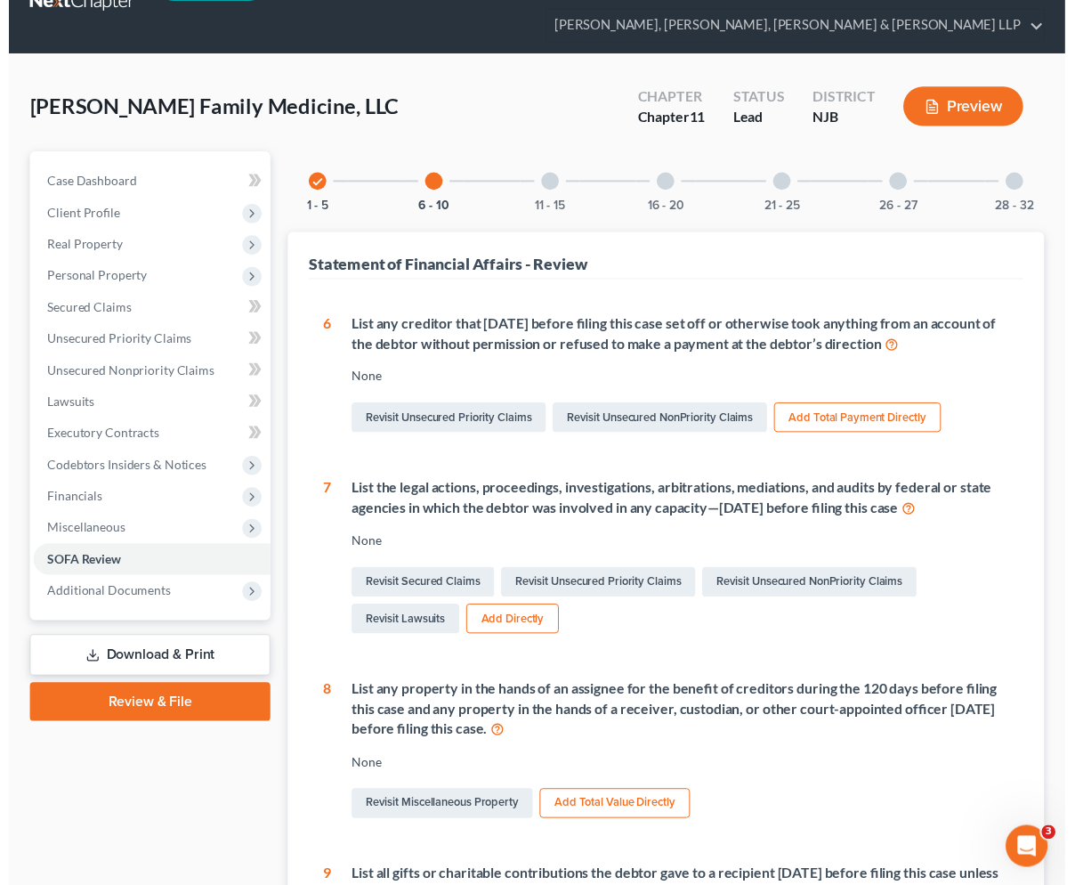
scroll to position [0, 0]
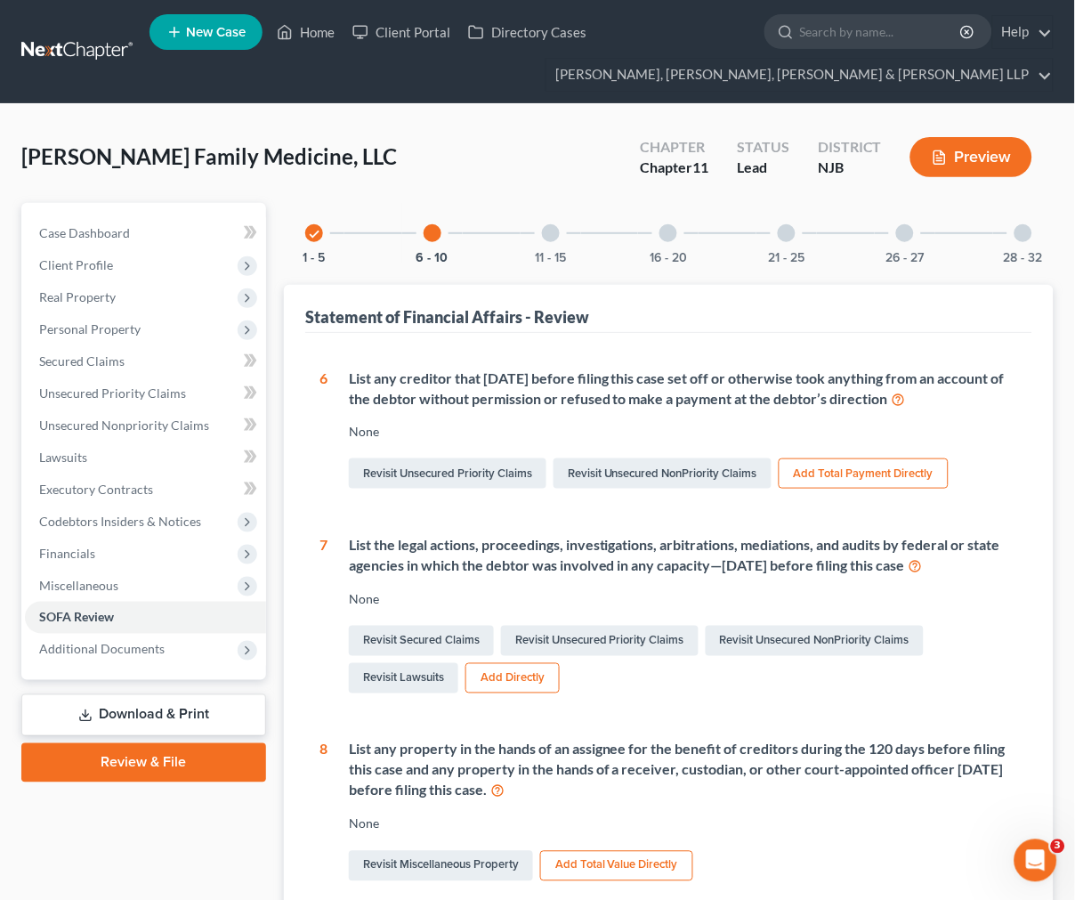
click at [512, 232] on div "check 1 - 5 6 - 10 11 - 15 16 - 20 21 - 25 26 - 27 28 - 32" at bounding box center [669, 233] width 770 height 61
click at [539, 241] on div "11 - 15" at bounding box center [551, 233] width 61 height 61
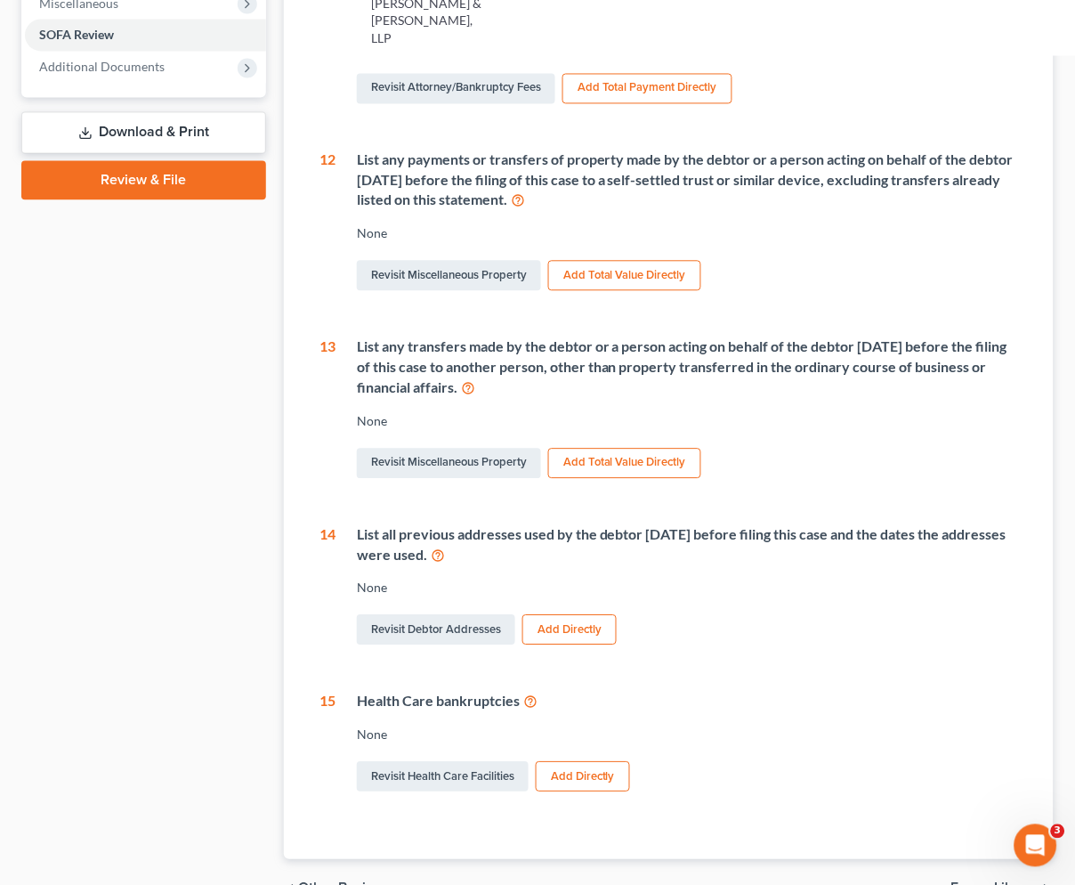
scroll to position [628, 0]
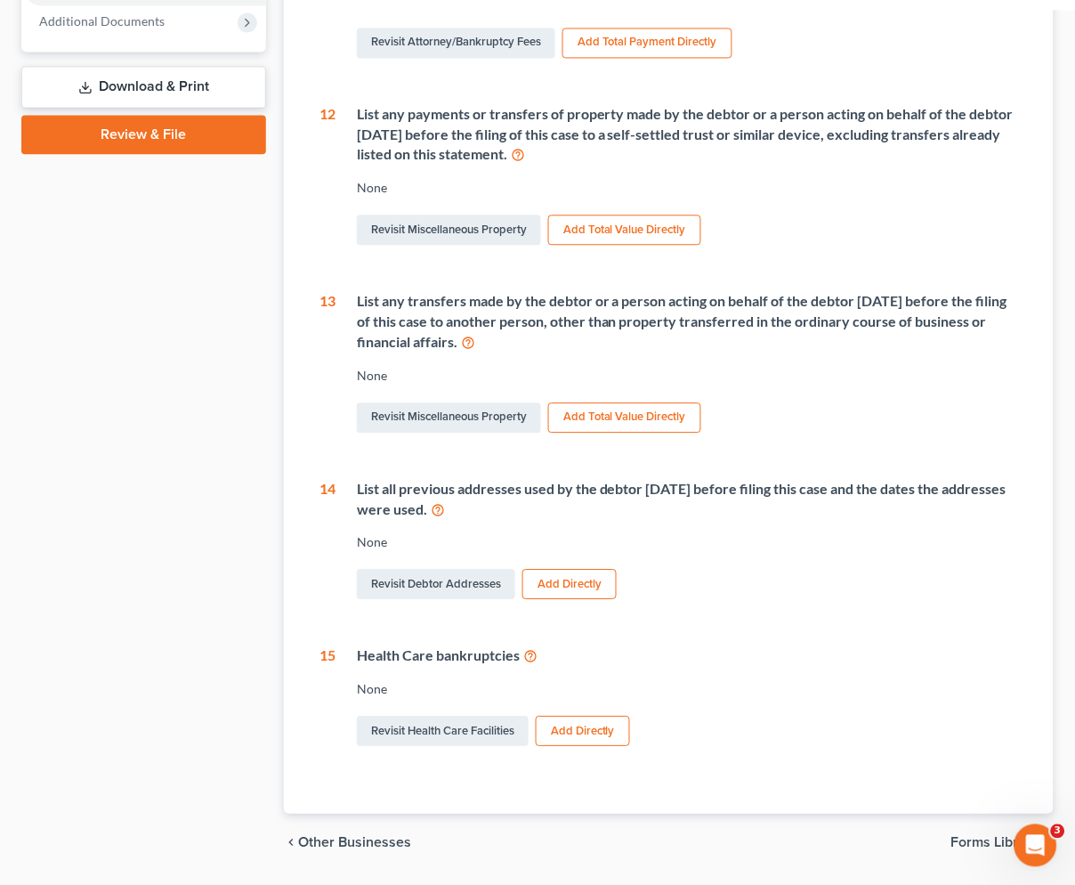
drag, startPoint x: 704, startPoint y: 226, endPoint x: 701, endPoint y: 287, distance: 61.5
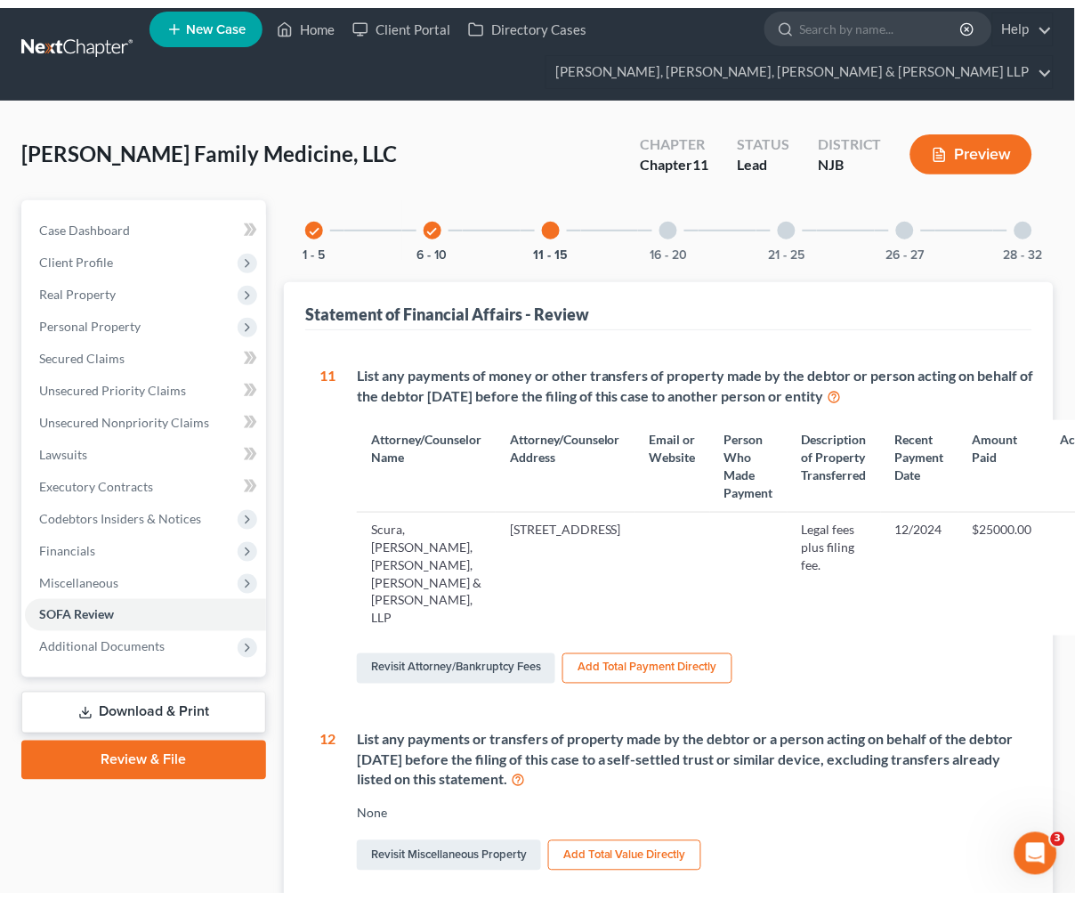
scroll to position [0, 0]
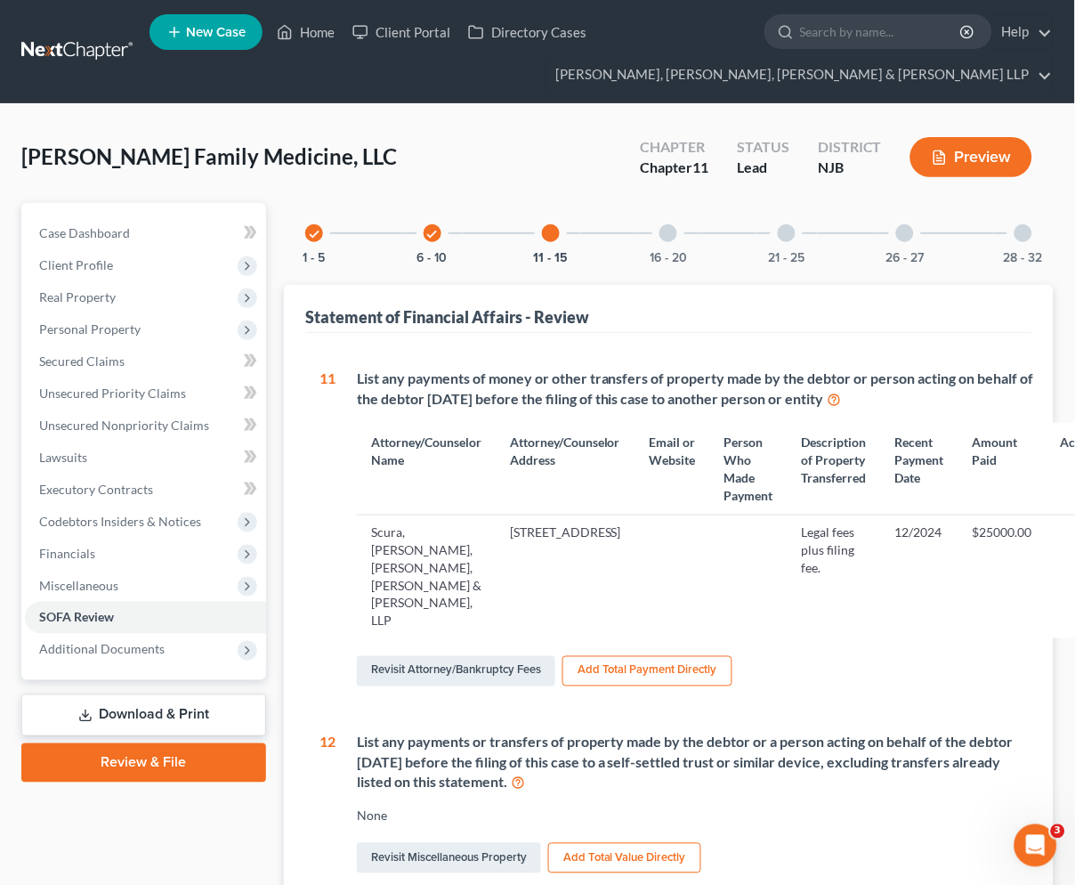
click at [673, 229] on div at bounding box center [669, 233] width 18 height 18
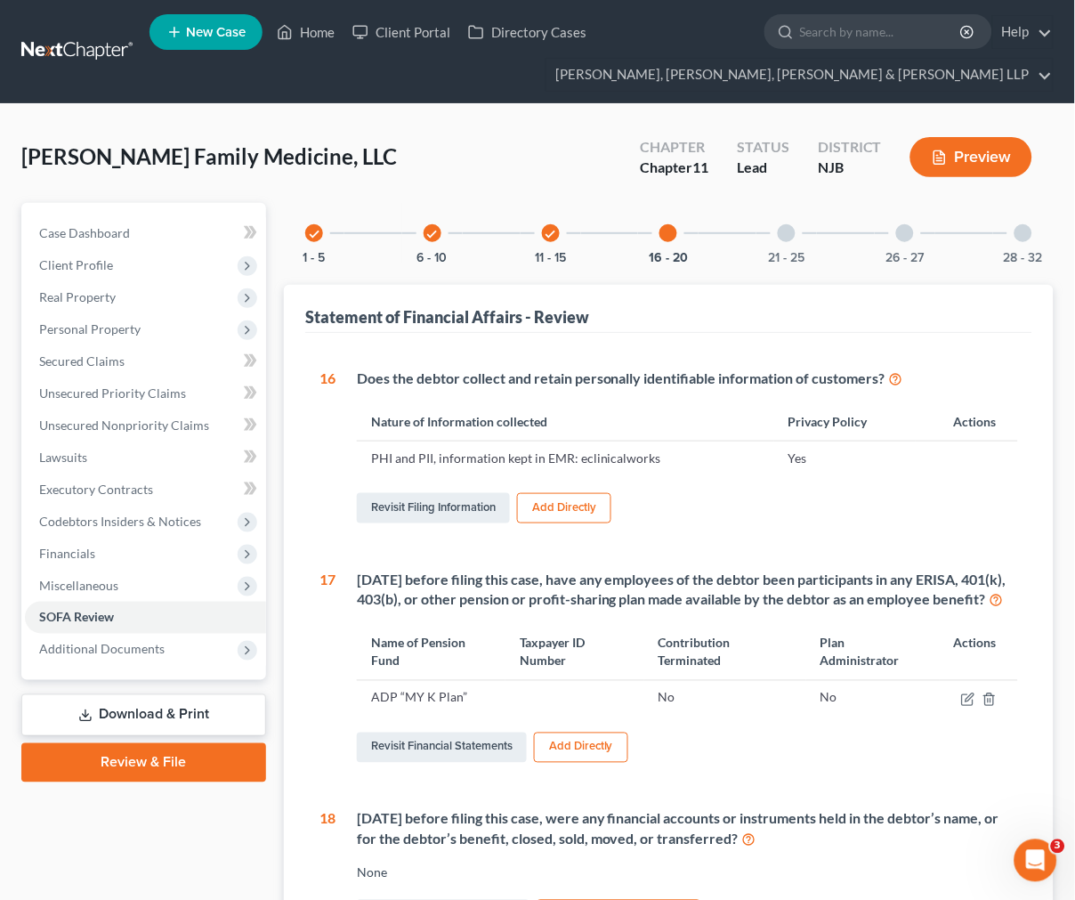
click at [783, 247] on div "21 - 25" at bounding box center [787, 233] width 61 height 61
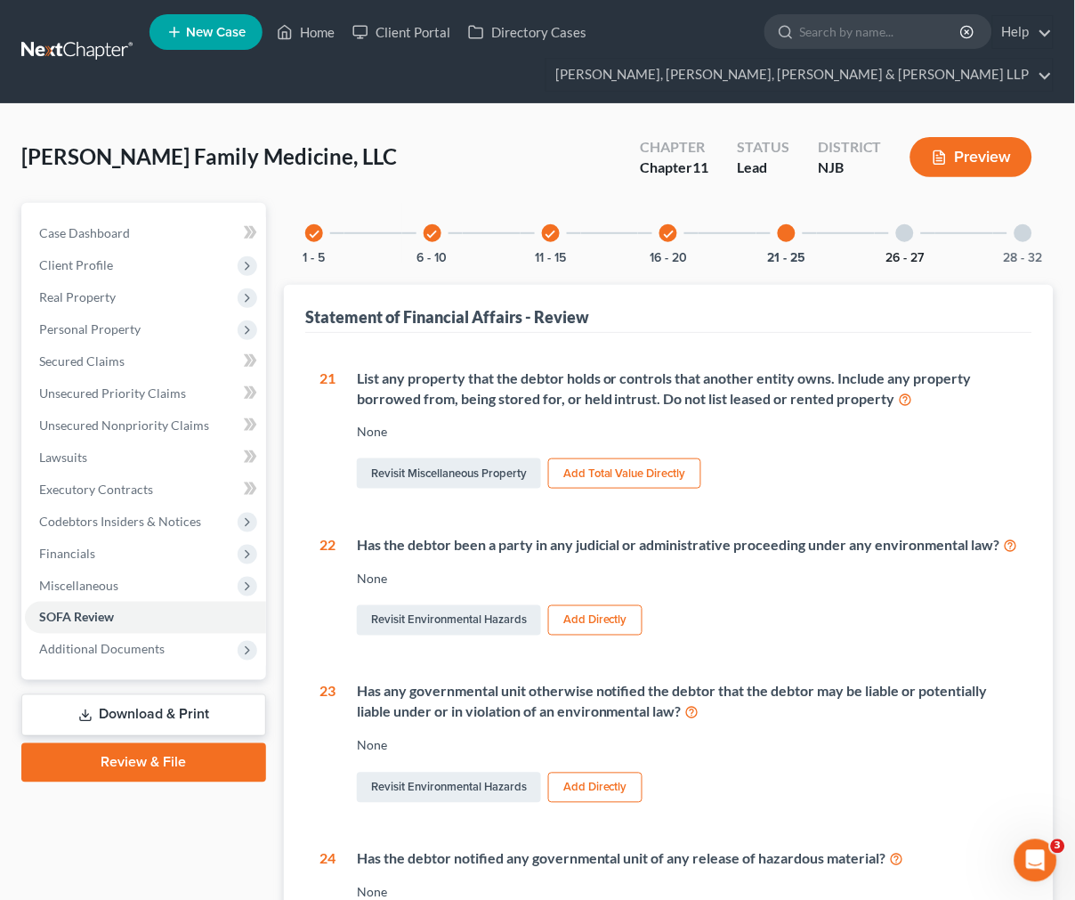
click at [918, 253] on button "26 - 27" at bounding box center [906, 258] width 38 height 12
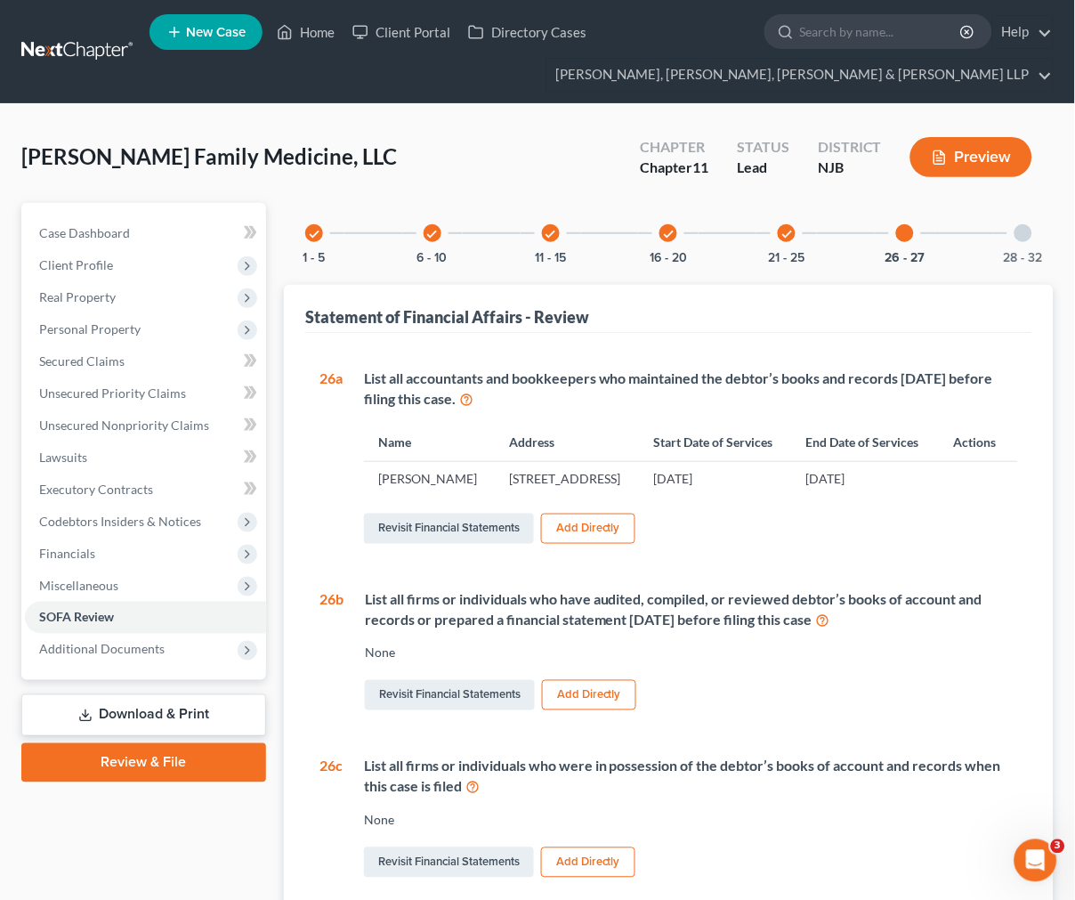
click at [1002, 230] on div "28 - 32" at bounding box center [1023, 233] width 61 height 61
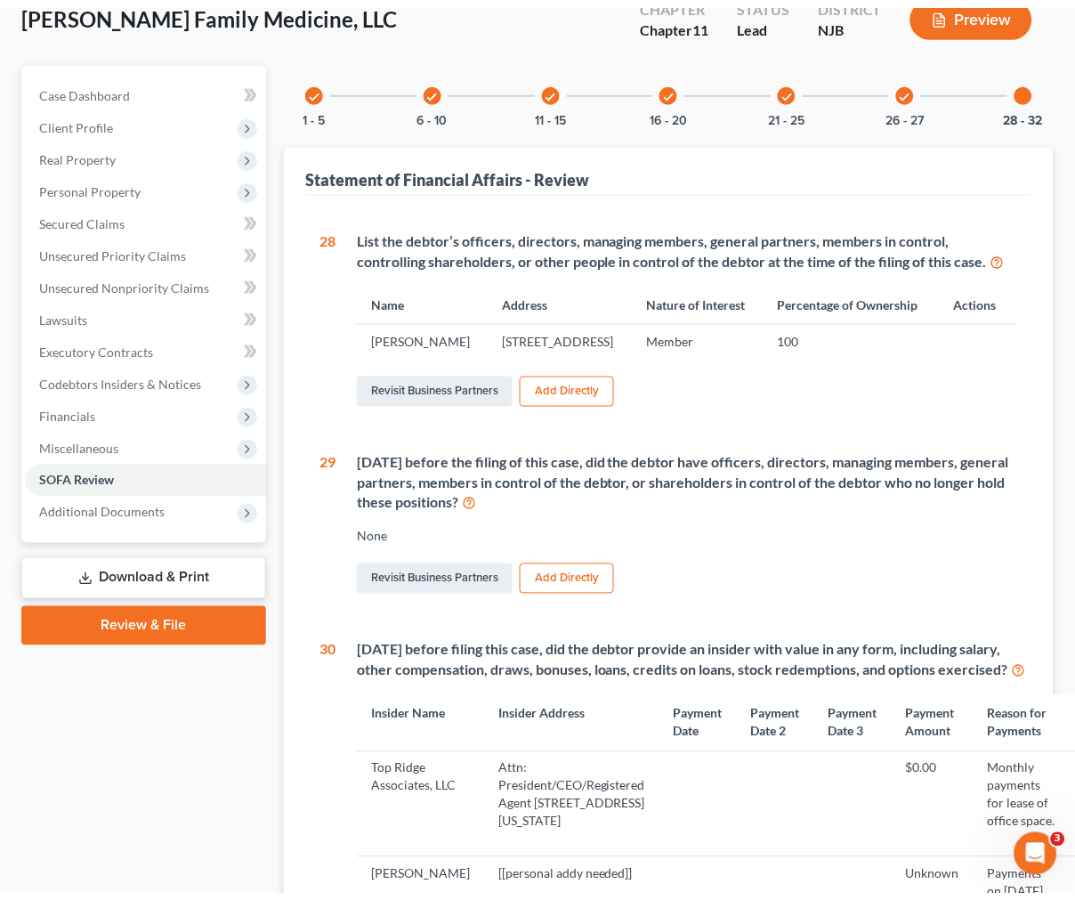
scroll to position [99, 0]
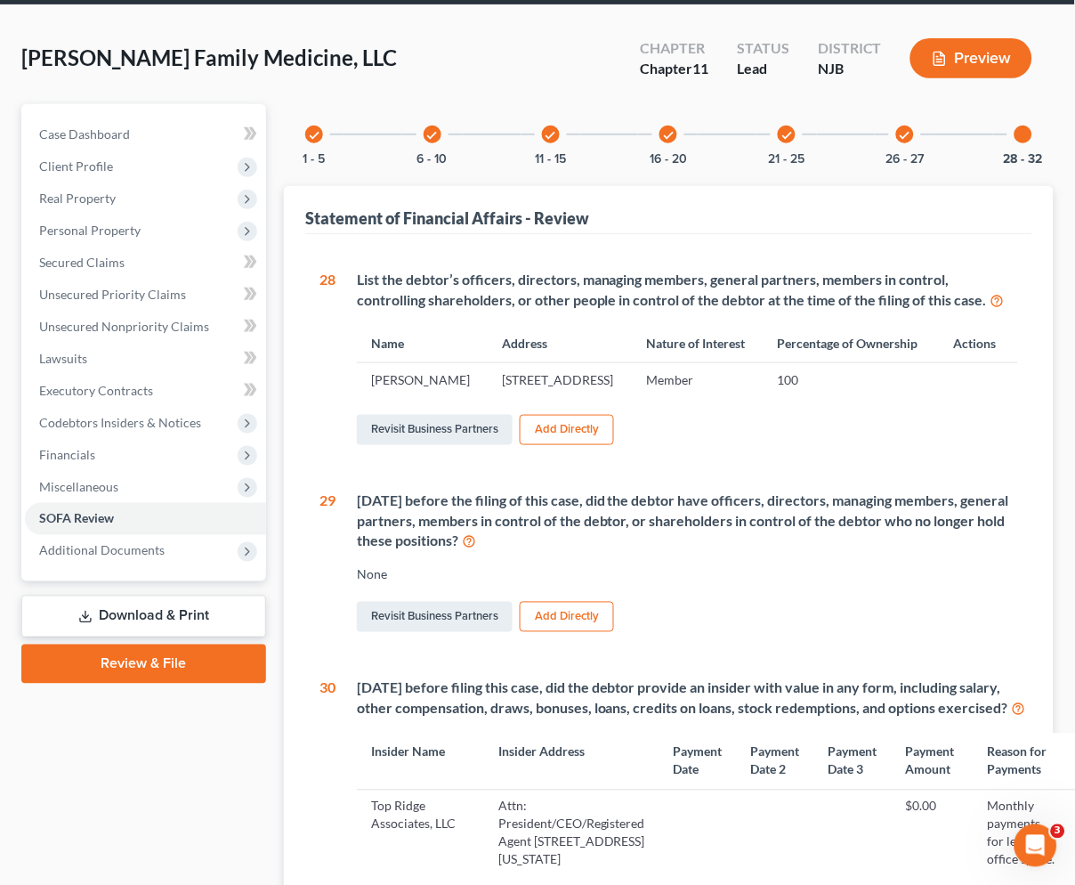
click at [912, 140] on div "check 26 - 27" at bounding box center [905, 134] width 61 height 61
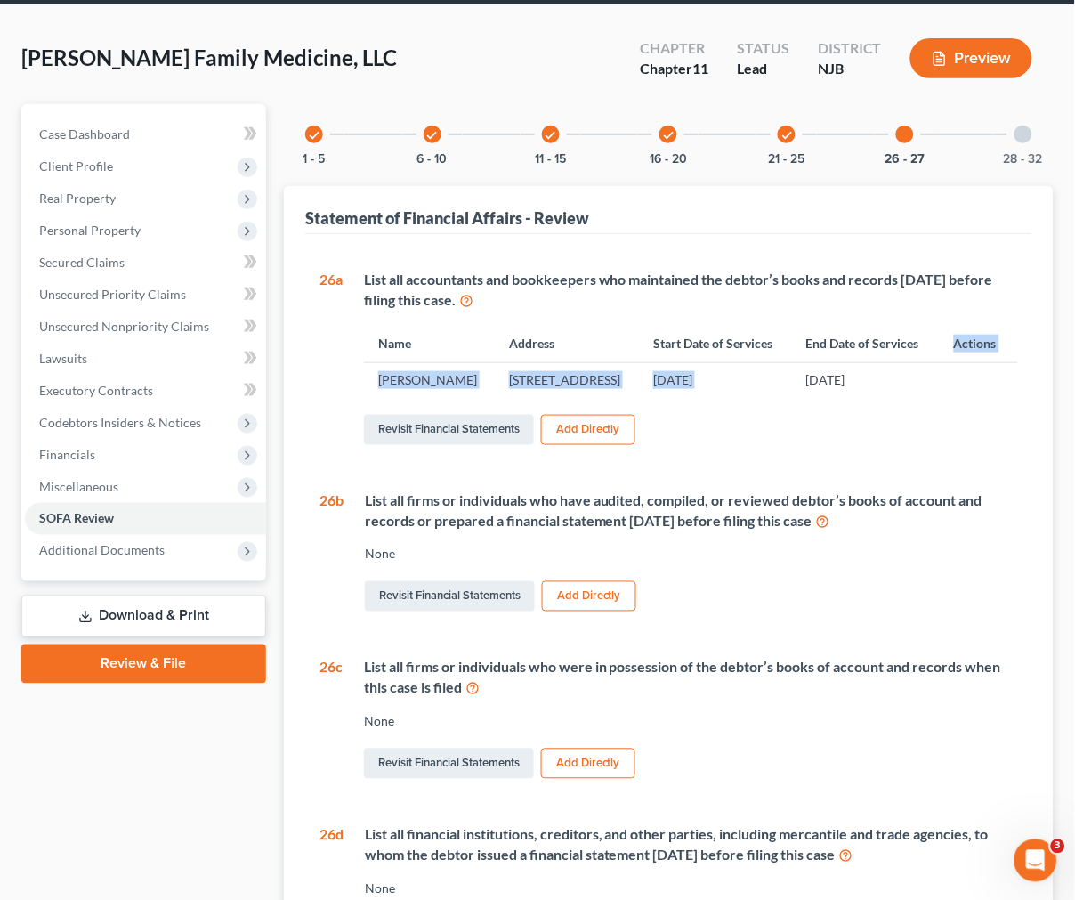
drag, startPoint x: 921, startPoint y: 378, endPoint x: 844, endPoint y: 386, distance: 77.9
click at [807, 385] on table "Name Address Start Date of Services End Date of Services Actions [PERSON_NAME] …" at bounding box center [691, 360] width 654 height 72
click at [844, 386] on td "[DATE]" at bounding box center [864, 380] width 146 height 34
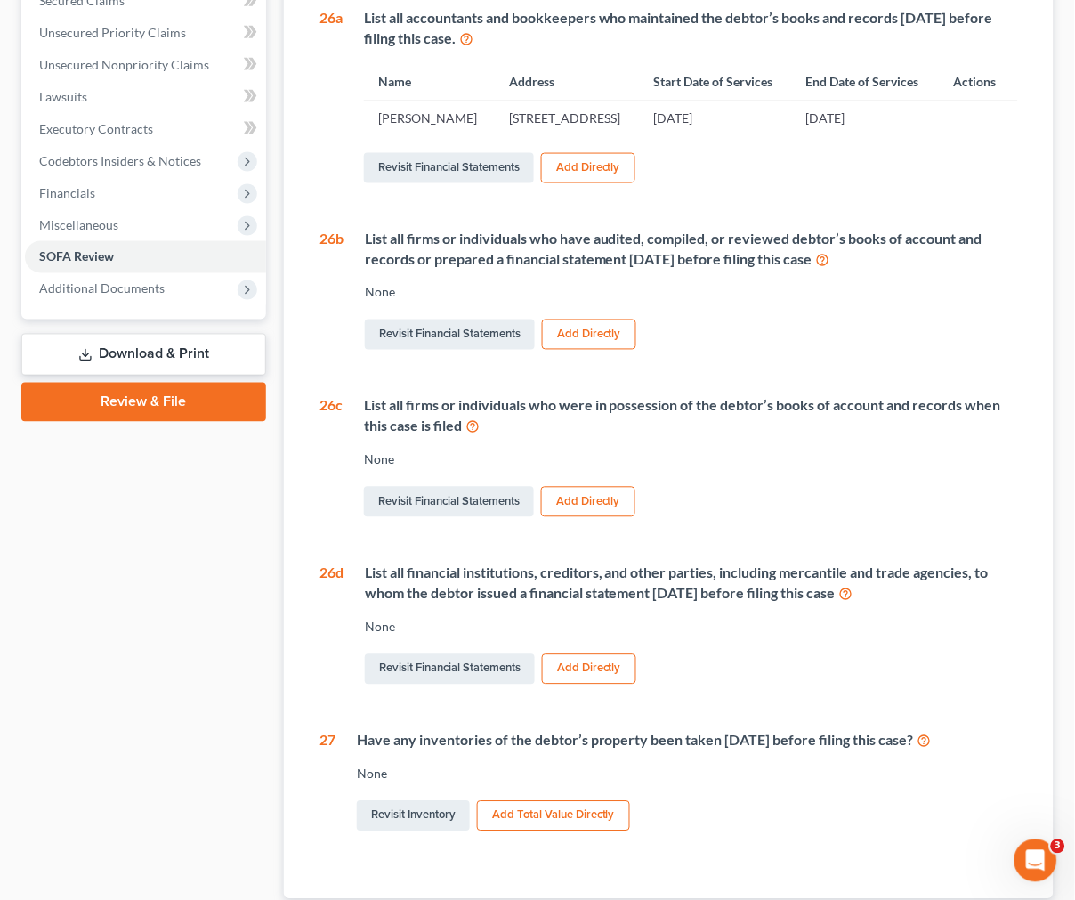
scroll to position [0, 0]
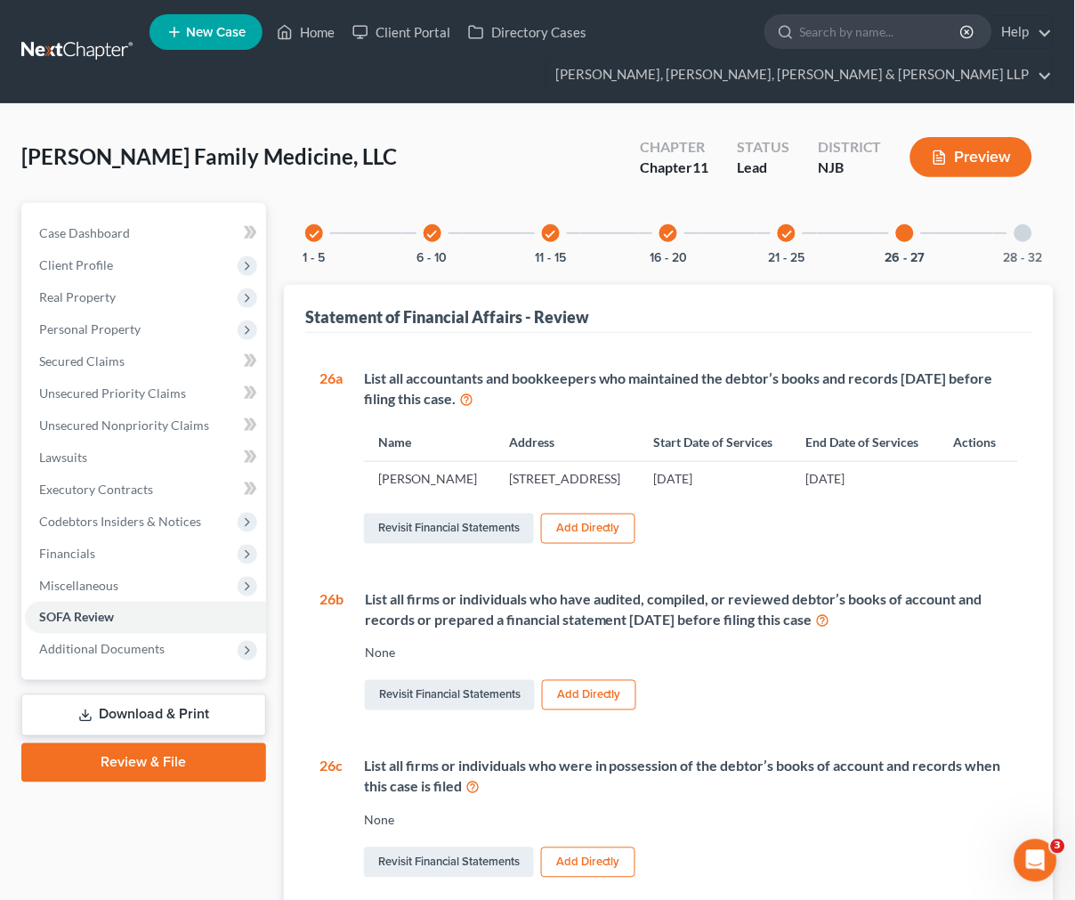
click at [779, 264] on div "check 1 - 5 check 6 - 10 check 11 - 15 check 16 - 20 check 21 - 25 26 - 27 28 -…" at bounding box center [669, 731] width 770 height 1057
click at [780, 252] on button "21 - 25" at bounding box center [787, 258] width 36 height 12
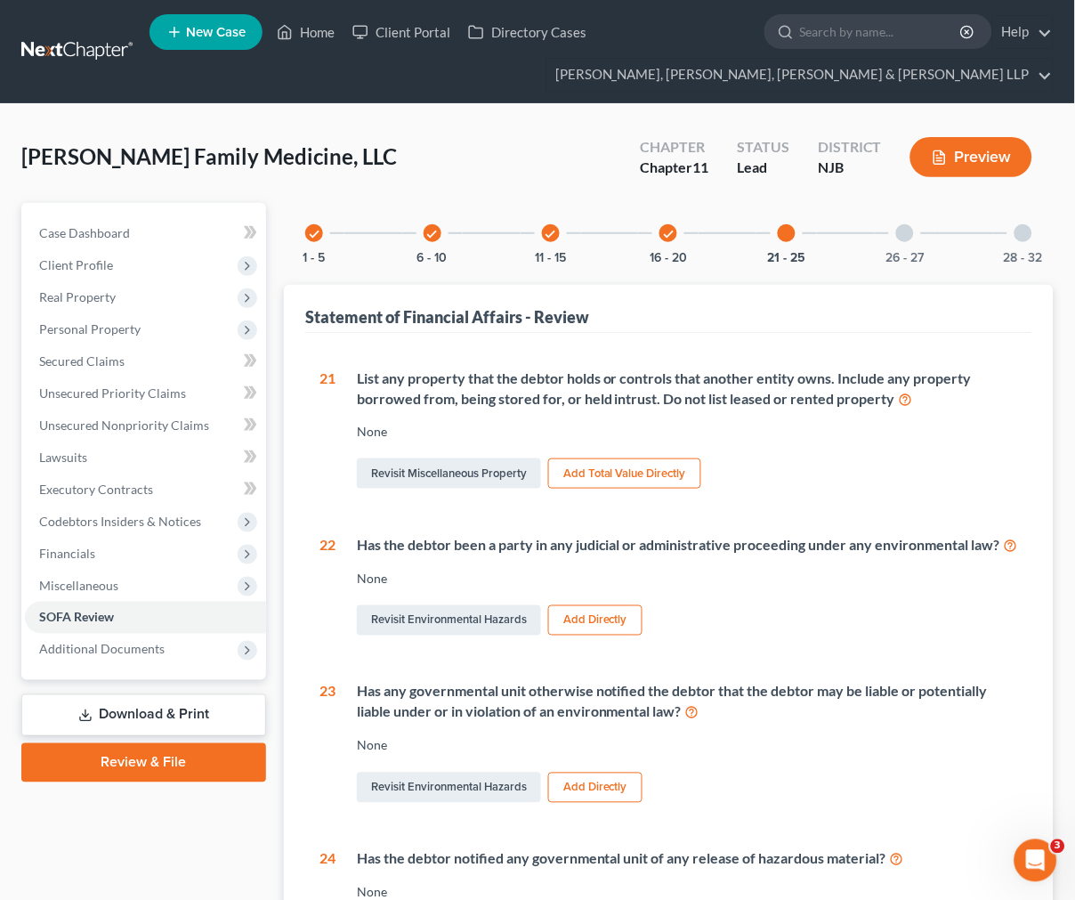
click at [335, 245] on div "check 1 - 5" at bounding box center [314, 233] width 61 height 61
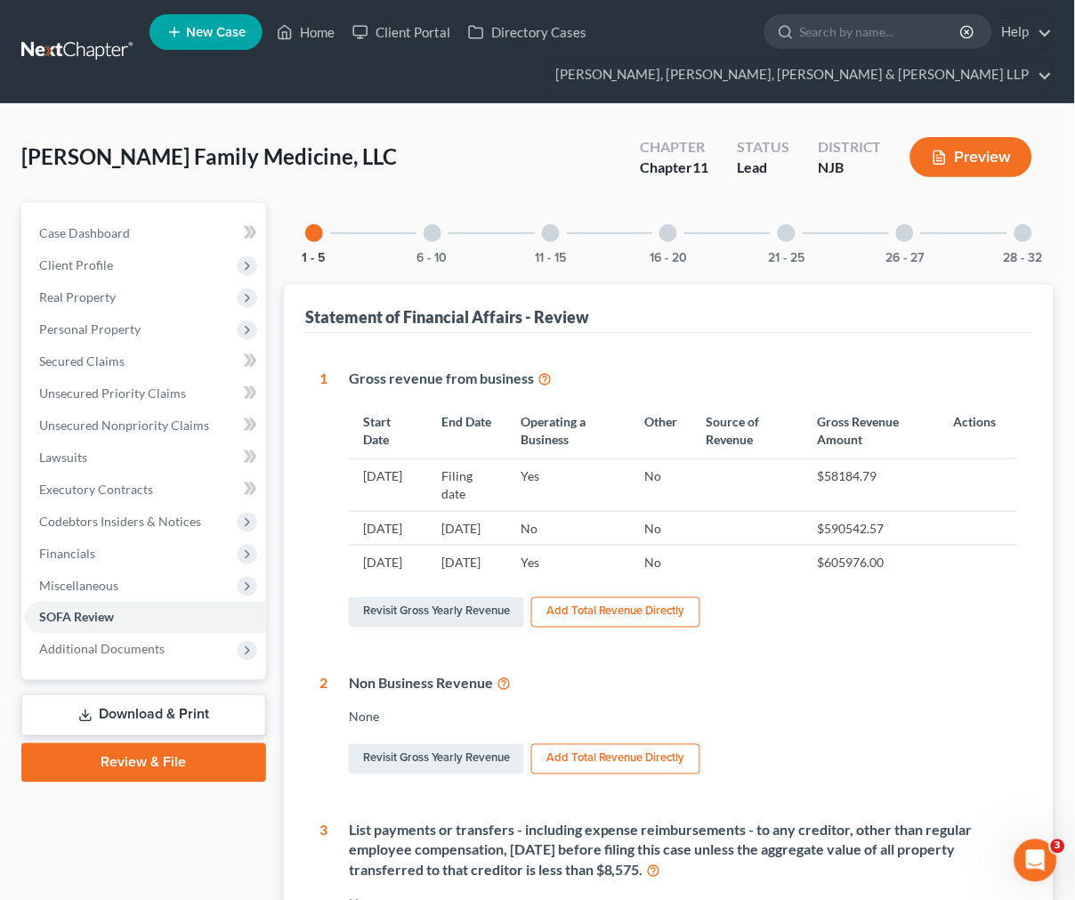
click at [625, 452] on th "Operating a Business" at bounding box center [568, 431] width 123 height 56
click at [630, 511] on td "No" at bounding box center [568, 528] width 123 height 34
click at [630, 483] on td "Yes" at bounding box center [568, 485] width 123 height 52
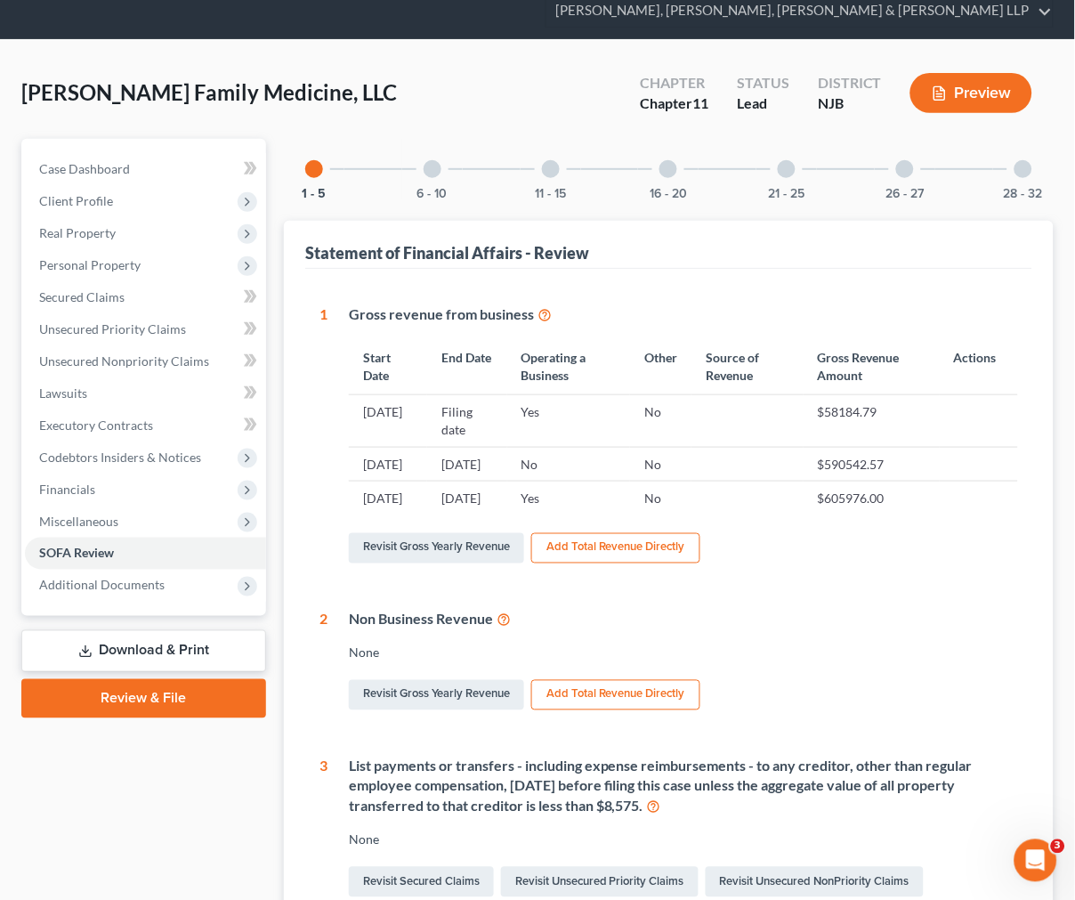
scroll to position [99, 0]
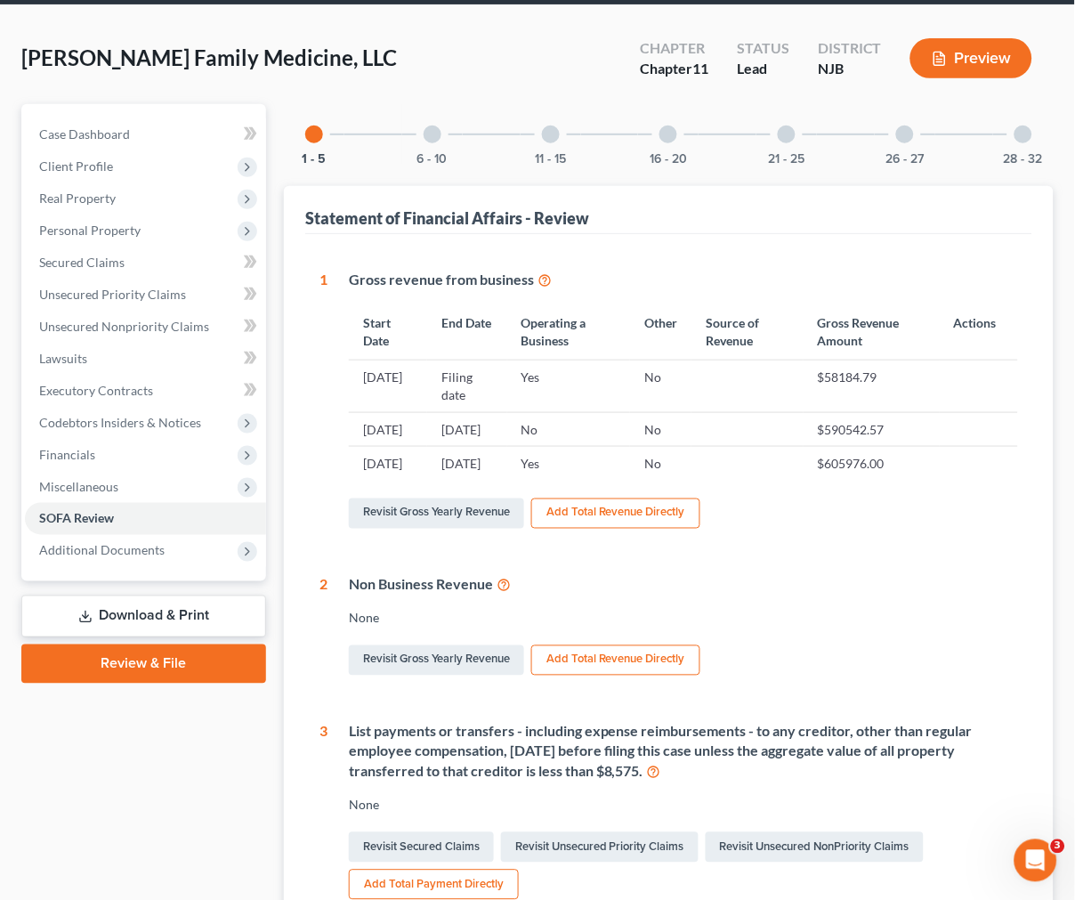
click at [733, 376] on td at bounding box center [748, 386] width 112 height 52
click at [158, 236] on span "Personal Property" at bounding box center [145, 231] width 241 height 32
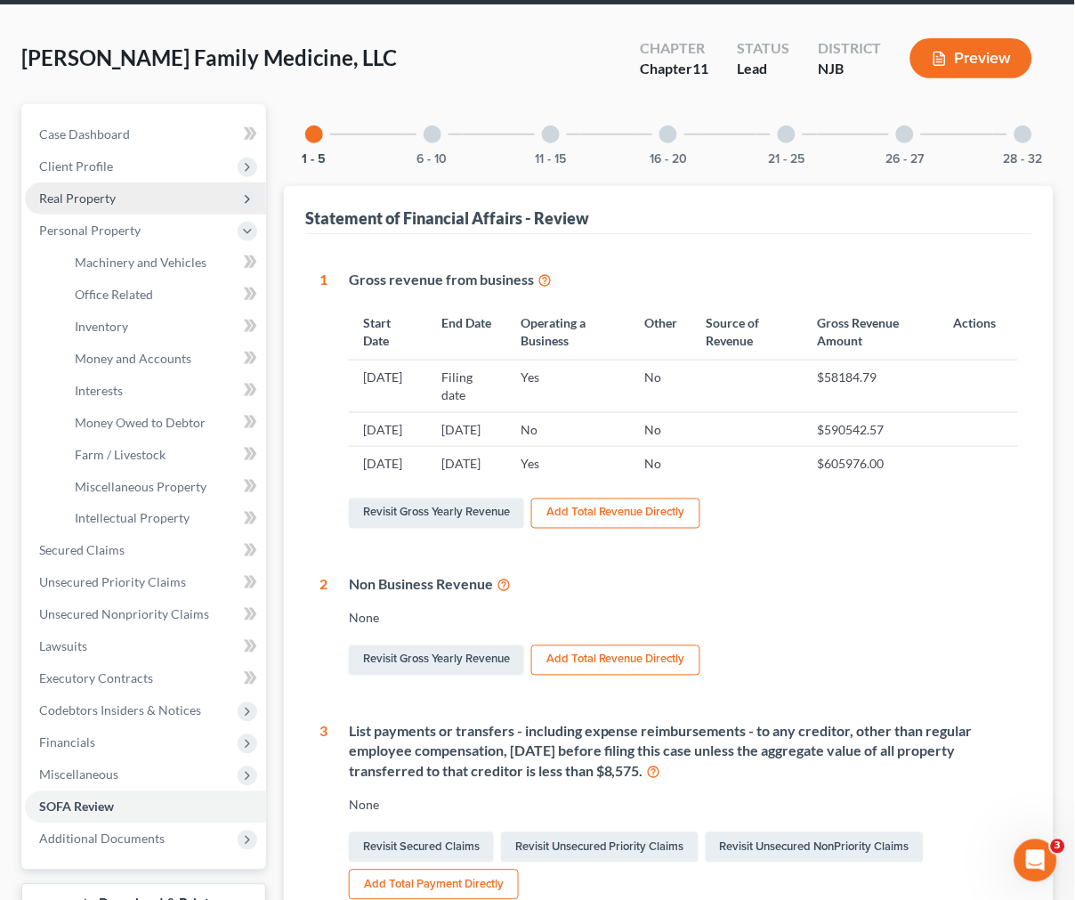
click at [120, 208] on span "Real Property" at bounding box center [145, 198] width 241 height 32
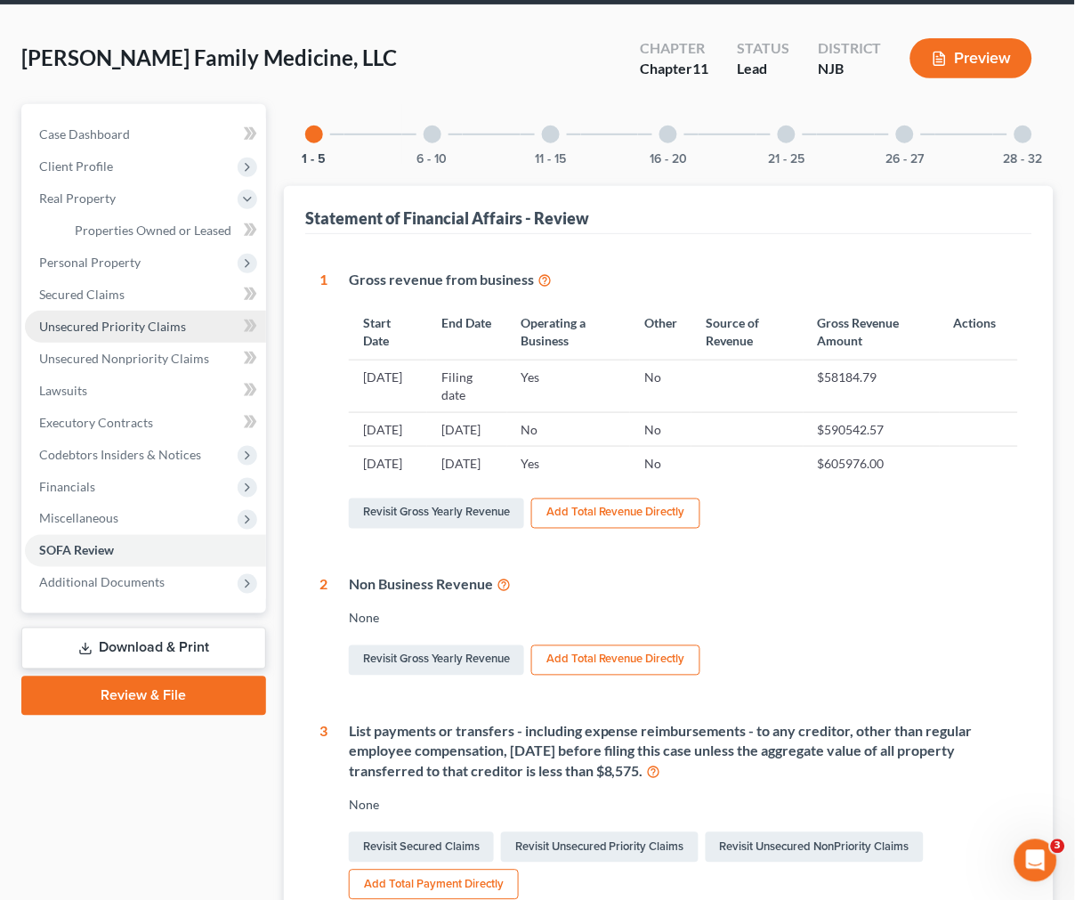
click at [143, 311] on link "Unsecured Priority Claims" at bounding box center [145, 327] width 241 height 32
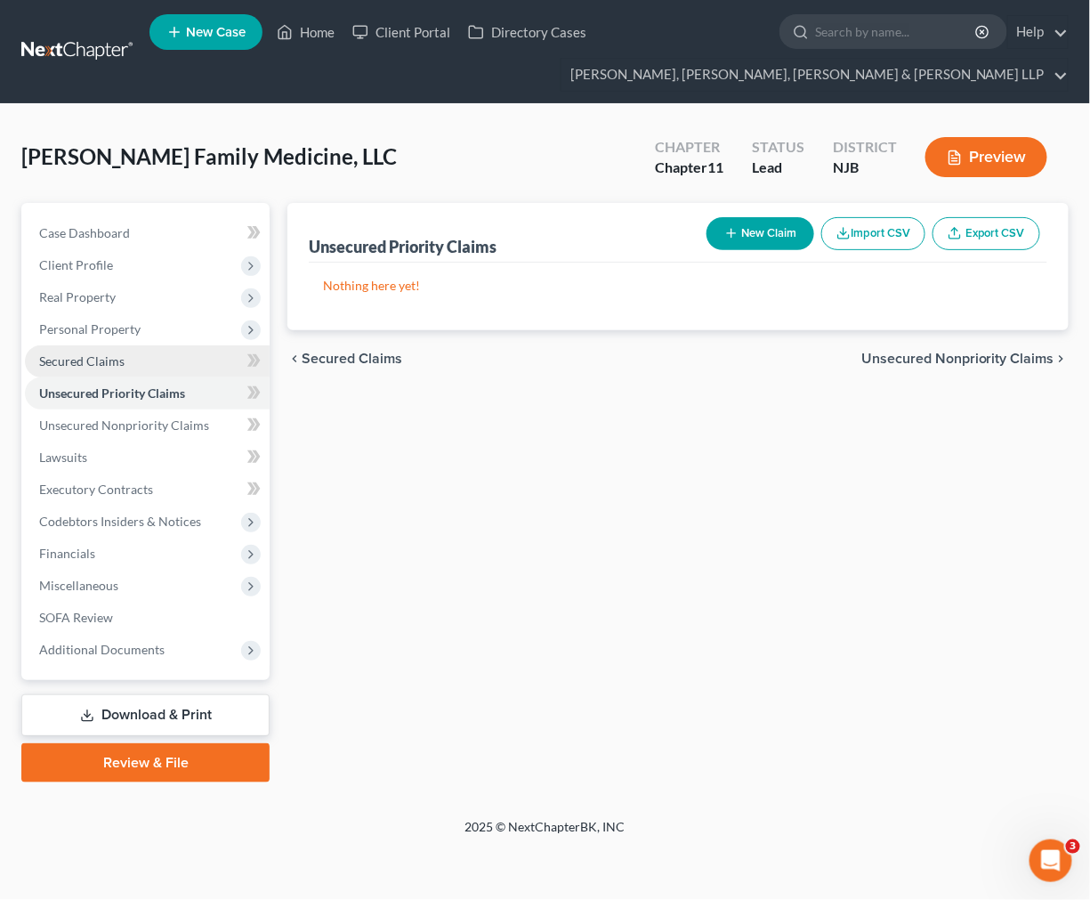
click at [140, 363] on link "Secured Claims" at bounding box center [147, 361] width 245 height 32
